Goal: Task Accomplishment & Management: Complete application form

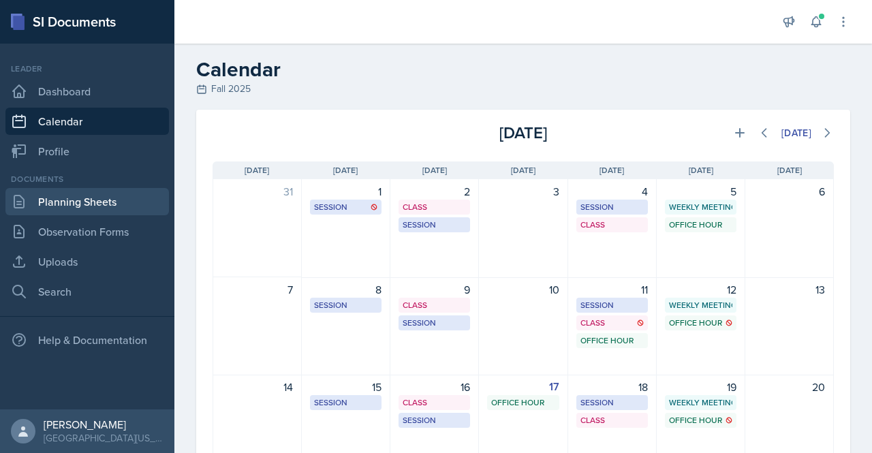
click at [52, 208] on link "Planning Sheets" at bounding box center [86, 201] width 163 height 27
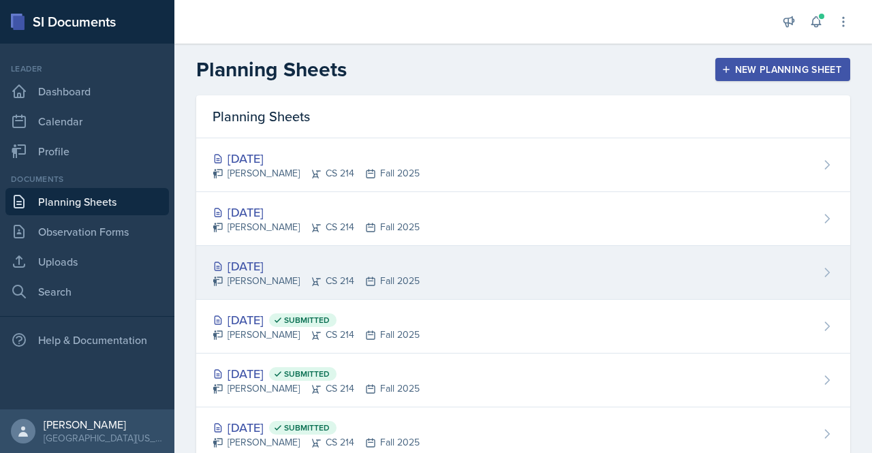
click at [290, 259] on div "[DATE]" at bounding box center [316, 266] width 207 height 18
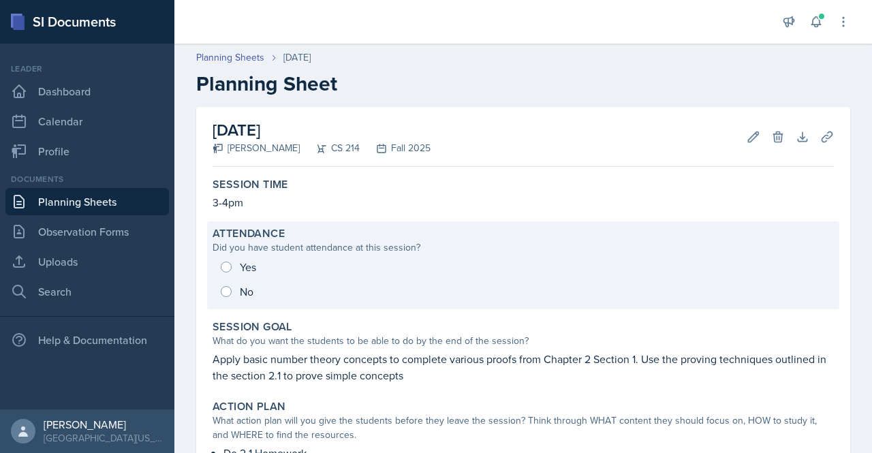
click at [249, 261] on div "Yes No" at bounding box center [523, 279] width 621 height 49
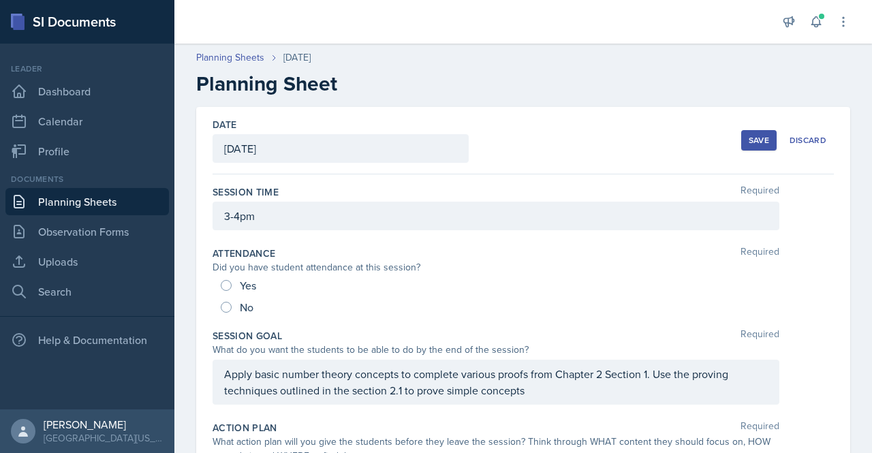
click at [221, 290] on div "Yes" at bounding box center [240, 286] width 38 height 22
click at [228, 284] on input "Yes" at bounding box center [226, 285] width 11 height 11
radio input "true"
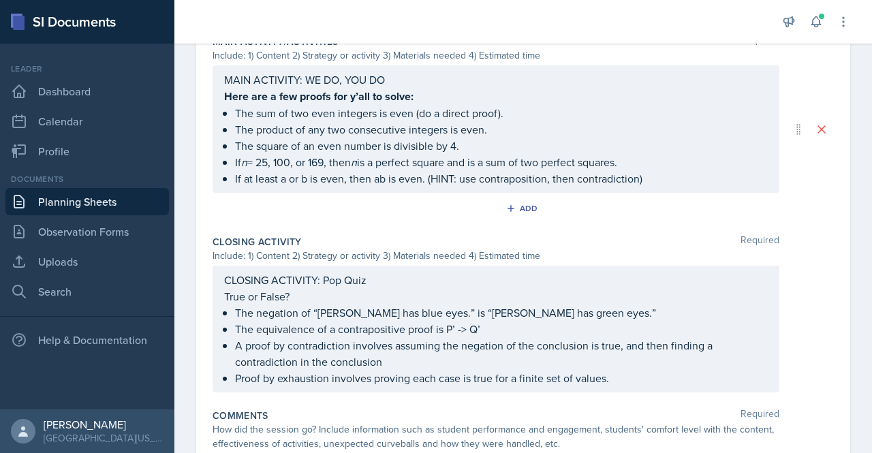
scroll to position [794, 0]
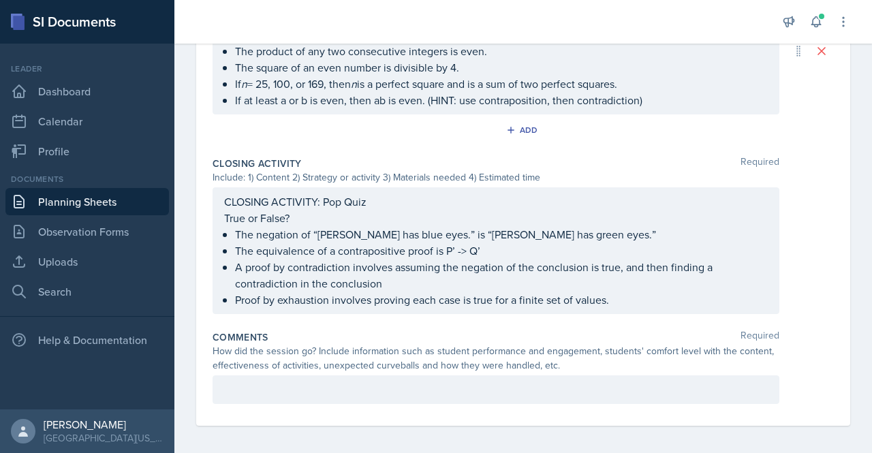
click at [603, 400] on div "Comments Required How did the session go? Include information such as student p…" at bounding box center [523, 370] width 621 height 90
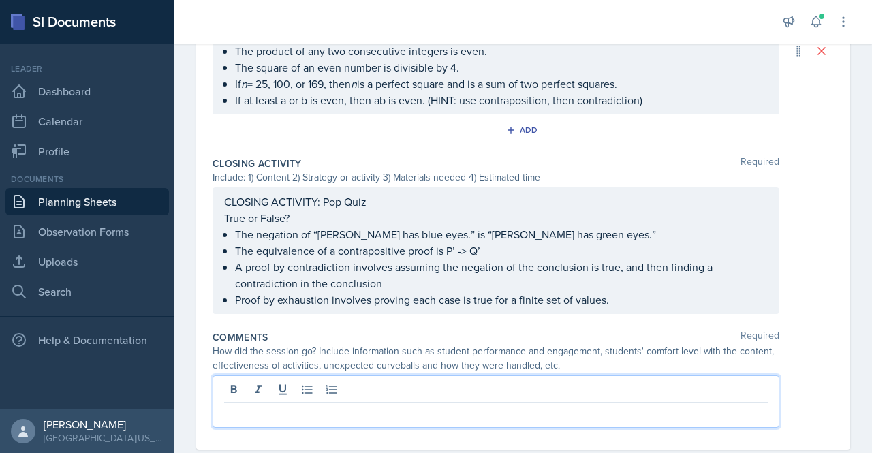
click at [571, 405] on p at bounding box center [496, 413] width 544 height 16
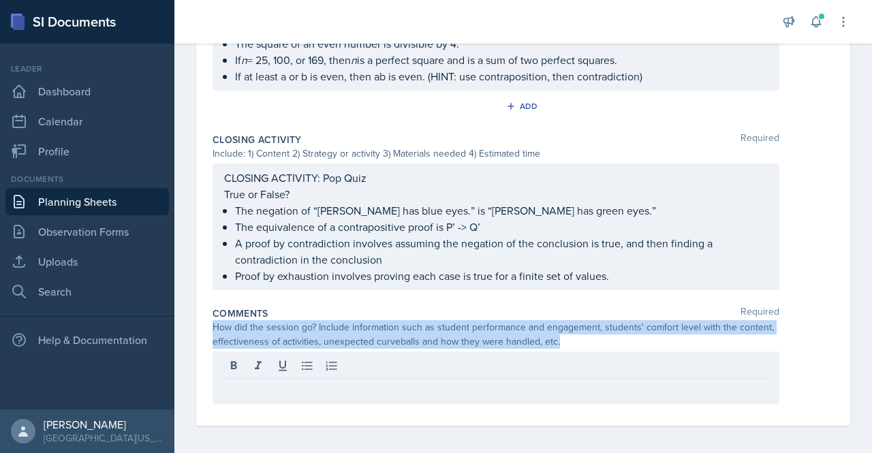
drag, startPoint x: 564, startPoint y: 341, endPoint x: 213, endPoint y: 328, distance: 351.7
click at [213, 328] on div "How did the session go? Include information such as student performance and eng…" at bounding box center [496, 334] width 567 height 29
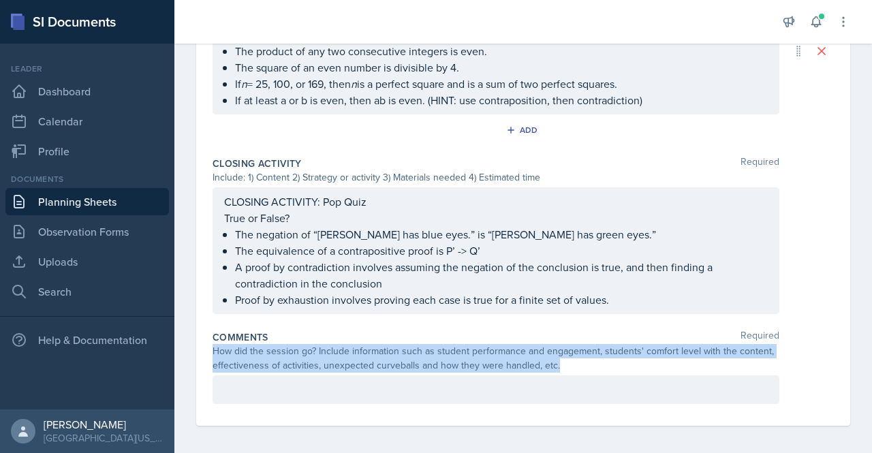
copy div "How did the session go? Include information such as student performance and eng…"
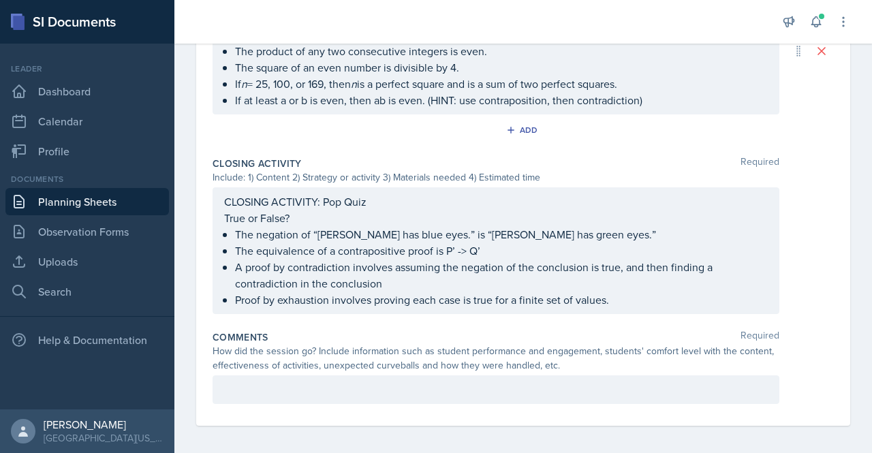
click at [374, 375] on div at bounding box center [496, 389] width 567 height 29
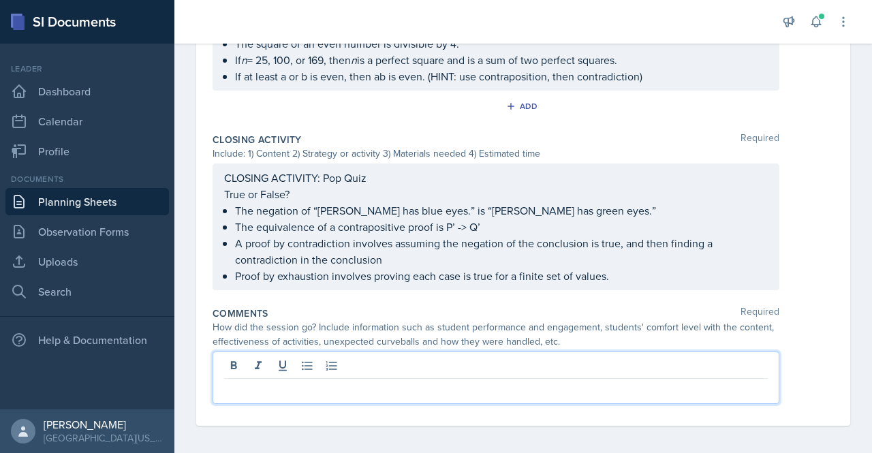
paste div
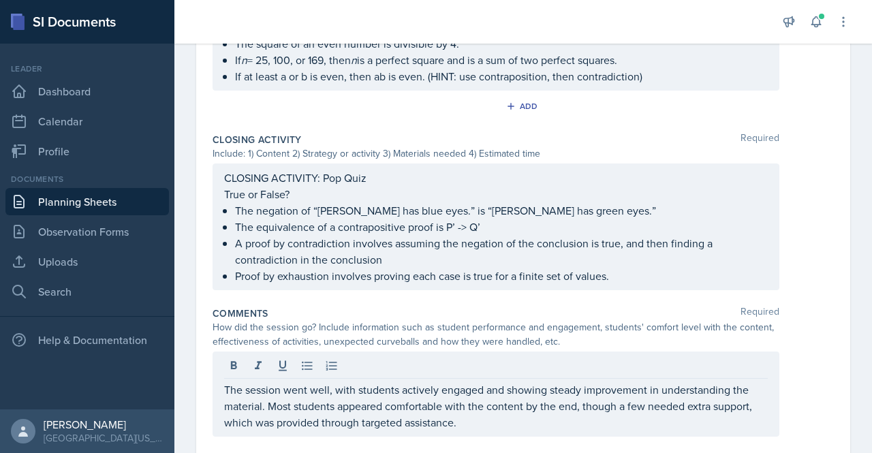
drag, startPoint x: 486, startPoint y: 428, endPoint x: 262, endPoint y: 385, distance: 228.8
click at [262, 385] on div "The session went well, with students actively engaged and showing steady improv…" at bounding box center [496, 393] width 567 height 85
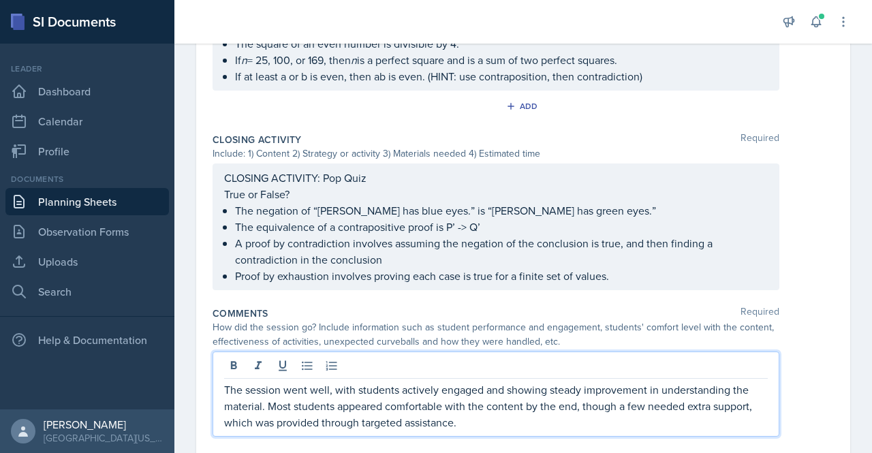
click at [262, 385] on p "The session went well, with students actively engaged and showing steady improv…" at bounding box center [496, 405] width 544 height 49
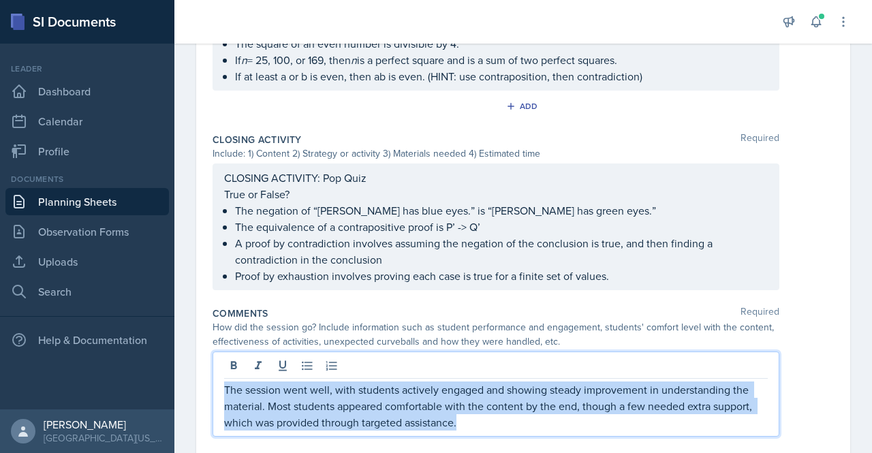
click at [262, 385] on p "The session went well, with students actively engaged and showing steady improv…" at bounding box center [496, 405] width 544 height 49
copy p "The session went well, with students actively engaged and showing steady improv…"
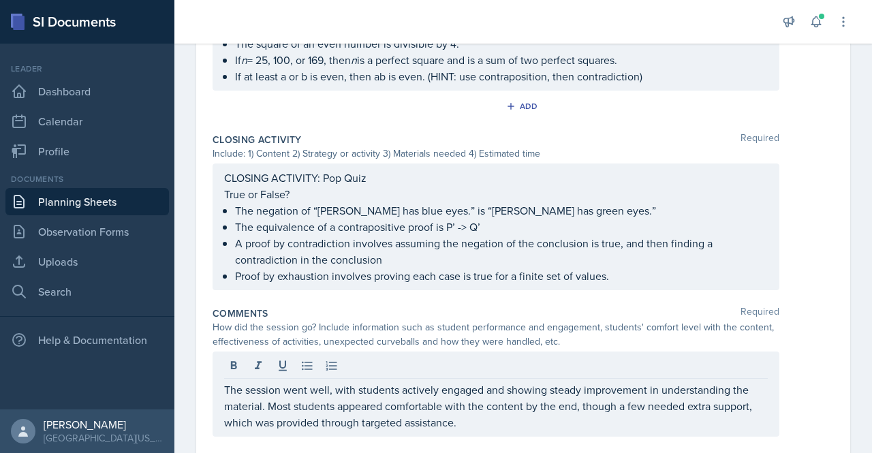
click at [802, 292] on div "Closing Activity Required Include: 1) Content 2) Strategy or activity 3) Materi…" at bounding box center [523, 214] width 621 height 174
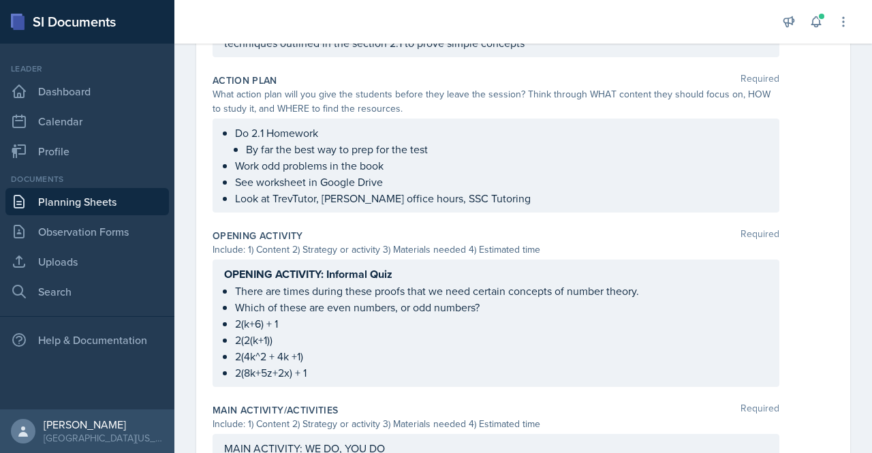
scroll to position [0, 0]
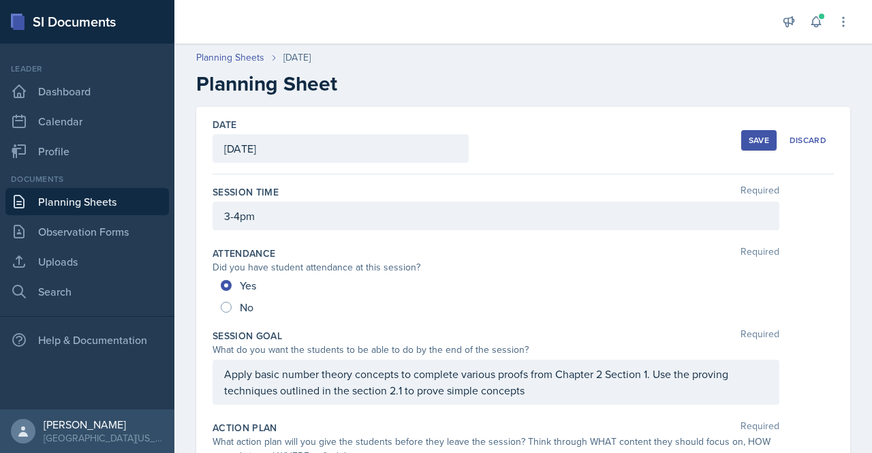
click at [749, 138] on div "Save" at bounding box center [759, 140] width 20 height 11
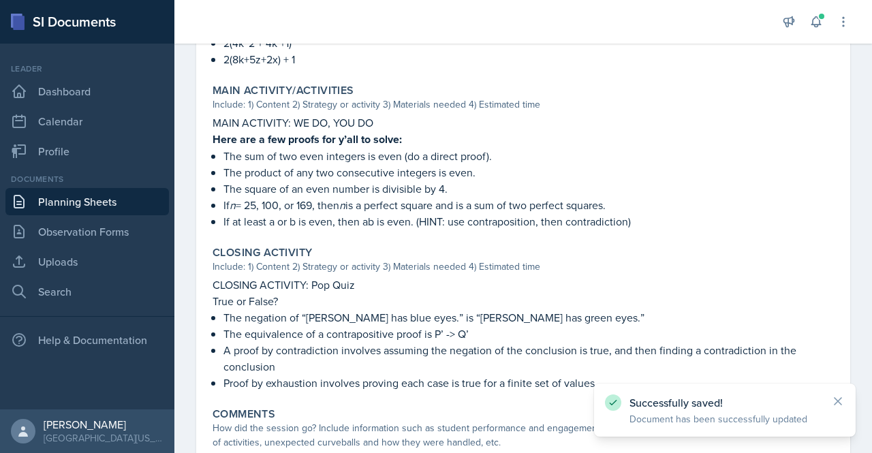
scroll to position [762, 0]
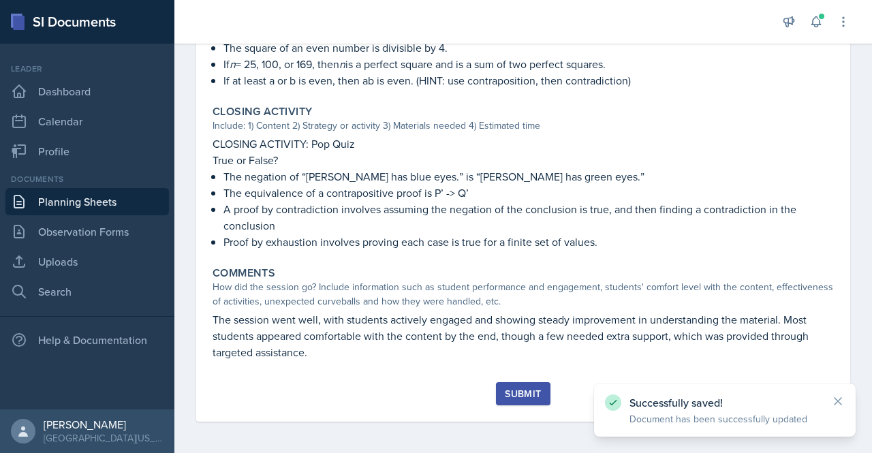
click at [510, 402] on button "Submit" at bounding box center [523, 393] width 54 height 23
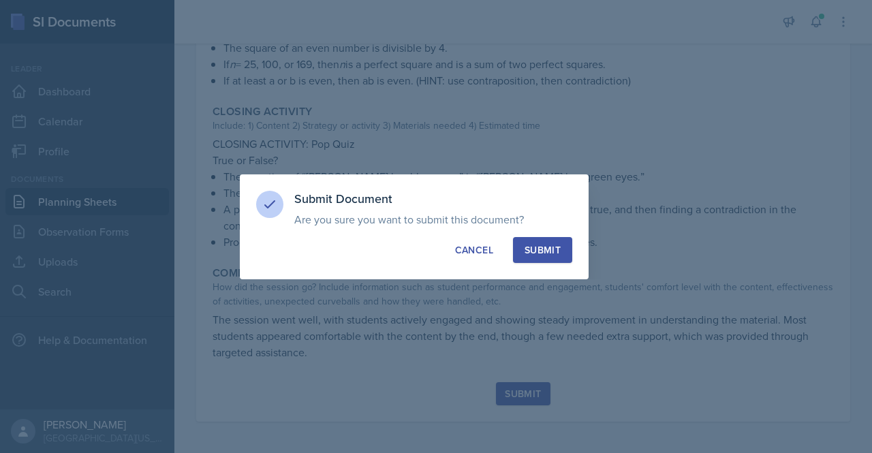
click at [542, 253] on div "Submit" at bounding box center [542, 250] width 36 height 14
radio input "true"
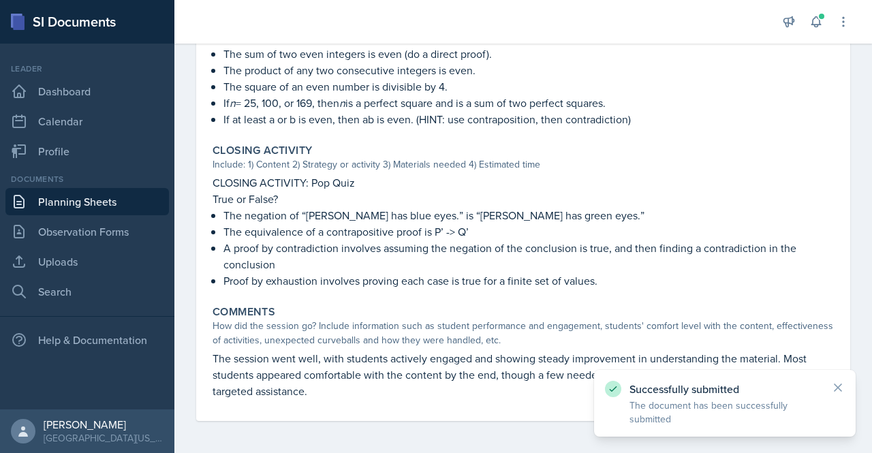
click at [104, 195] on link "Planning Sheets" at bounding box center [86, 201] width 163 height 27
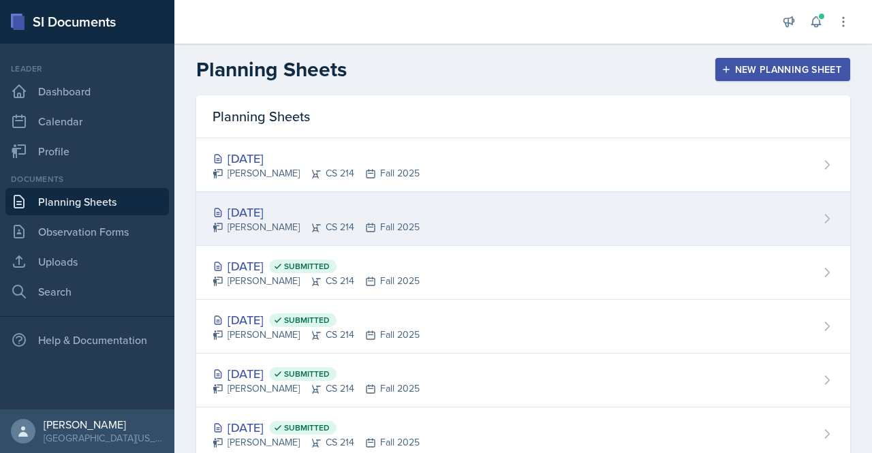
click at [255, 213] on div "[DATE]" at bounding box center [316, 212] width 207 height 18
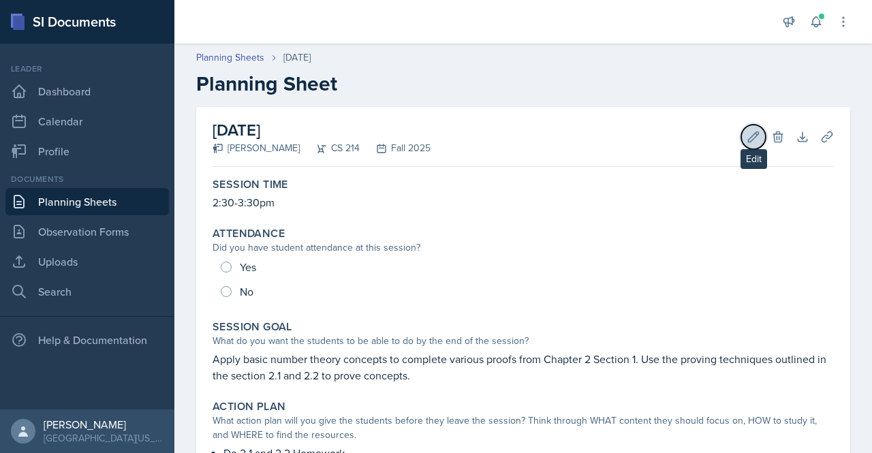
click at [747, 143] on icon at bounding box center [754, 137] width 14 height 14
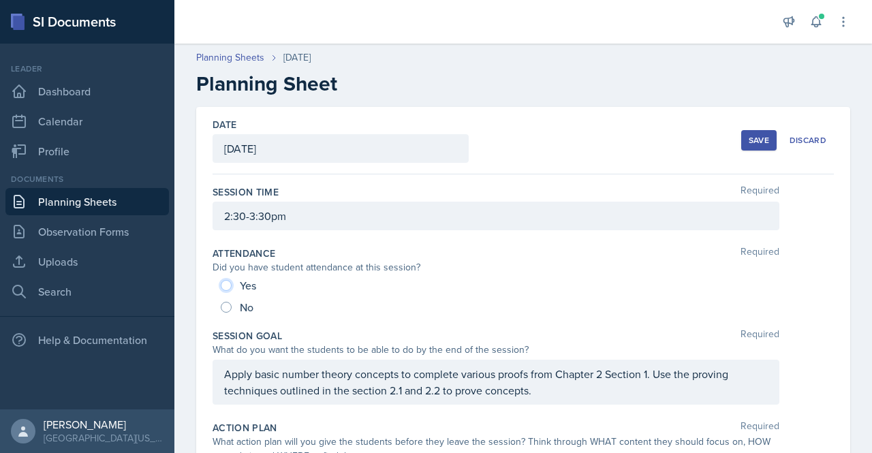
click at [228, 288] on input "Yes" at bounding box center [226, 285] width 11 height 11
radio input "true"
click at [857, 105] on header "Planning Sheets [DATE] Planning Sheet" at bounding box center [522, 73] width 697 height 73
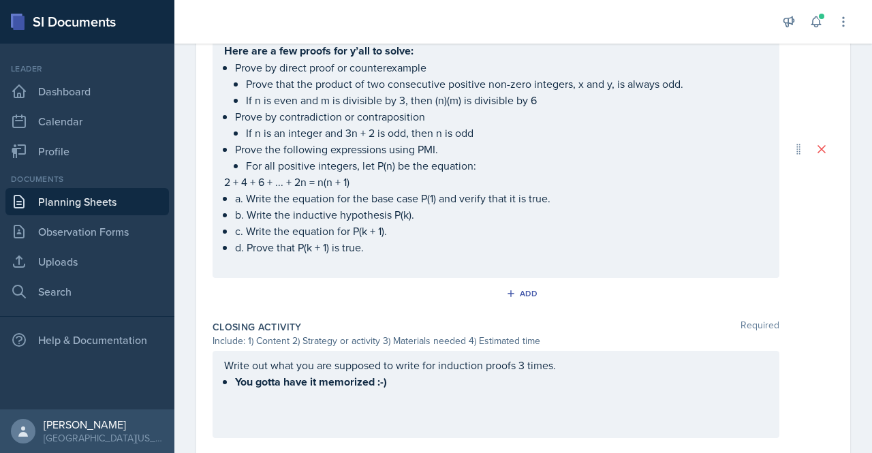
scroll to position [847, 0]
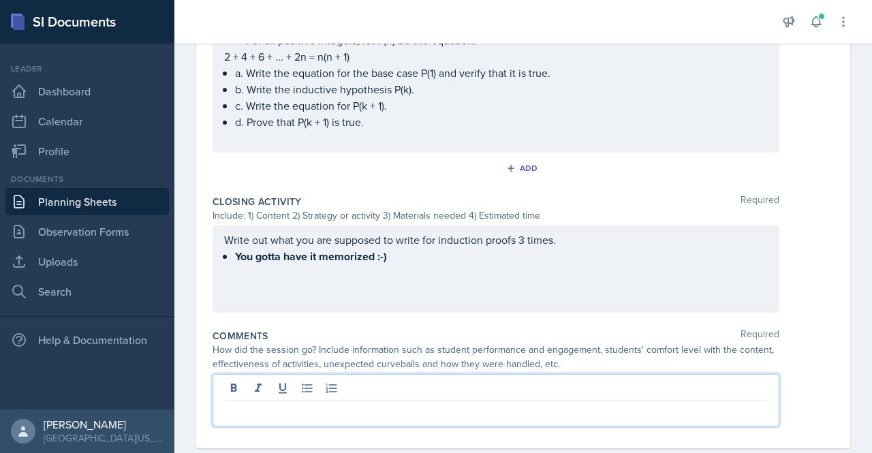
click at [356, 404] on p at bounding box center [496, 412] width 544 height 16
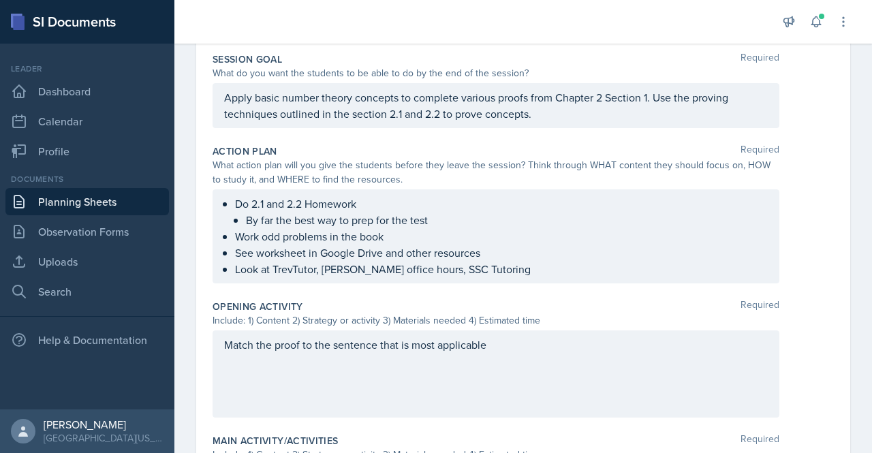
scroll to position [0, 0]
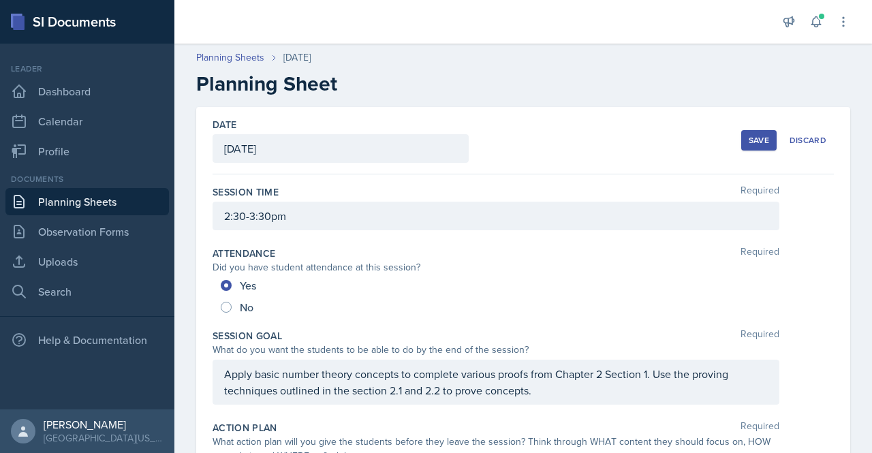
click at [750, 131] on button "Save" at bounding box center [758, 140] width 35 height 20
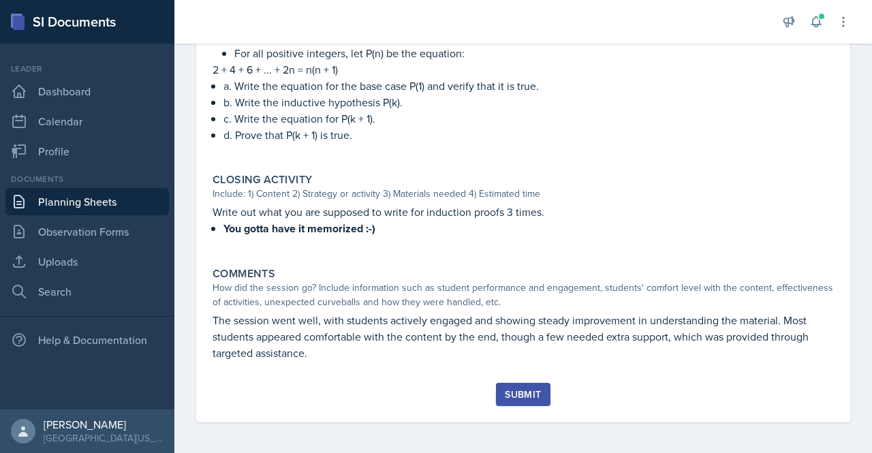
scroll to position [724, 0]
click at [526, 405] on div "Submit" at bounding box center [523, 402] width 621 height 40
click at [527, 392] on div "Submit" at bounding box center [523, 393] width 36 height 11
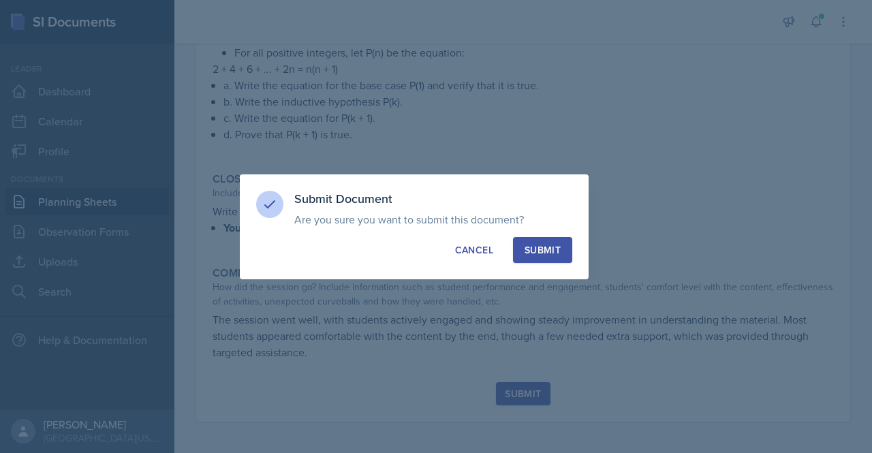
click at [533, 265] on div "Submit Document Are you sure you want to submit this document? This document wi…" at bounding box center [414, 226] width 349 height 105
click at [535, 249] on div "Submit" at bounding box center [542, 250] width 36 height 14
radio input "true"
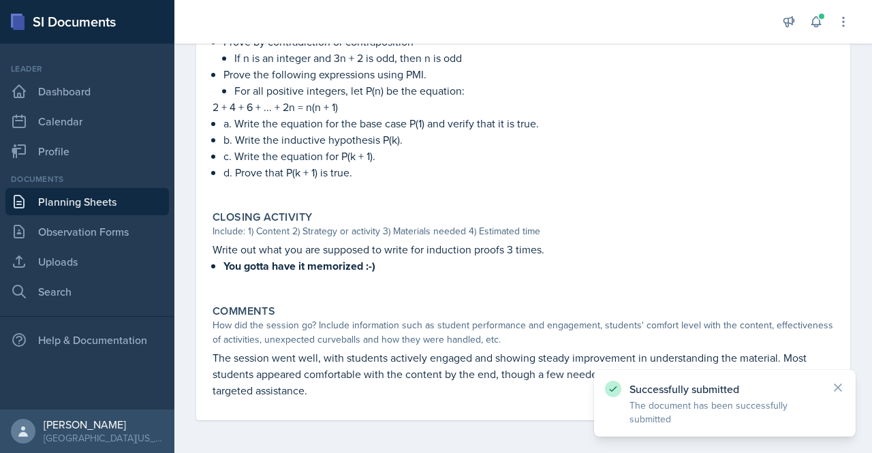
scroll to position [685, 0]
click at [89, 195] on link "Planning Sheets" at bounding box center [86, 201] width 163 height 27
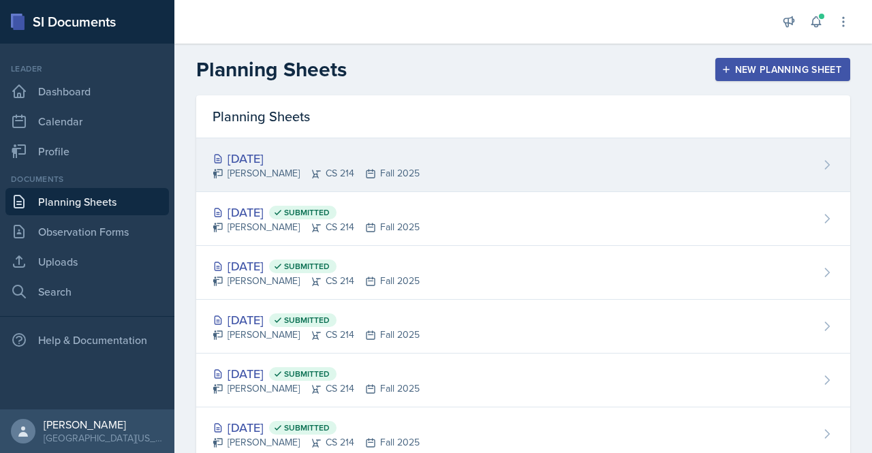
click at [249, 157] on div "[DATE]" at bounding box center [316, 158] width 207 height 18
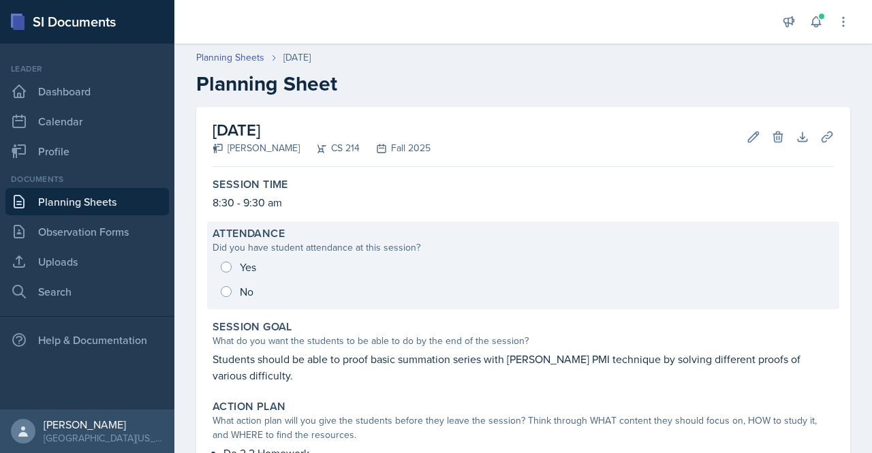
click at [230, 262] on div "Yes No" at bounding box center [523, 279] width 621 height 49
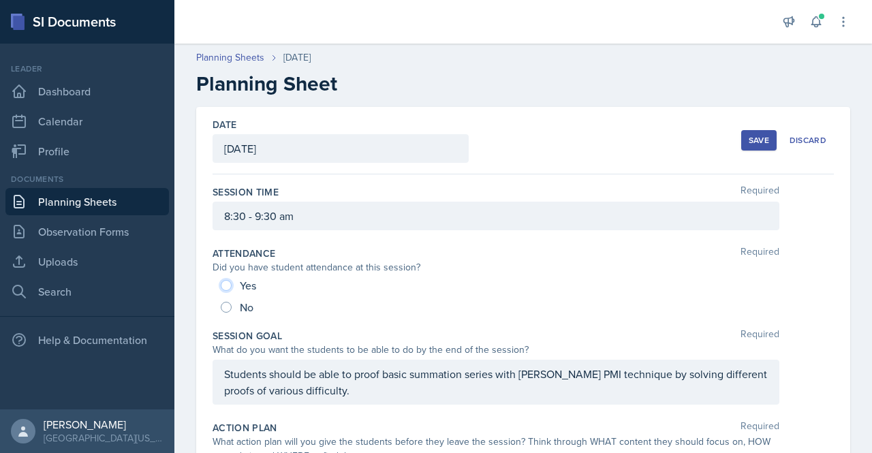
click at [225, 284] on input "Yes" at bounding box center [226, 285] width 11 height 11
radio input "true"
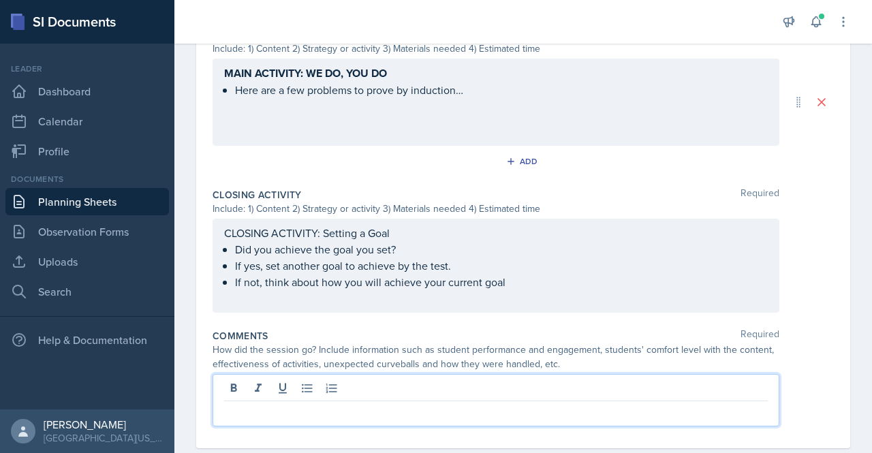
click at [484, 404] on p at bounding box center [496, 412] width 544 height 16
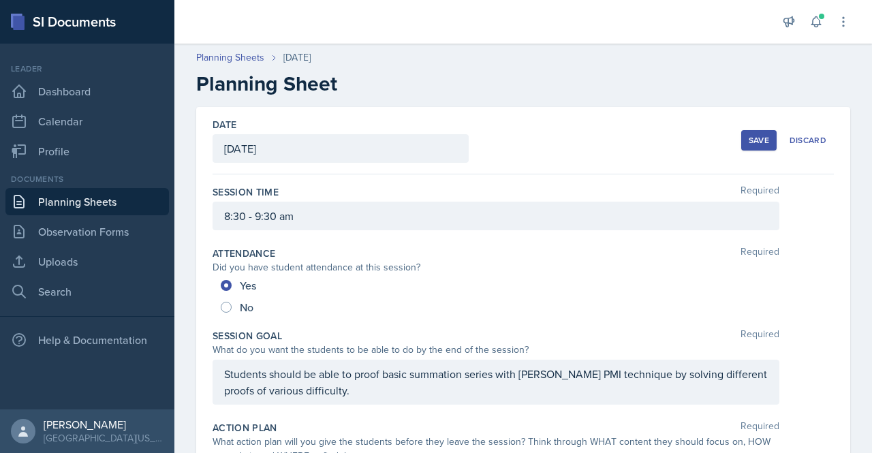
click at [745, 145] on button "Save" at bounding box center [758, 140] width 35 height 20
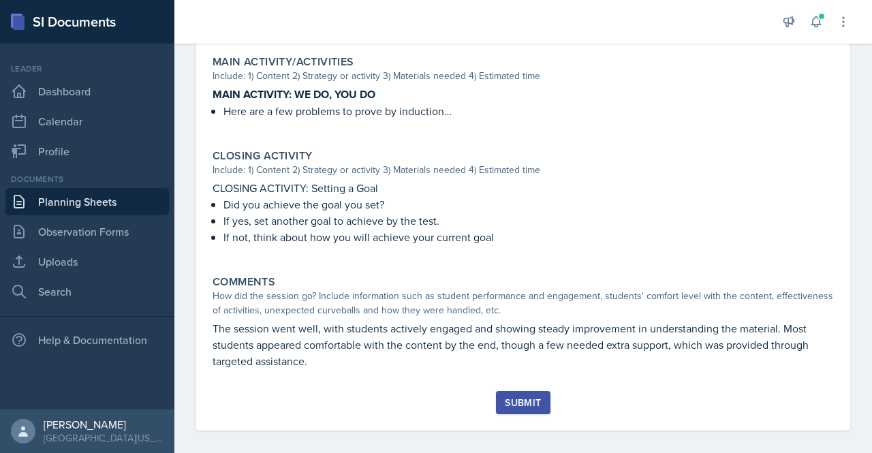
scroll to position [577, 0]
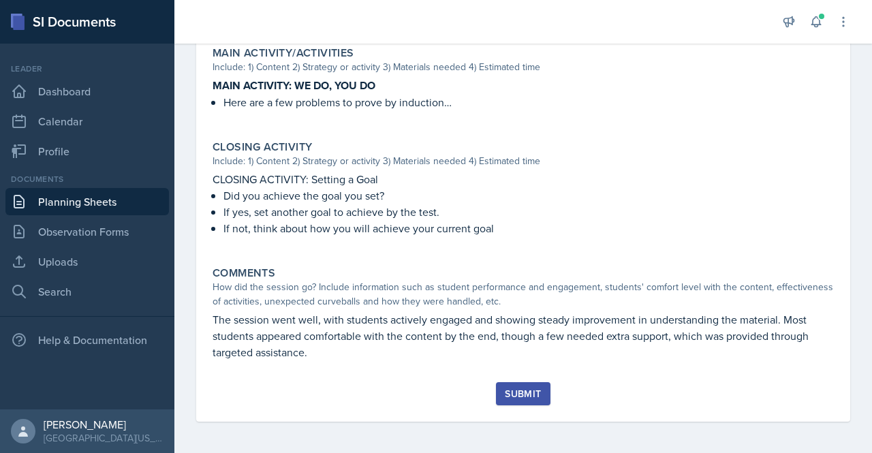
click at [516, 394] on div "Submit" at bounding box center [523, 393] width 36 height 11
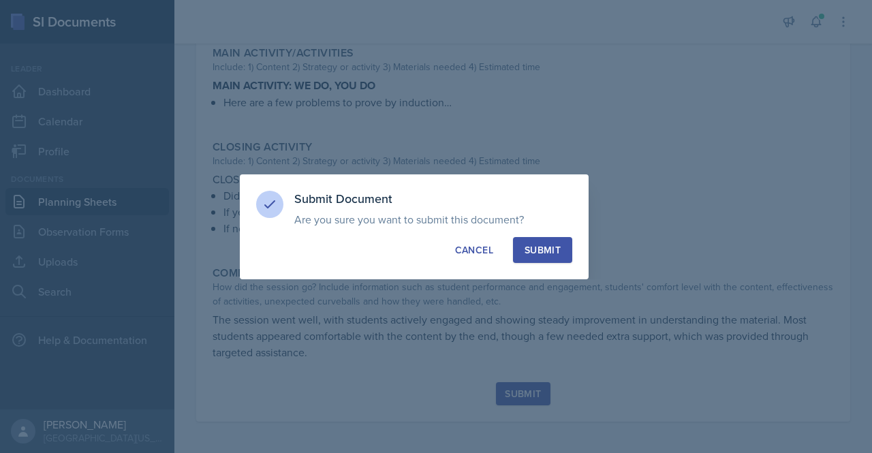
click at [531, 243] on div "Submit" at bounding box center [542, 250] width 36 height 14
radio input "true"
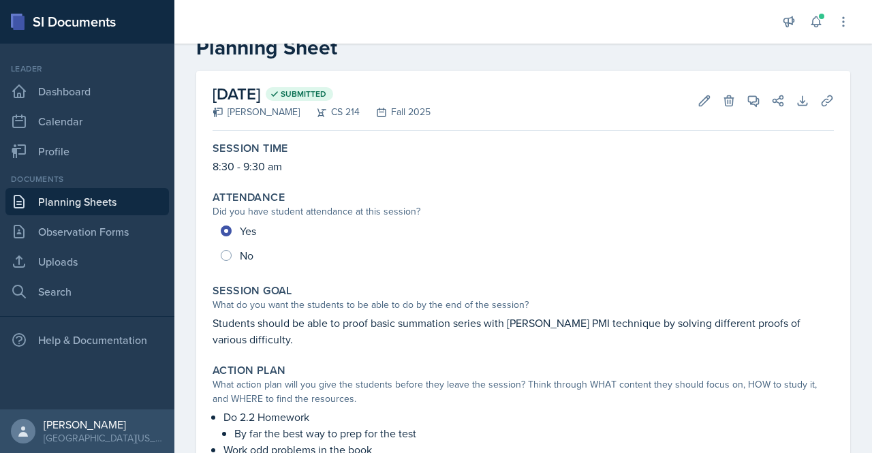
scroll to position [0, 0]
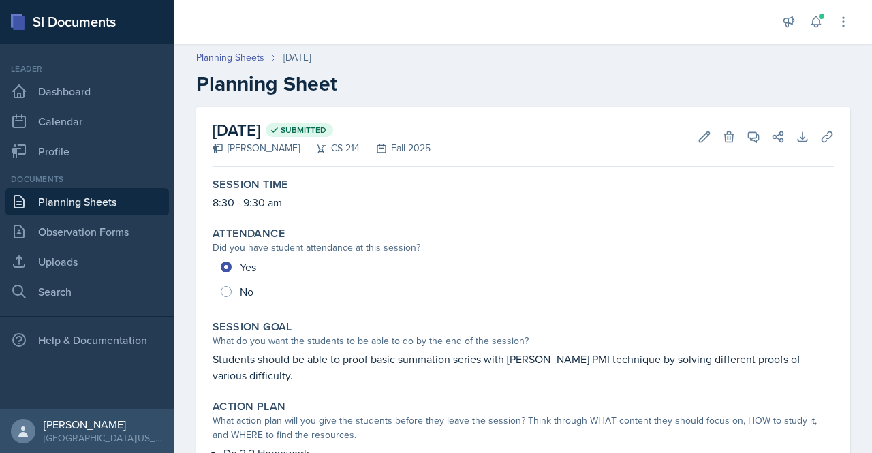
click at [95, 200] on link "Planning Sheets" at bounding box center [86, 201] width 163 height 27
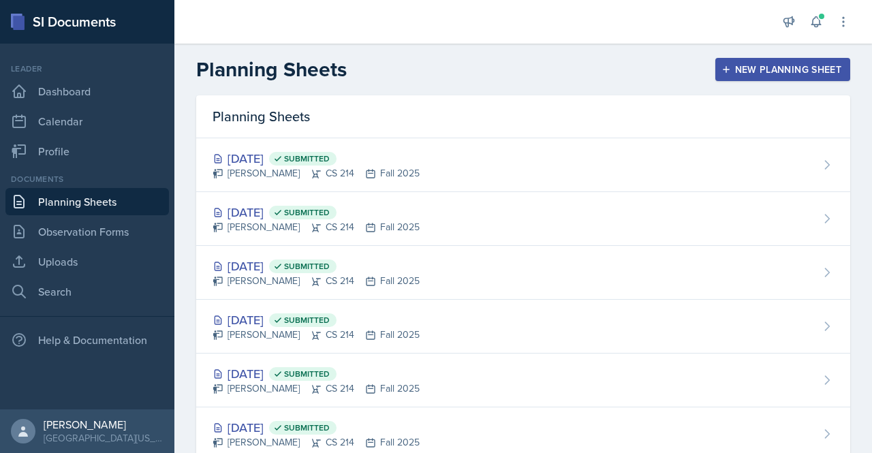
click at [802, 75] on div "New Planning Sheet" at bounding box center [782, 69] width 117 height 11
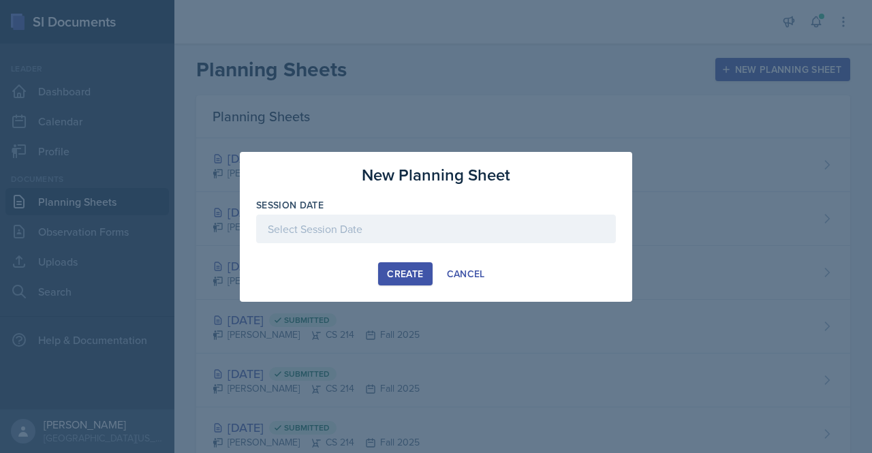
click at [346, 231] on div at bounding box center [436, 229] width 360 height 29
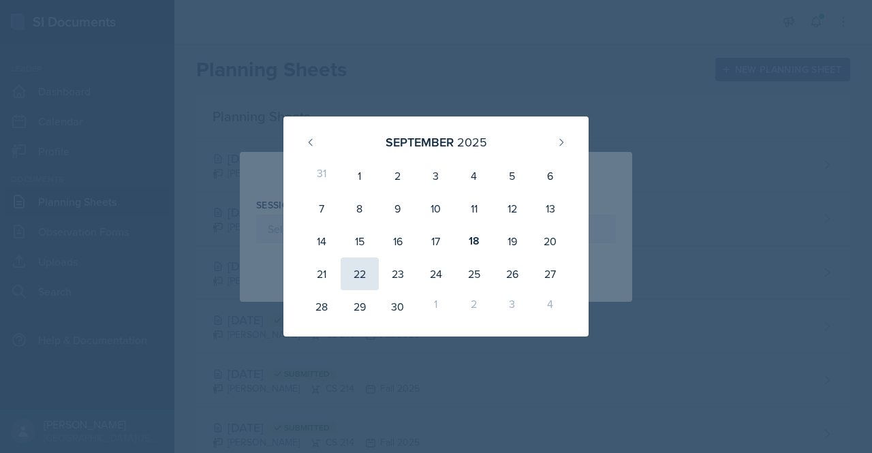
click at [362, 269] on div "22" at bounding box center [360, 273] width 38 height 33
type input "[DATE]"
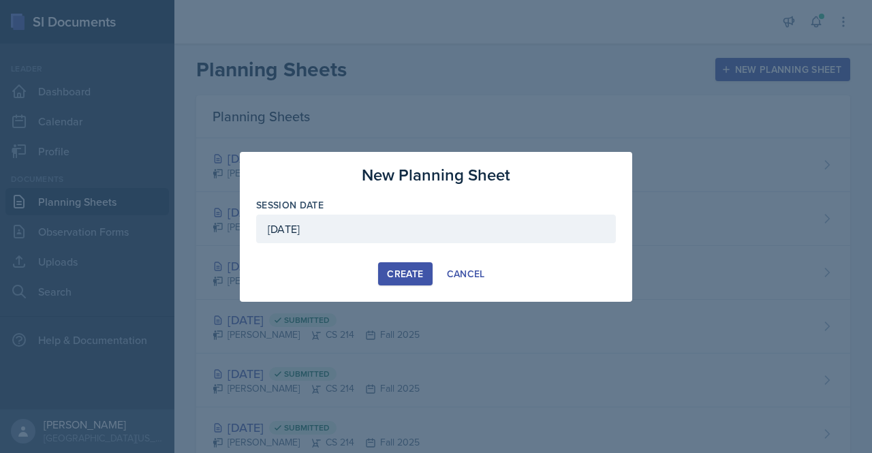
click at [398, 268] on div "Create" at bounding box center [405, 273] width 36 height 11
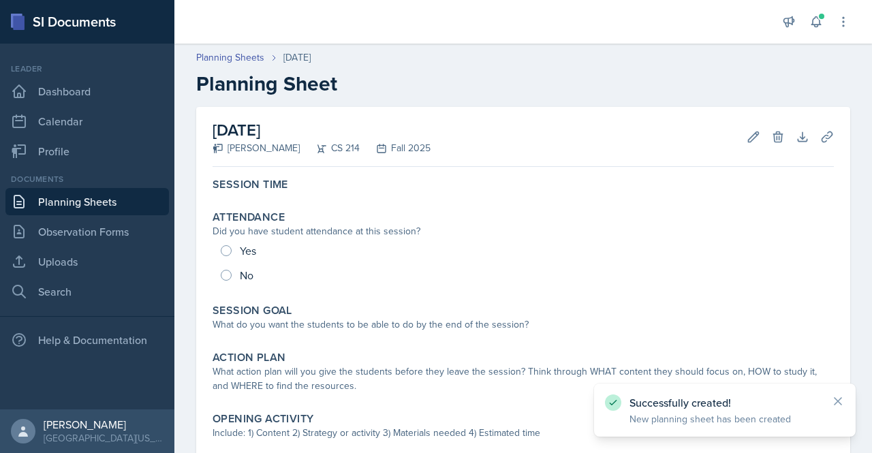
click at [455, 156] on div "[DATE] [PERSON_NAME] CS 214 Fall 2025 Edit Delete Download Uploads Autosaving" at bounding box center [523, 137] width 621 height 60
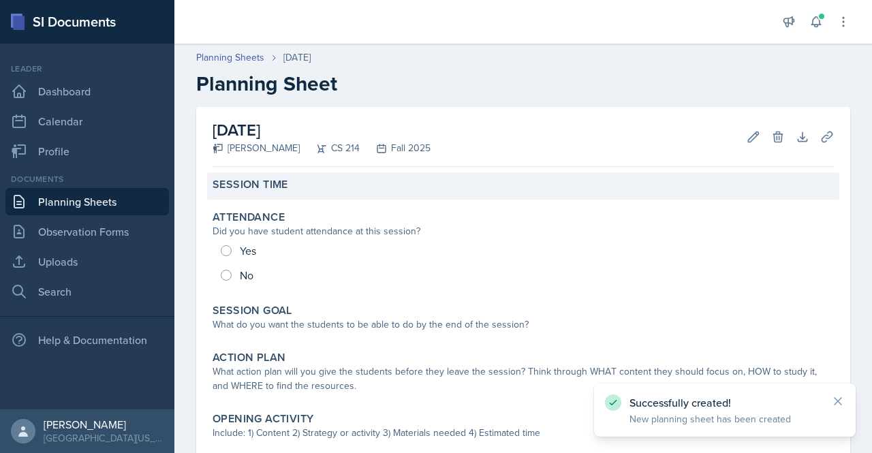
click at [425, 180] on div "Session Time" at bounding box center [523, 185] width 621 height 14
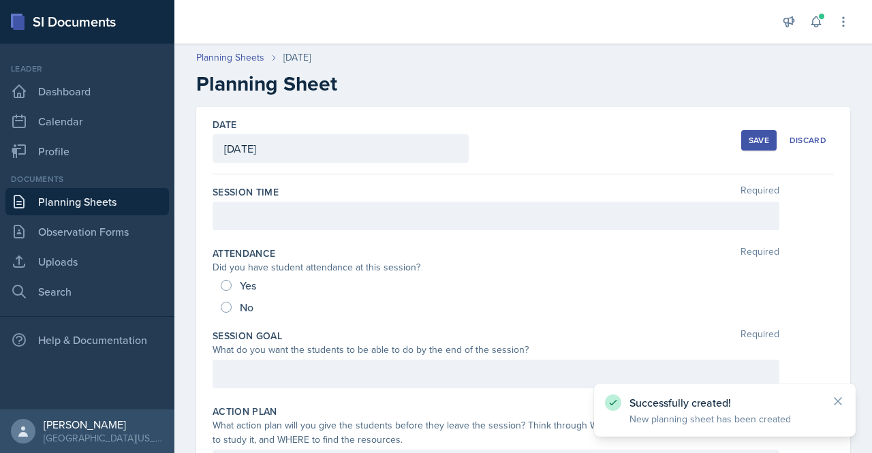
click at [329, 217] on div at bounding box center [496, 216] width 567 height 29
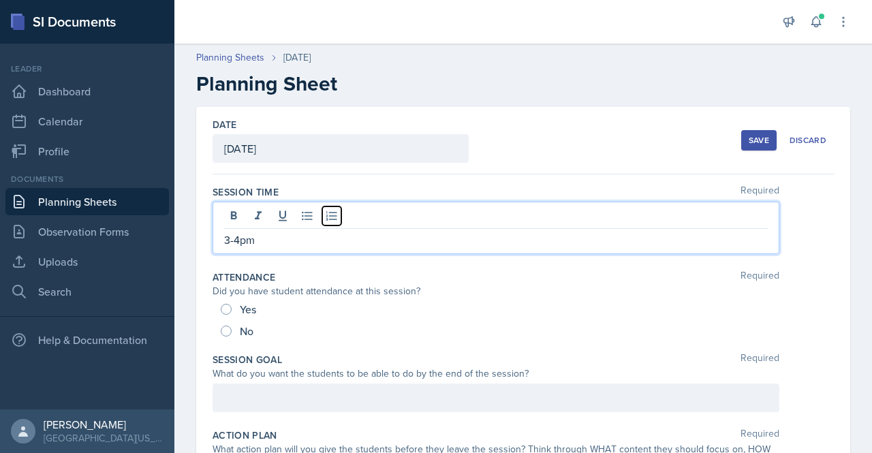
drag, startPoint x: 329, startPoint y: 217, endPoint x: 91, endPoint y: -59, distance: 364.7
click at [91, 0] on html "SI Documents Leader Dashboard Calendar Profile Documents Planning Sheets Observ…" at bounding box center [436, 226] width 872 height 453
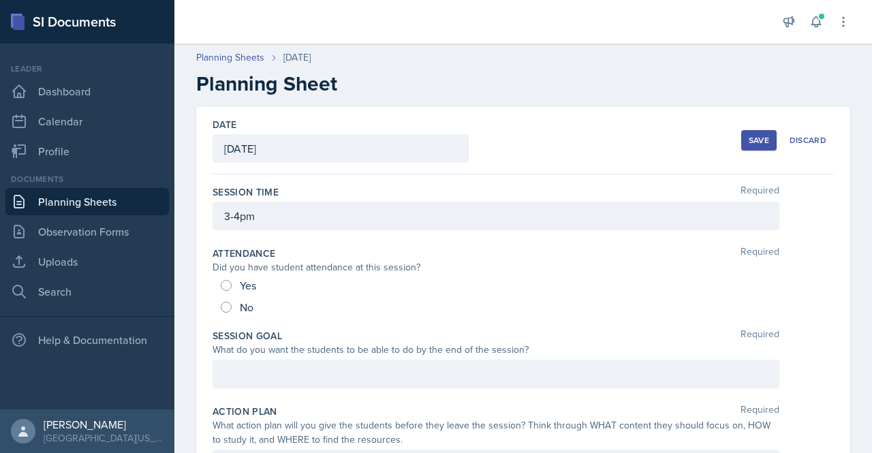
click at [349, 373] on div at bounding box center [496, 374] width 567 height 29
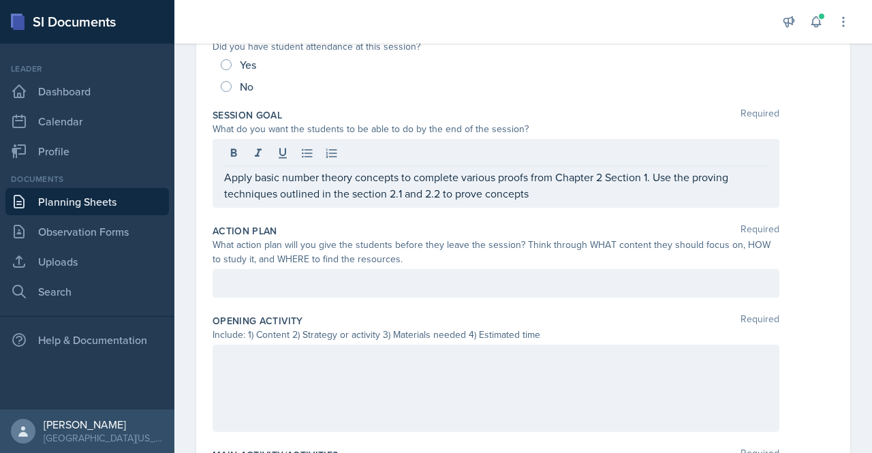
scroll to position [236, 0]
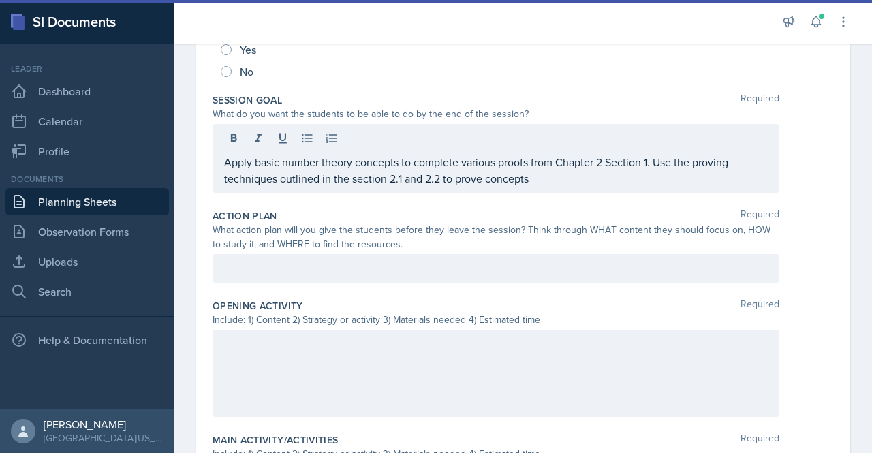
click at [263, 326] on div "Opening Activity Required Include: 1) Content 2) Strategy or activity 3) Materi…" at bounding box center [523, 361] width 621 height 134
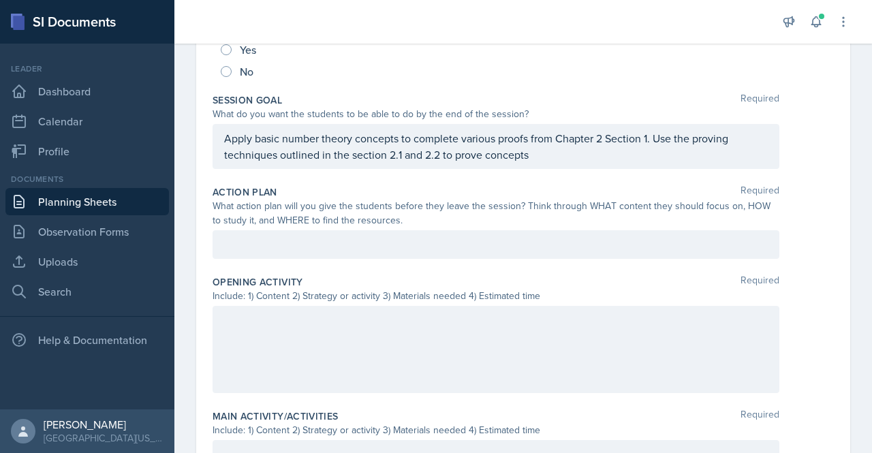
click at [364, 245] on div at bounding box center [496, 244] width 567 height 29
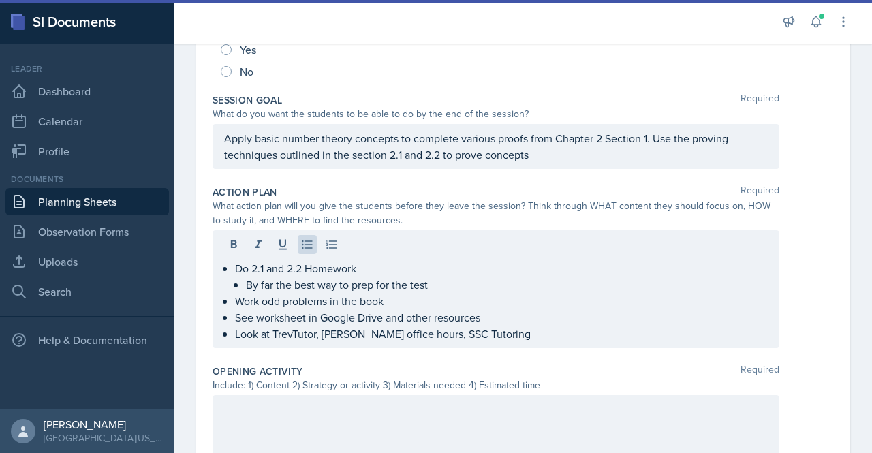
click at [356, 422] on div at bounding box center [496, 438] width 567 height 87
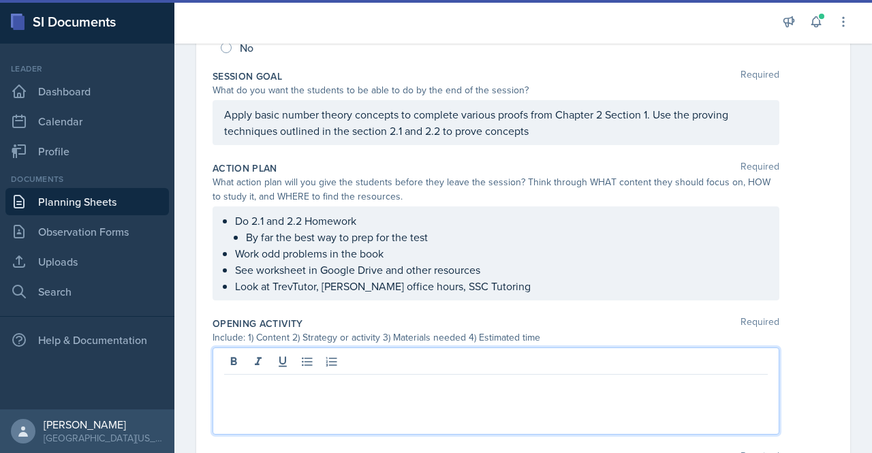
paste div
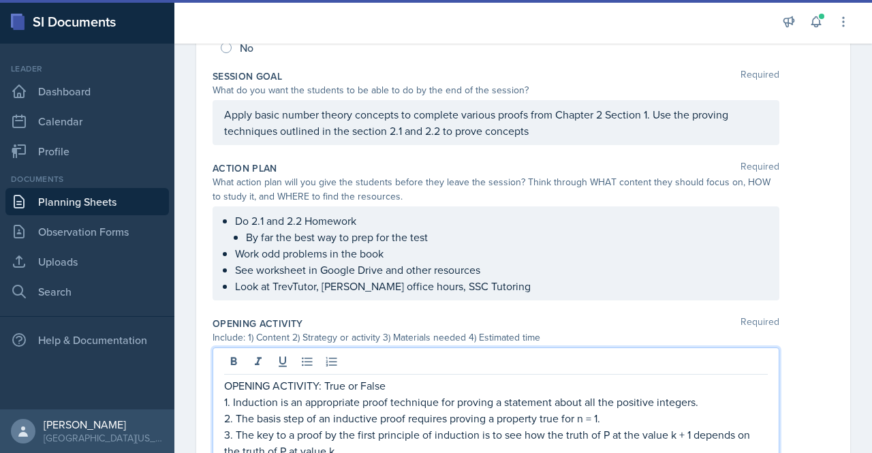
scroll to position [282, 0]
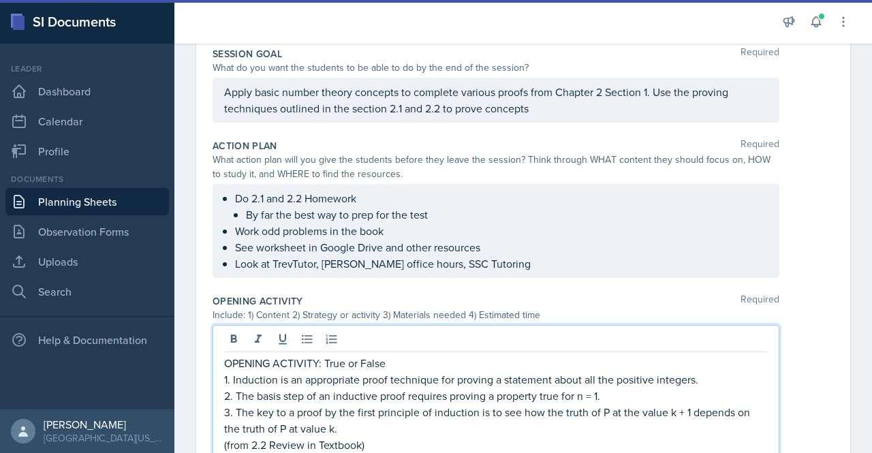
click at [397, 367] on p "OPENING ACTIVITY: True or False" at bounding box center [496, 363] width 544 height 16
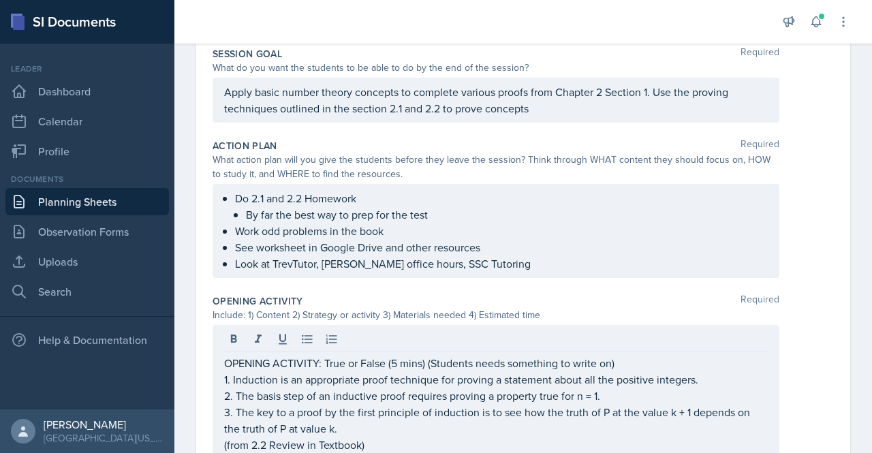
click at [504, 362] on p "OPENING ACTIVITY: True or False (5 mins) (Students needs something to write on)" at bounding box center [496, 363] width 544 height 16
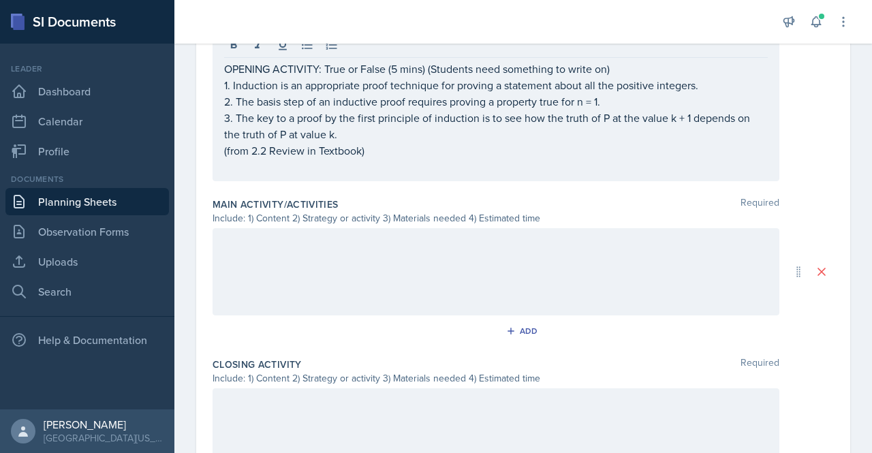
scroll to position [579, 0]
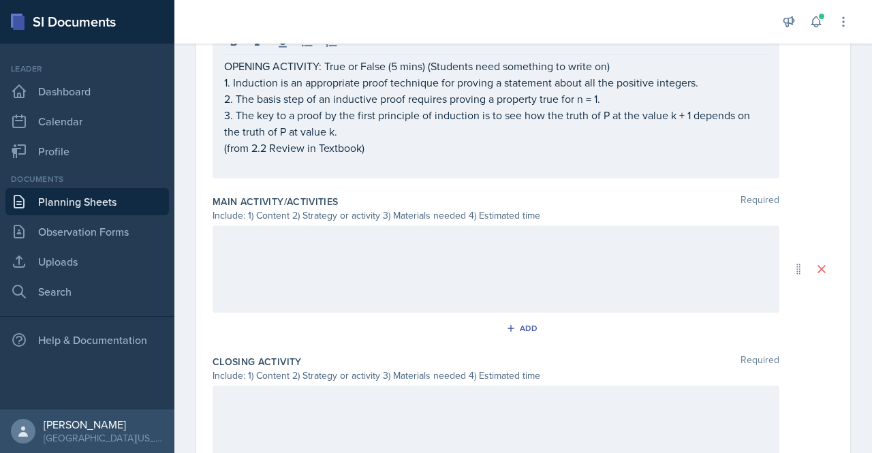
click at [375, 283] on div at bounding box center [496, 268] width 567 height 87
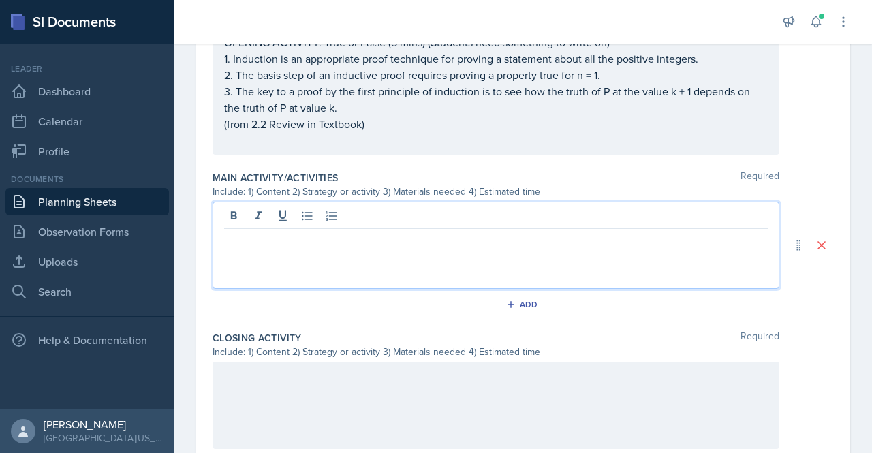
paste div
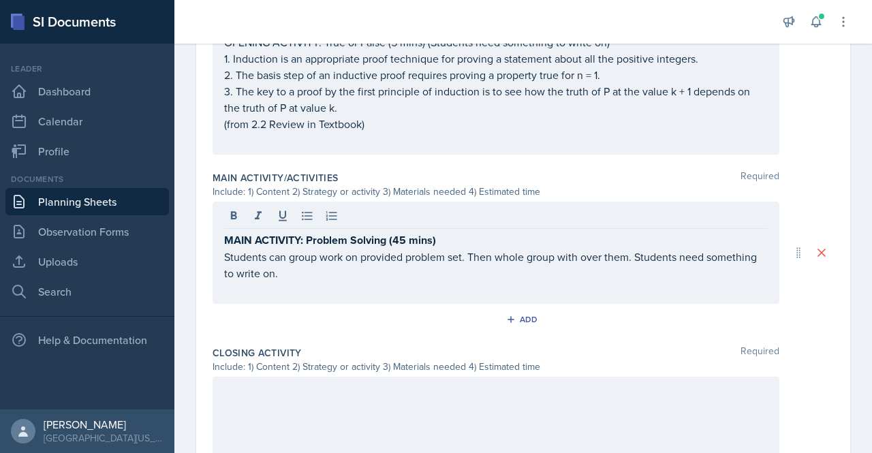
click at [484, 407] on div at bounding box center [496, 420] width 567 height 87
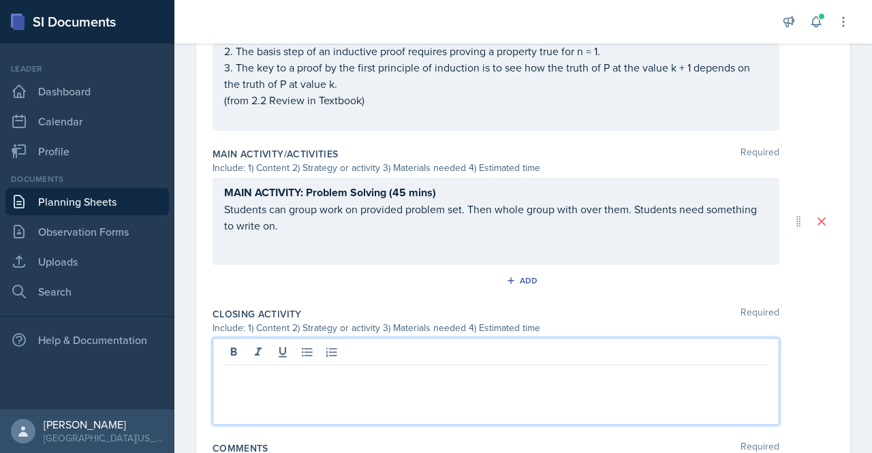
paste div
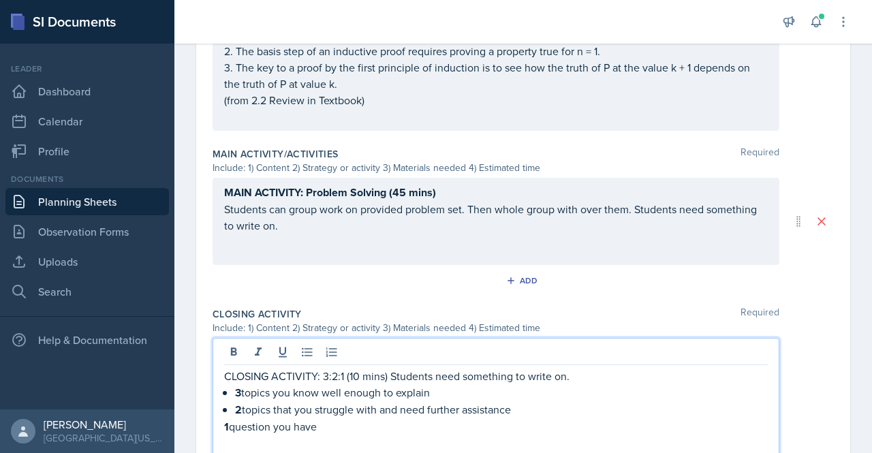
click at [224, 424] on strong "1" at bounding box center [226, 427] width 5 height 16
click at [593, 373] on p "CLOSING ACTIVITY: 3:2:1 (10 mins) Students need something to write on." at bounding box center [496, 376] width 544 height 16
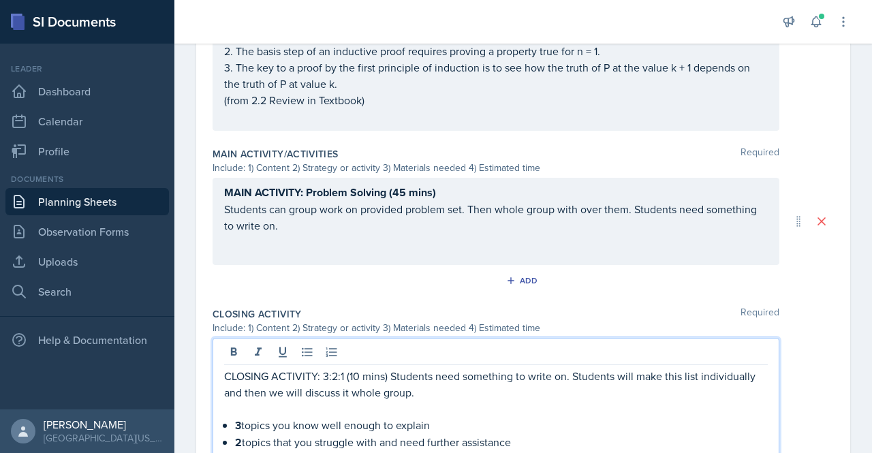
click at [390, 373] on p "CLOSING ACTIVITY: 3:2:1 (10 mins) Students need something to write on. Students…" at bounding box center [496, 384] width 544 height 33
click at [420, 382] on p "CLOSING ACTIVITY: 3:2:1 (10 mins) (Students need something to write on. Student…" at bounding box center [496, 384] width 544 height 33
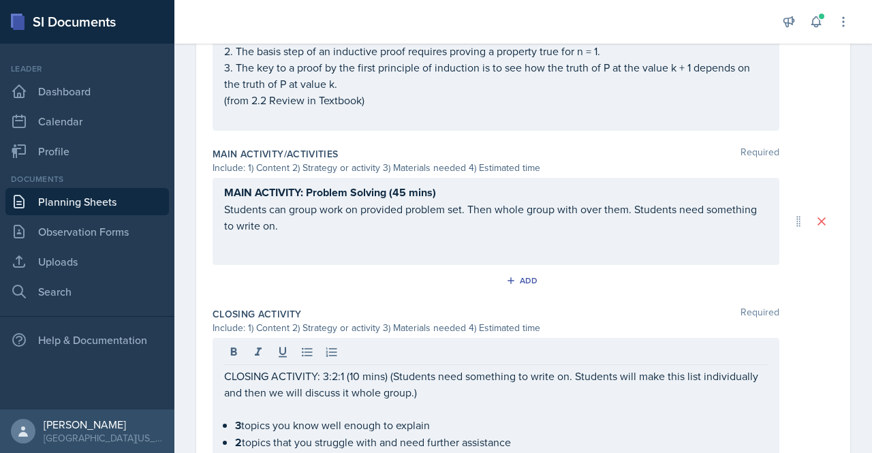
scroll to position [678, 0]
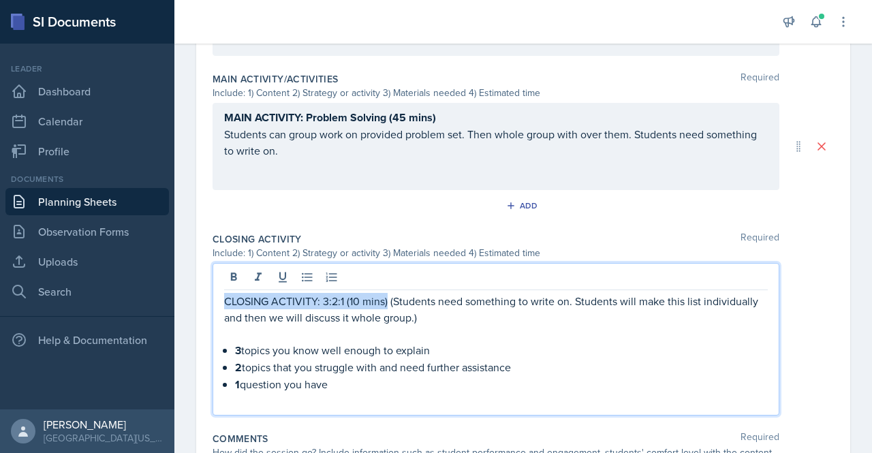
drag, startPoint x: 388, startPoint y: 298, endPoint x: 217, endPoint y: 300, distance: 171.7
click at [217, 300] on div "CLOSING ACTIVITY: 3:2:1 (10 mins) (Students need something to write on. Student…" at bounding box center [496, 339] width 567 height 153
click at [228, 283] on button at bounding box center [233, 277] width 19 height 19
click at [331, 330] on p at bounding box center [496, 334] width 544 height 16
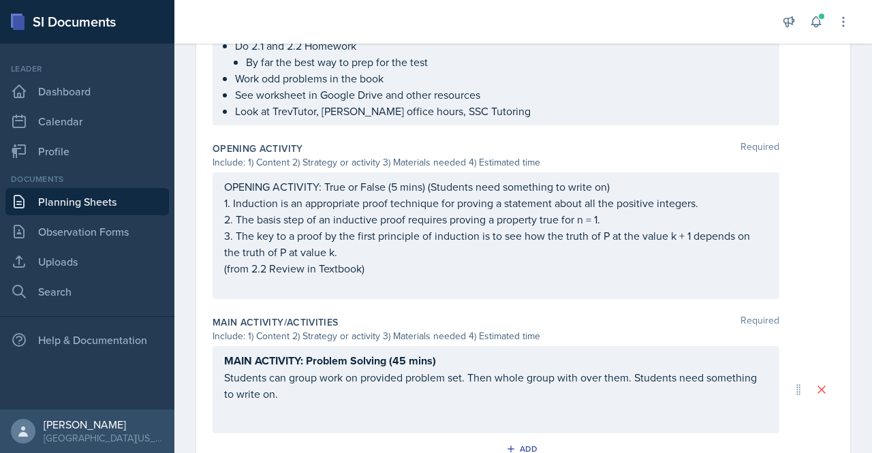
scroll to position [458, 0]
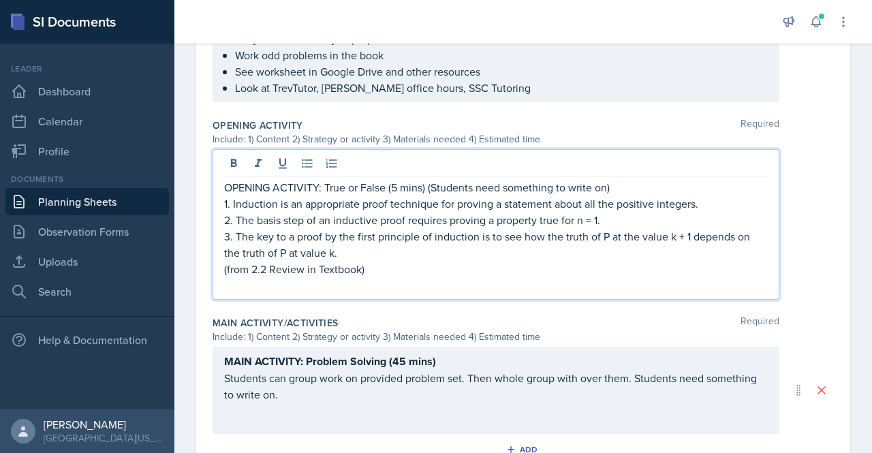
click at [422, 187] on p "OPENING ACTIVITY: True or False (5 mins) (Students need something to write on)" at bounding box center [496, 187] width 544 height 16
drag, startPoint x: 426, startPoint y: 189, endPoint x: 217, endPoint y: 188, distance: 209.8
click at [217, 188] on div "OPENING ACTIVITY: True or False (5 mins) (Students need something to write on) …" at bounding box center [496, 224] width 567 height 151
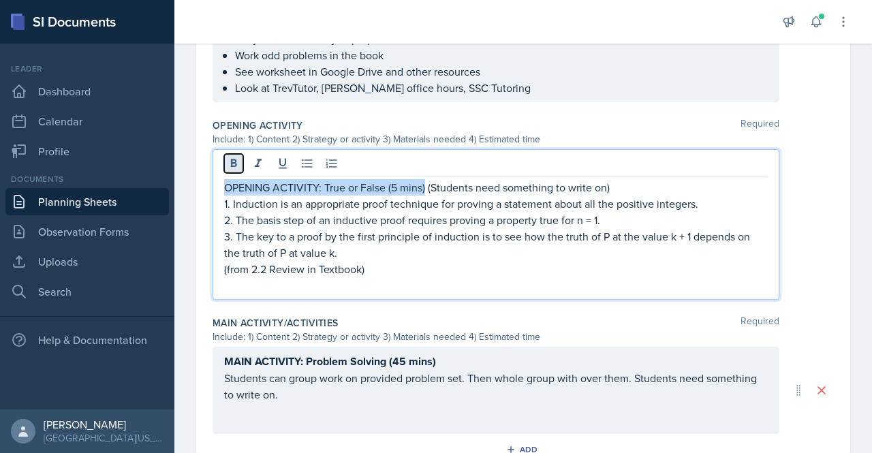
click at [228, 166] on icon at bounding box center [234, 164] width 14 height 14
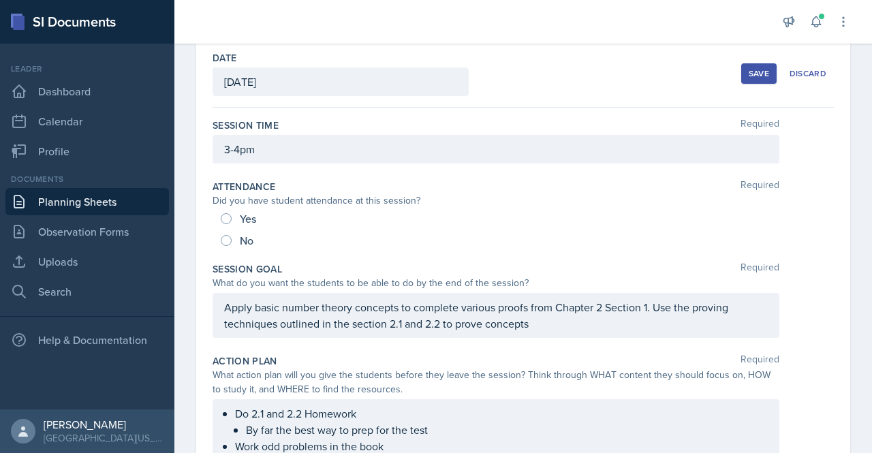
scroll to position [0, 0]
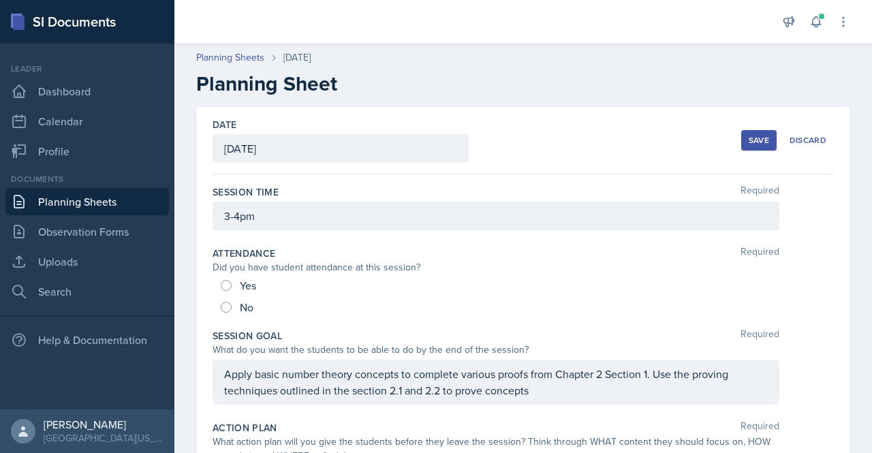
click at [749, 145] on div "Save" at bounding box center [759, 140] width 20 height 11
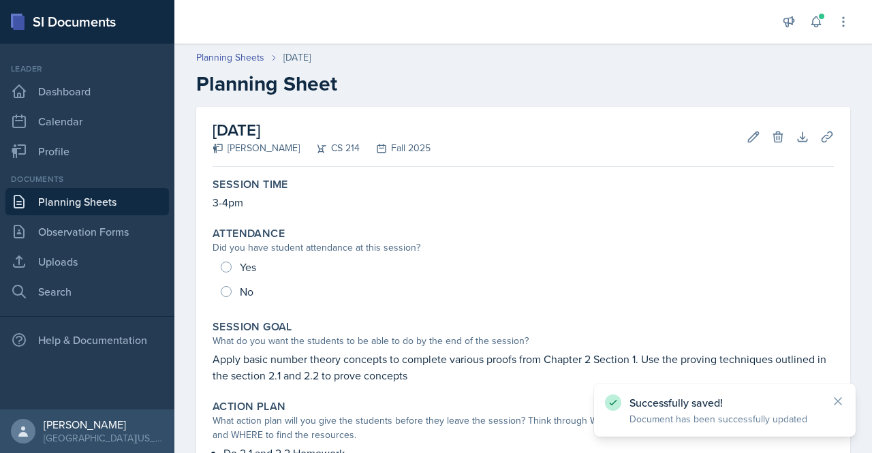
click at [71, 201] on link "Planning Sheets" at bounding box center [86, 201] width 163 height 27
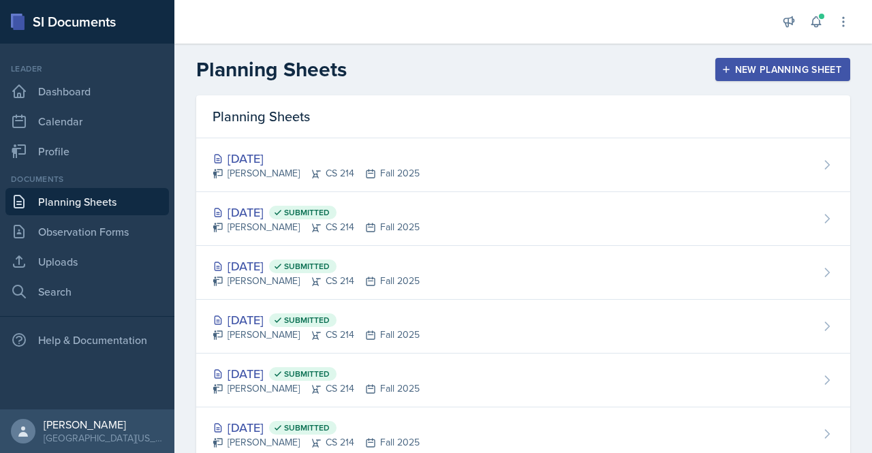
click at [761, 69] on div "New Planning Sheet" at bounding box center [782, 69] width 117 height 11
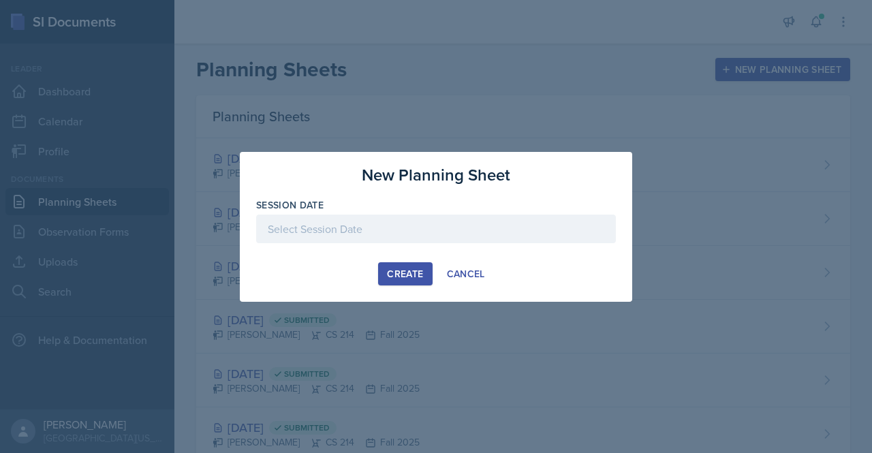
click at [571, 225] on div at bounding box center [436, 229] width 360 height 29
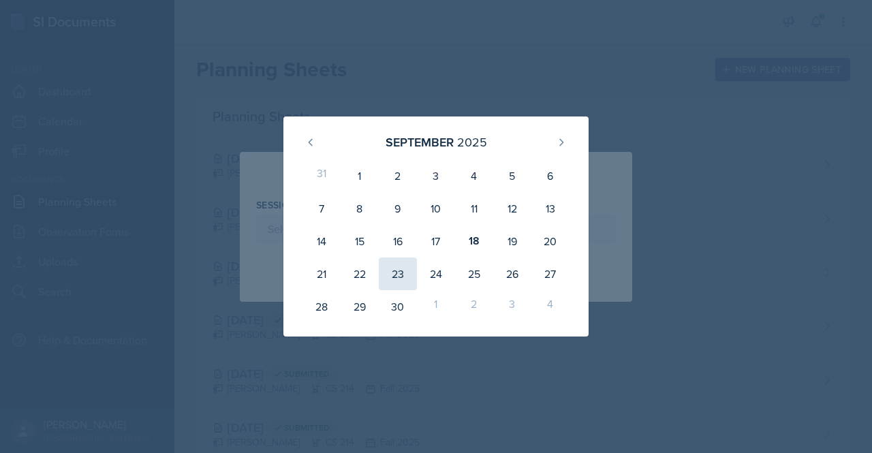
click at [398, 277] on div "23" at bounding box center [398, 273] width 38 height 33
type input "[DATE]"
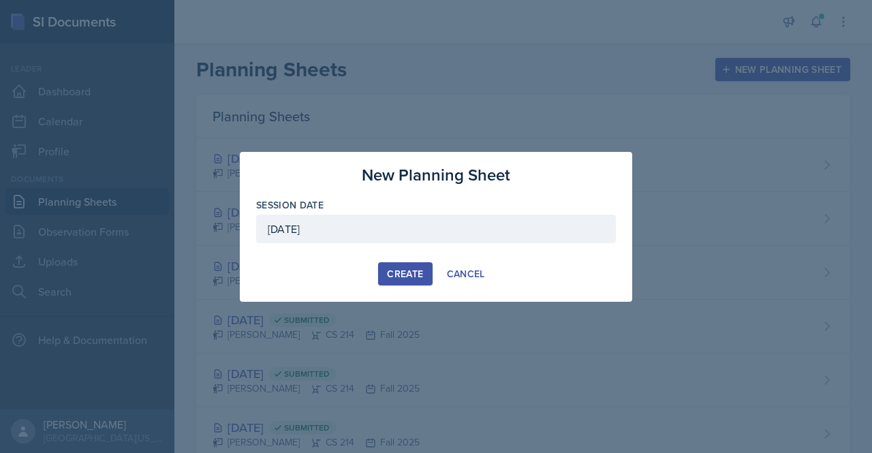
click at [398, 277] on div "Create" at bounding box center [405, 273] width 36 height 11
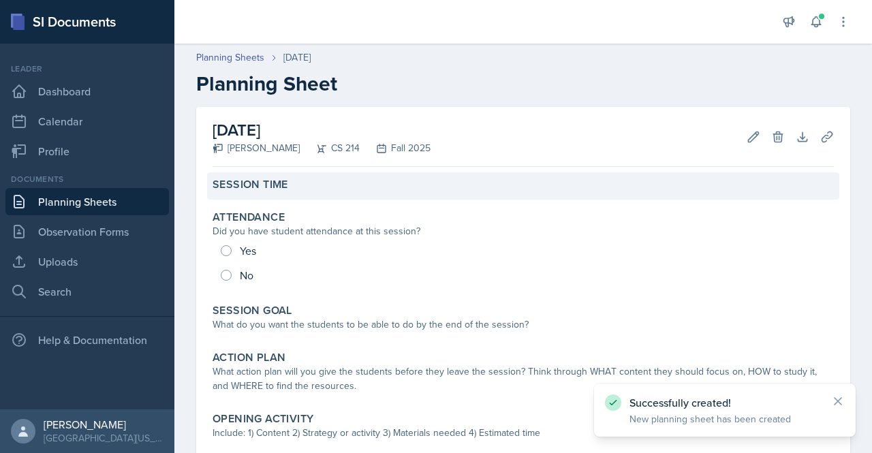
click at [276, 189] on label "Session Time" at bounding box center [251, 185] width 76 height 14
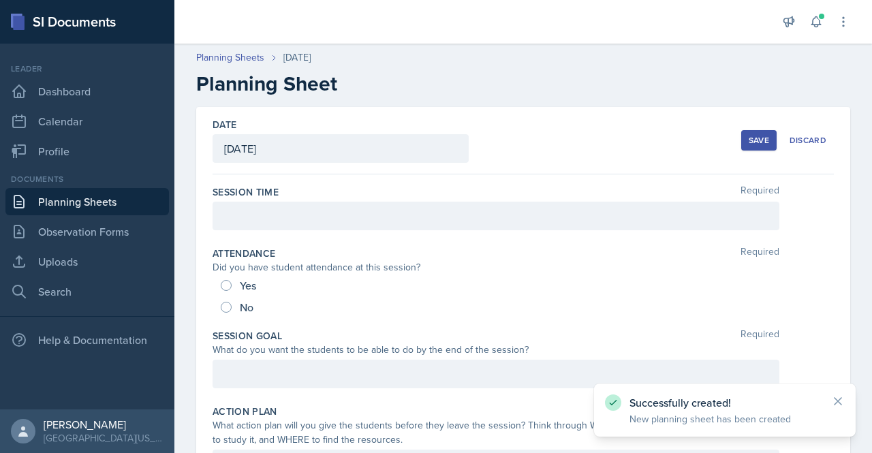
click at [275, 198] on label "Session Time" at bounding box center [246, 192] width 66 height 14
click at [275, 207] on div at bounding box center [496, 216] width 567 height 29
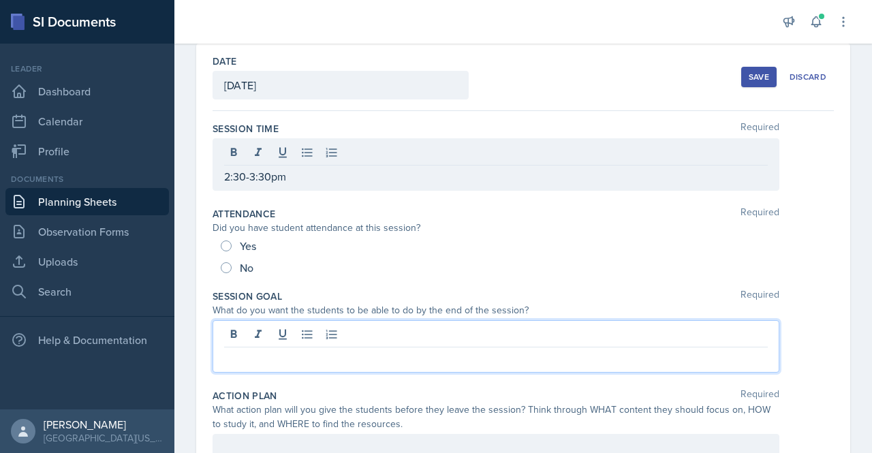
click at [501, 350] on p at bounding box center [496, 358] width 544 height 16
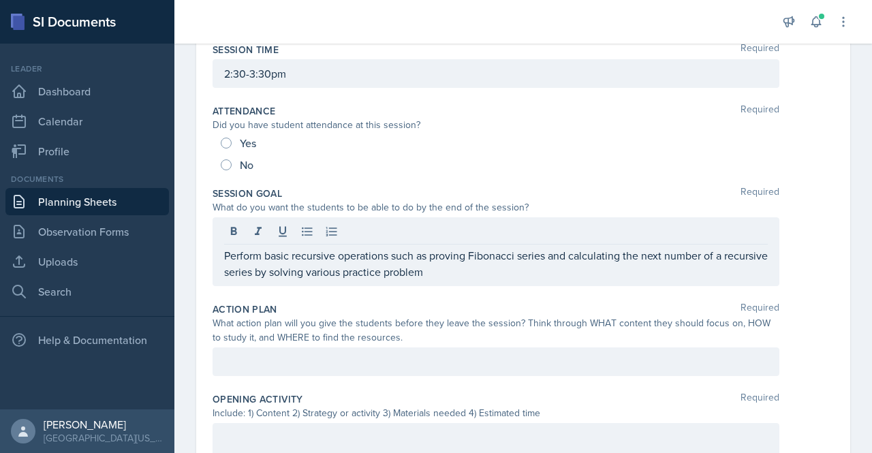
scroll to position [153, 0]
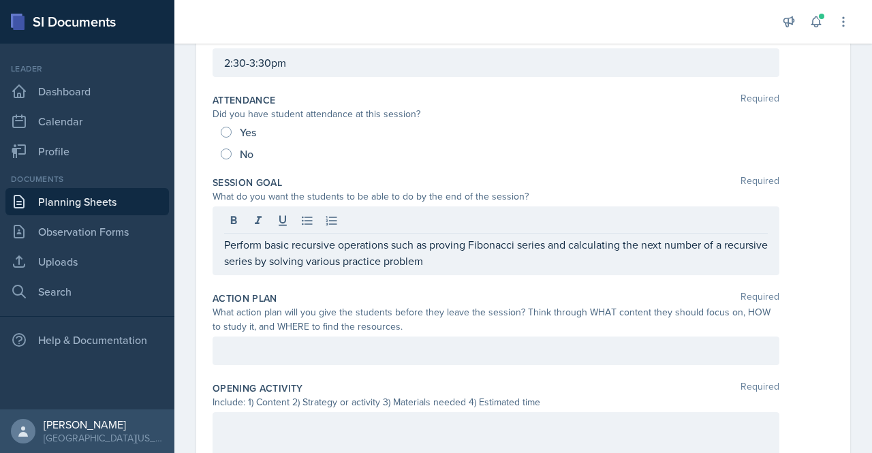
click at [369, 340] on div at bounding box center [496, 350] width 567 height 29
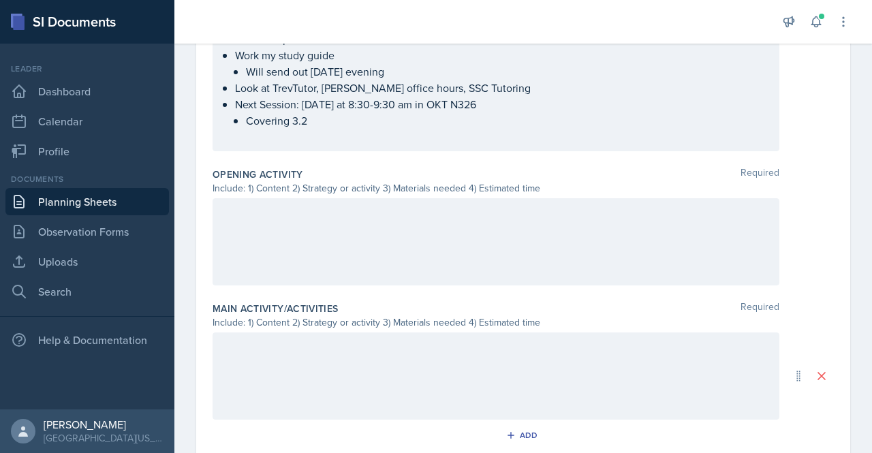
scroll to position [514, 0]
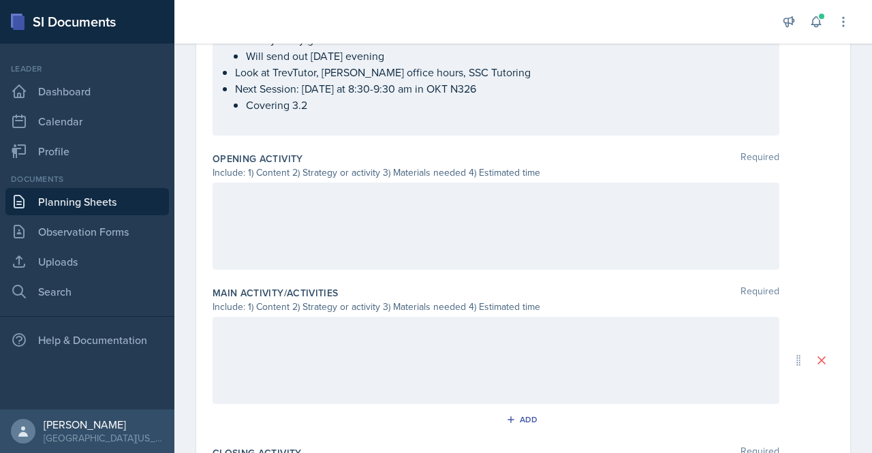
click at [296, 234] on div at bounding box center [496, 226] width 567 height 87
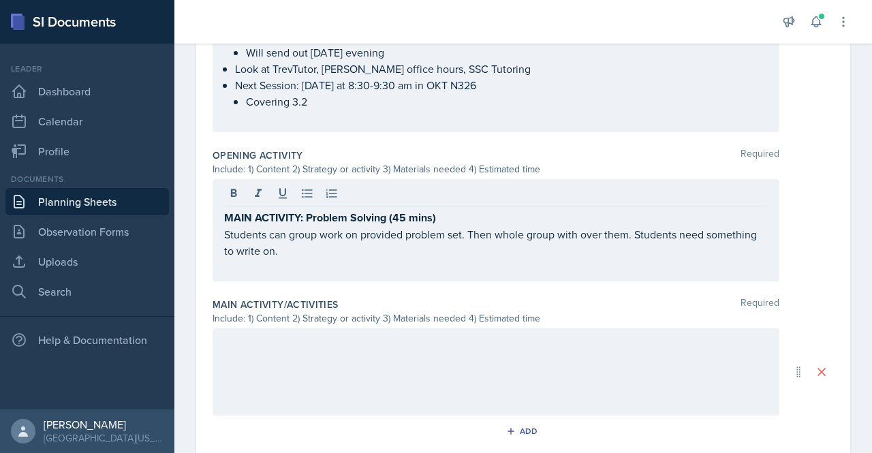
scroll to position [493, 0]
click at [315, 277] on div "MAIN ACTIVITY: Problem Solving (45 mins) Students can group work on provided pr…" at bounding box center [496, 230] width 567 height 102
drag, startPoint x: 315, startPoint y: 277, endPoint x: 222, endPoint y: 212, distance: 113.6
click at [222, 212] on div "MAIN ACTIVITY: Problem Solving (45 mins) Students can group work on provided pr…" at bounding box center [496, 230] width 567 height 102
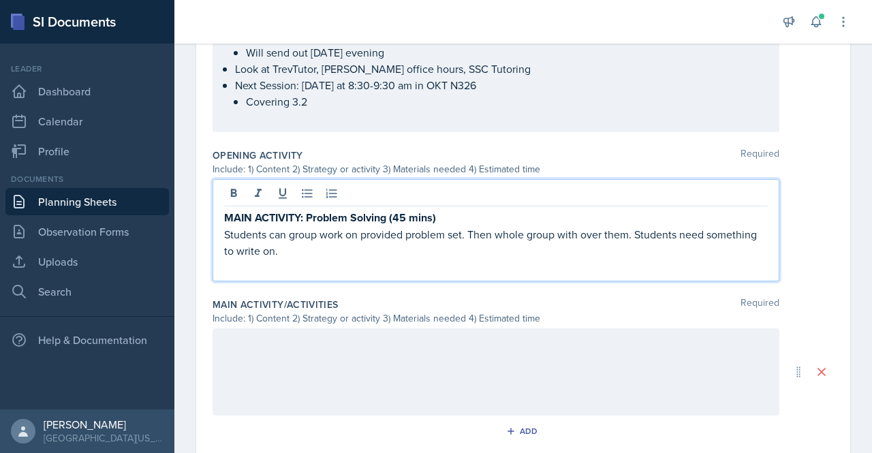
click at [228, 215] on strong "MAIN ACTIVITY: Problem Solving (45 mins)" at bounding box center [330, 218] width 212 height 16
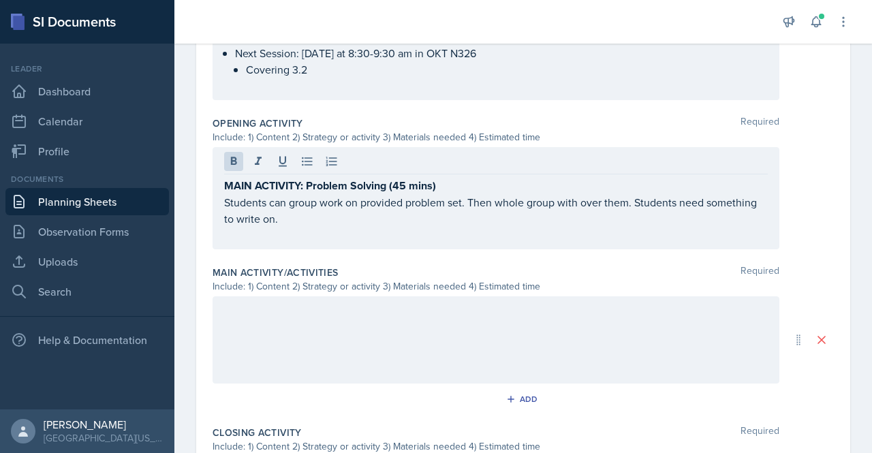
scroll to position [756, 0]
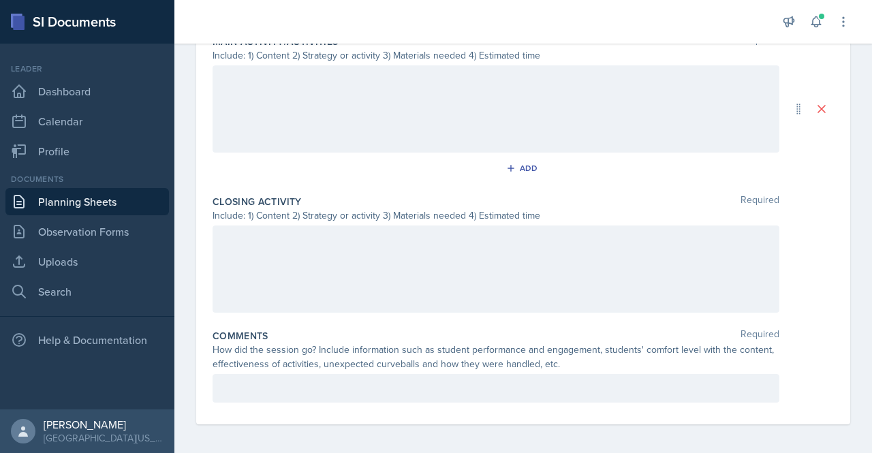
click at [329, 303] on div at bounding box center [496, 268] width 567 height 87
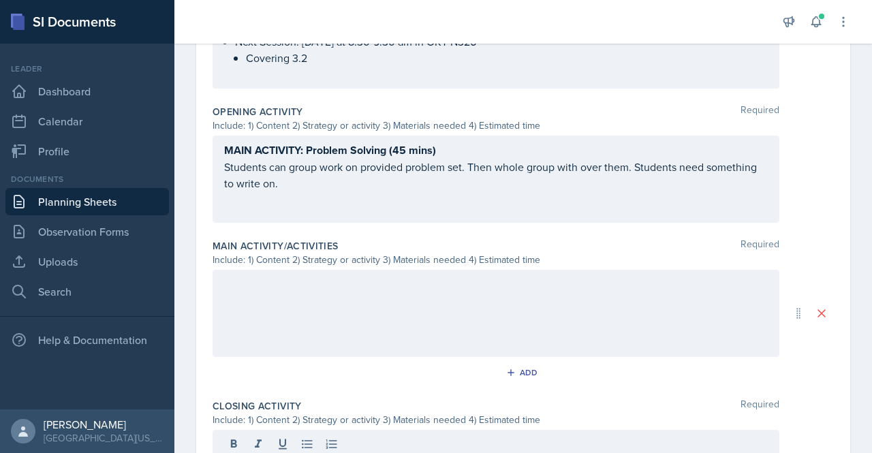
scroll to position [560, 0]
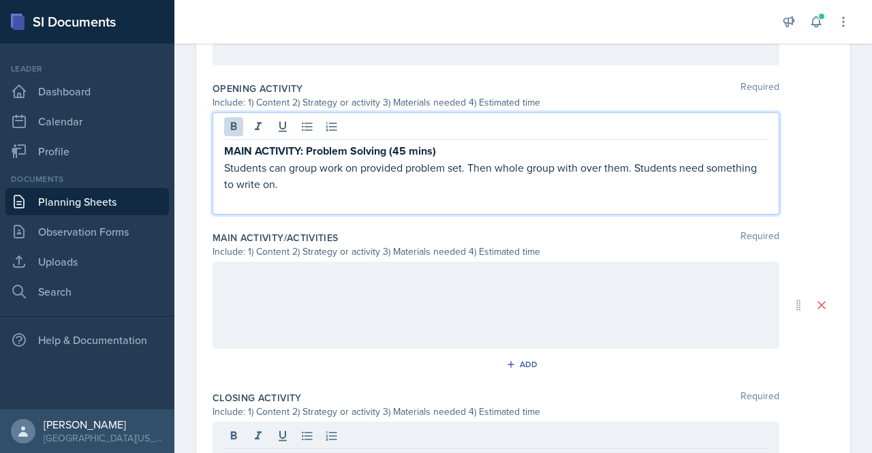
drag, startPoint x: 306, startPoint y: 151, endPoint x: 300, endPoint y: 146, distance: 7.8
click at [300, 146] on strong "MAIN ACTIVITY: Problem Solving (45 mins)" at bounding box center [330, 151] width 212 height 16
click at [276, 143] on strong "MAIN ACTIVITY: Problem Solving (45 mins)" at bounding box center [330, 151] width 212 height 16
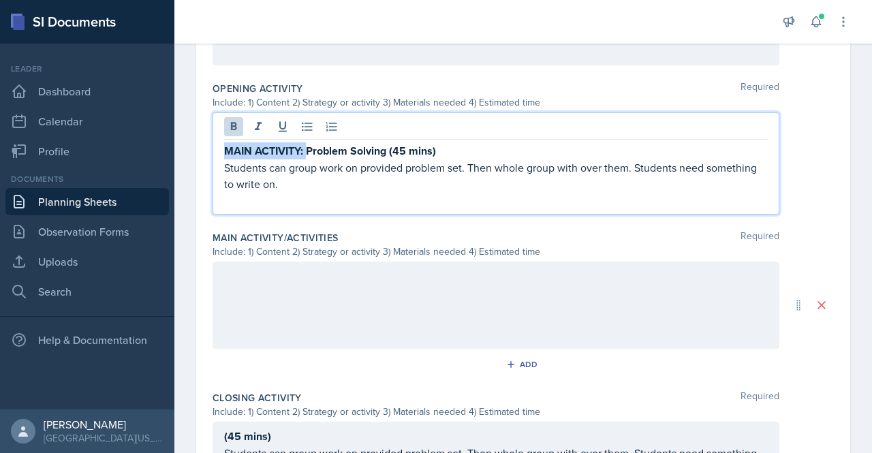
drag, startPoint x: 226, startPoint y: 146, endPoint x: 307, endPoint y: 151, distance: 81.2
click at [307, 151] on strong "MAIN ACTIVITY: Problem Solving (45 mins)" at bounding box center [330, 151] width 212 height 16
copy strong "MAIN ACTIVITY:"
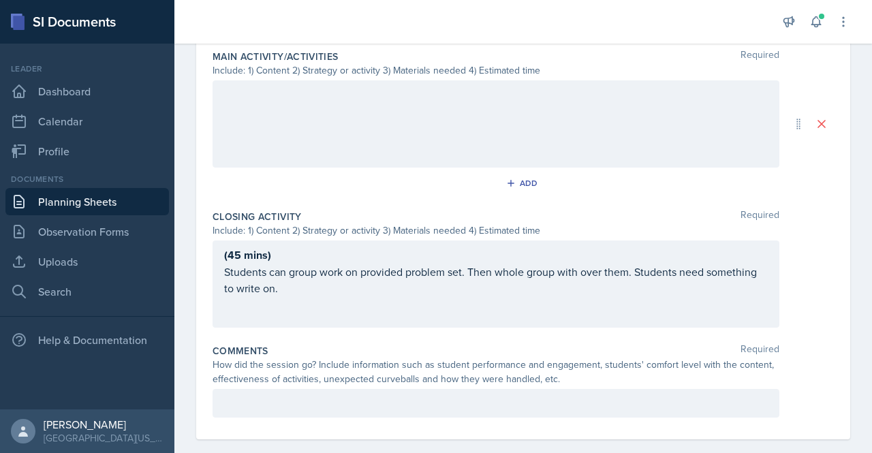
scroll to position [755, 0]
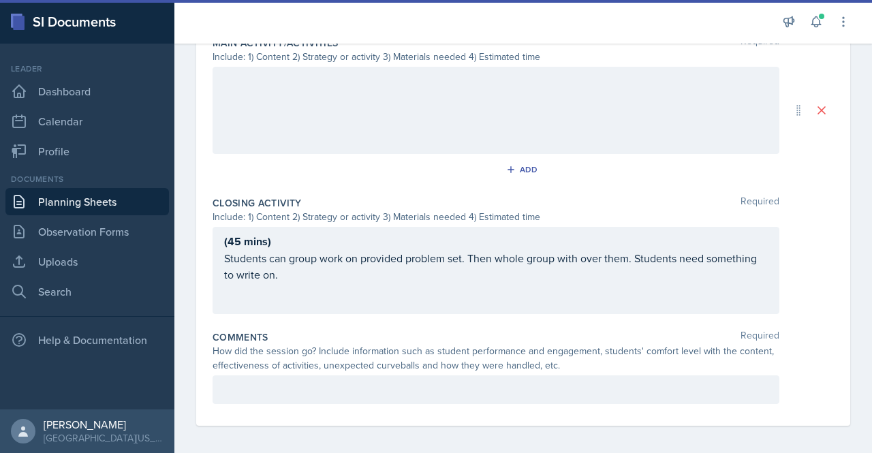
click at [225, 235] on div "(45 mins) Students can group work on provided problem set. Then whole group wit…" at bounding box center [496, 270] width 567 height 87
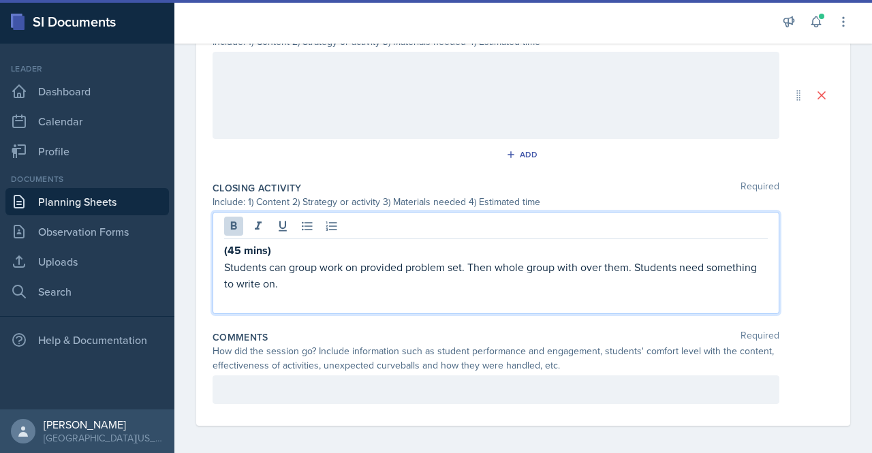
scroll to position [741, 0]
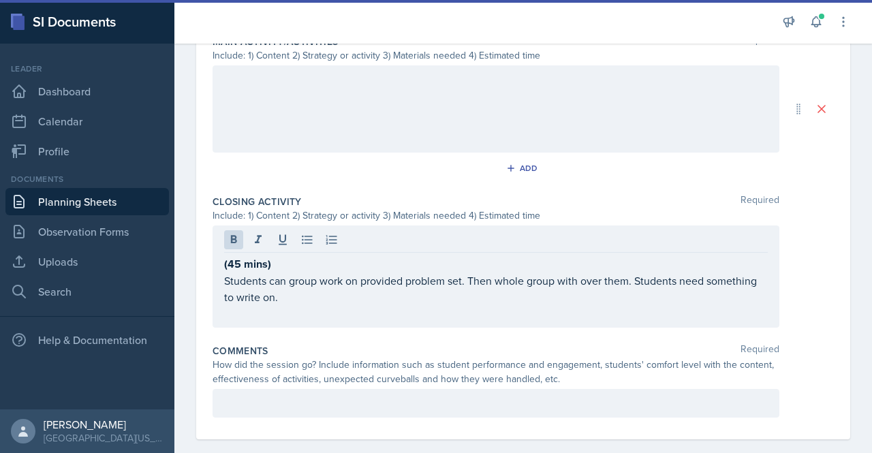
click at [223, 260] on div "(45 mins) Students can group work on provided problem set. Then whole group wit…" at bounding box center [496, 276] width 567 height 102
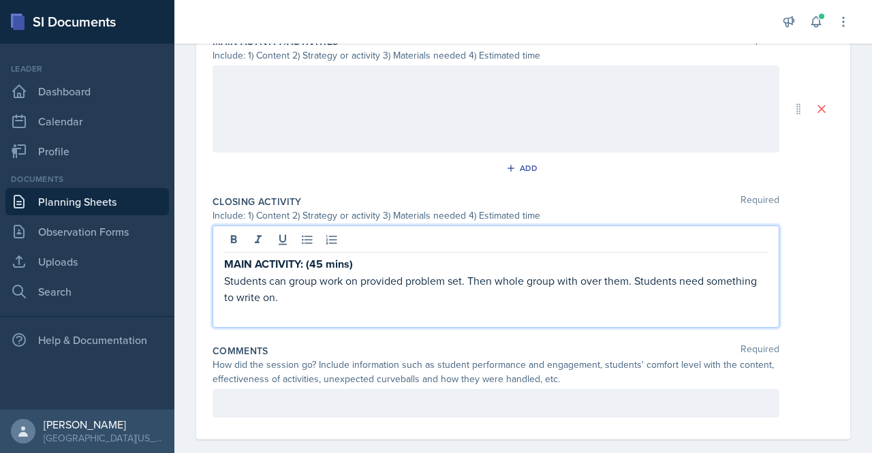
click at [279, 305] on p at bounding box center [496, 313] width 544 height 16
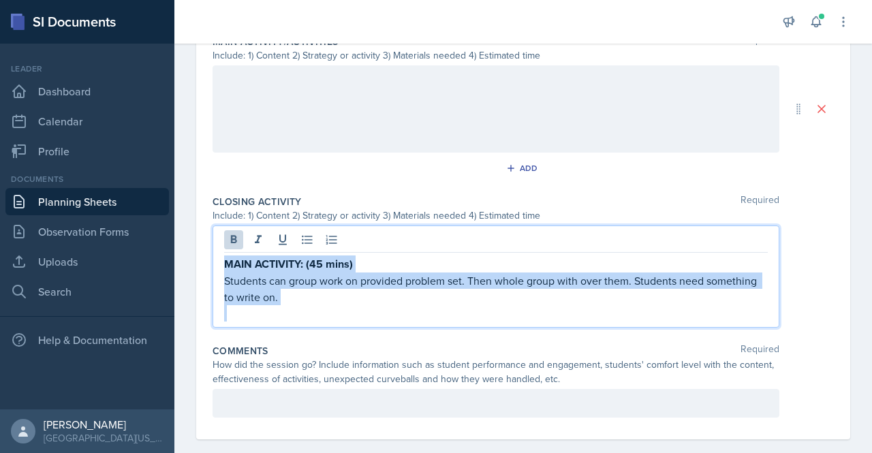
drag, startPoint x: 268, startPoint y: 304, endPoint x: 210, endPoint y: 255, distance: 76.8
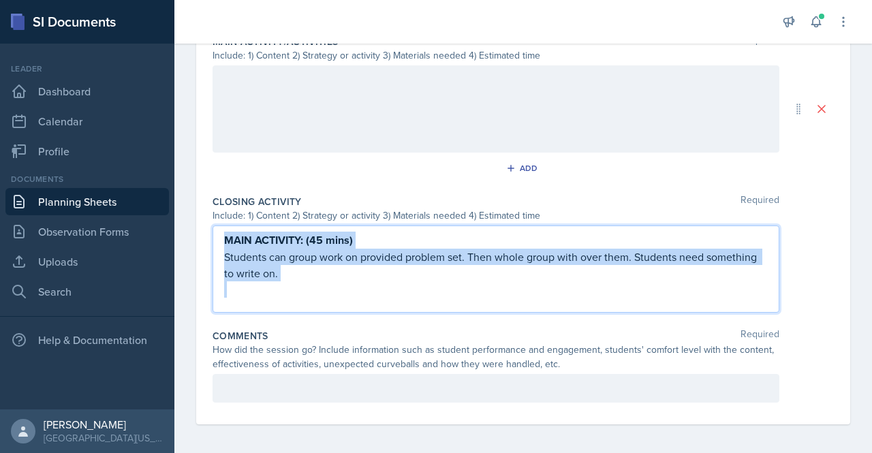
scroll to position [717, 0]
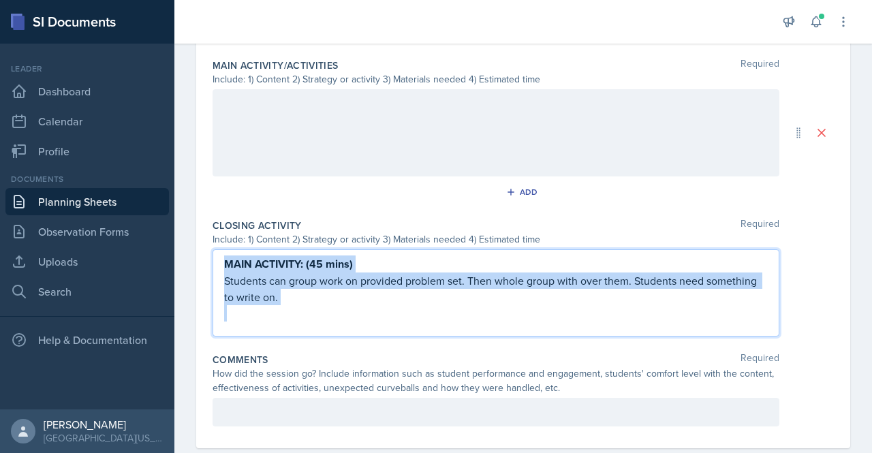
copy div "MAIN ACTIVITY: (45 mins) Students can group work on provided problem set. Then …"
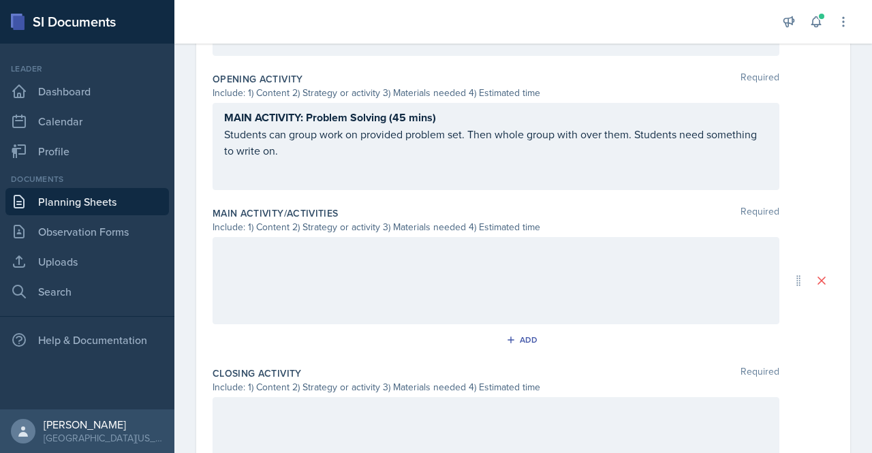
click at [327, 284] on div at bounding box center [496, 280] width 567 height 87
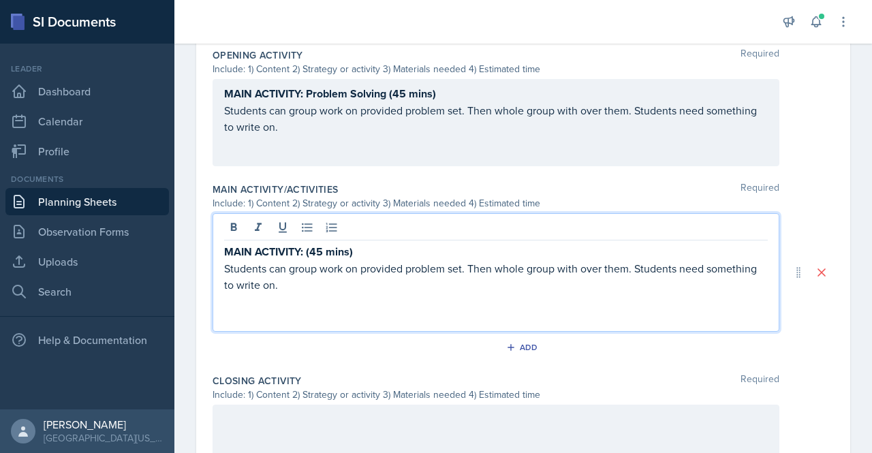
click at [229, 245] on strong "MAIN ACTIVITY: (45 mins)" at bounding box center [288, 252] width 129 height 16
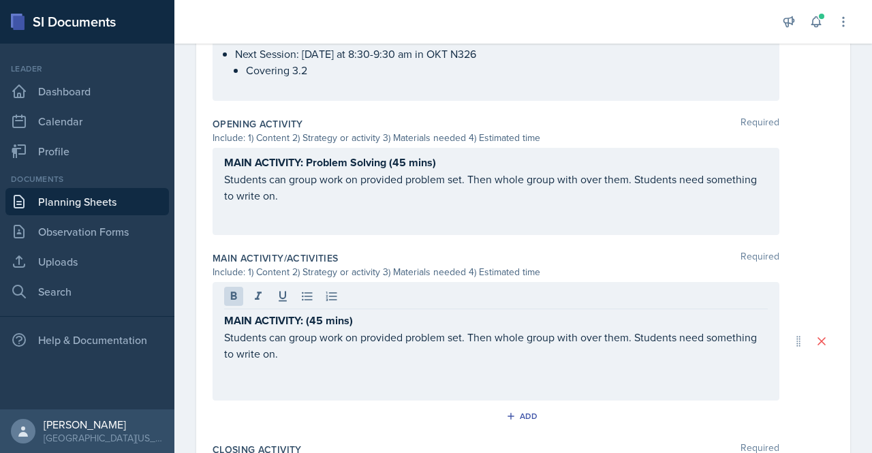
scroll to position [522, 0]
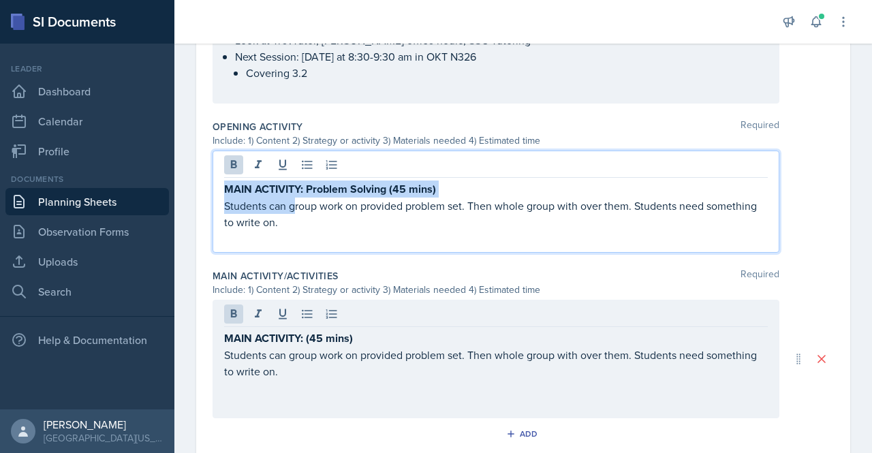
drag, startPoint x: 296, startPoint y: 201, endPoint x: 219, endPoint y: 176, distance: 80.1
click at [219, 176] on div "MAIN ACTIVITY: Problem Solving (45 mins) Students can group work on provided pr…" at bounding box center [496, 202] width 567 height 102
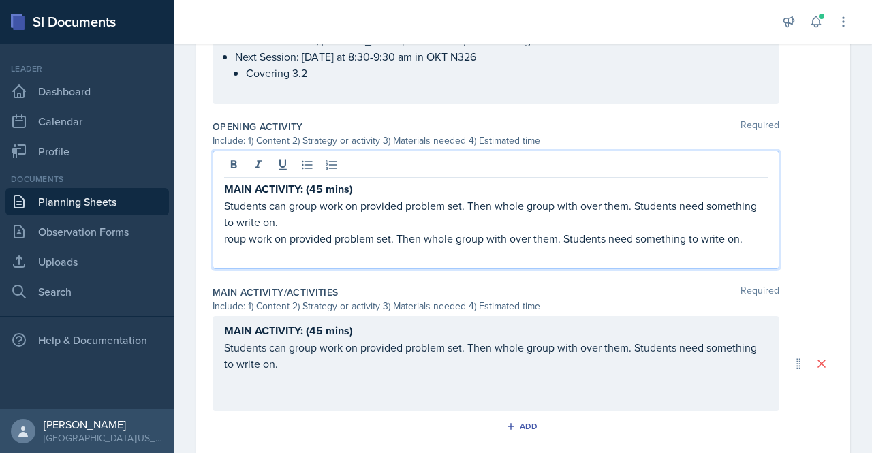
click at [251, 198] on p "Students can group work on provided problem set. Then whole group with over the…" at bounding box center [496, 214] width 544 height 33
click at [240, 187] on strong "MAIN ACTIVITY: (45 mins)" at bounding box center [288, 189] width 129 height 16
click at [228, 189] on strong "OPENING ACTIVITY: (45 mins)" at bounding box center [298, 189] width 149 height 16
click at [229, 236] on p "roup work on provided problem set. Then whole group with over them. Students ne…" at bounding box center [496, 238] width 544 height 16
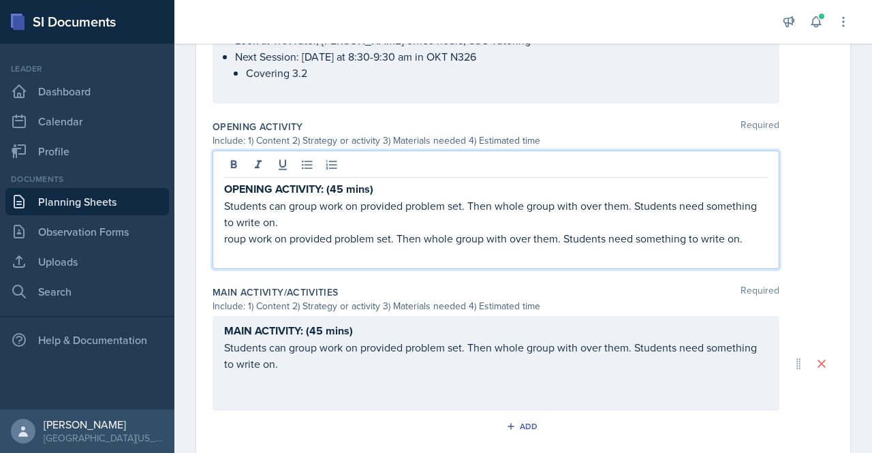
click at [571, 242] on p "roup work on provided problem set. Then whole group with over them. Students ne…" at bounding box center [496, 238] width 544 height 16
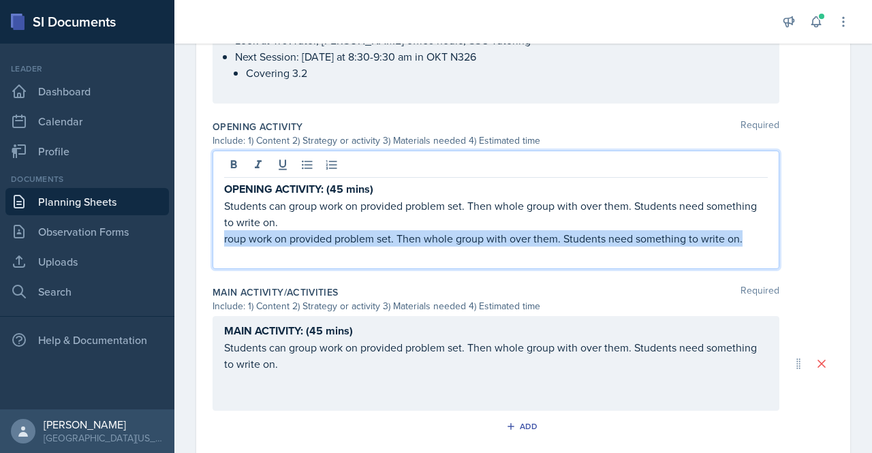
click at [571, 242] on p "roup work on provided problem set. Then whole group with over them. Students ne…" at bounding box center [496, 238] width 544 height 16
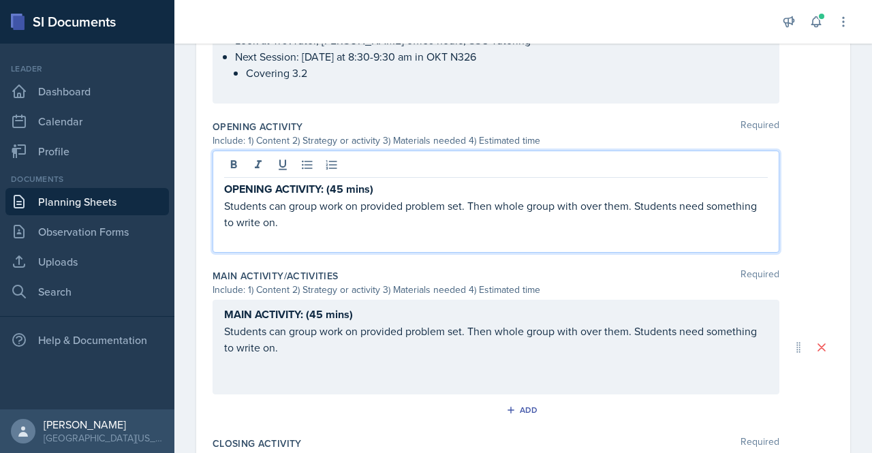
click at [335, 185] on strong "OPENING ACTIVITY: (45 mins)" at bounding box center [298, 189] width 149 height 16
click at [371, 190] on p "OPENING ACTIVITY: (5 mins)" at bounding box center [496, 189] width 544 height 17
click at [318, 187] on strong "OPENING ACTIVITY: (5 mins)" at bounding box center [295, 189] width 142 height 16
click at [307, 311] on div "MAIN ACTIVITY: (45 mins) Students can group work on provided problem set. Then …" at bounding box center [496, 347] width 567 height 95
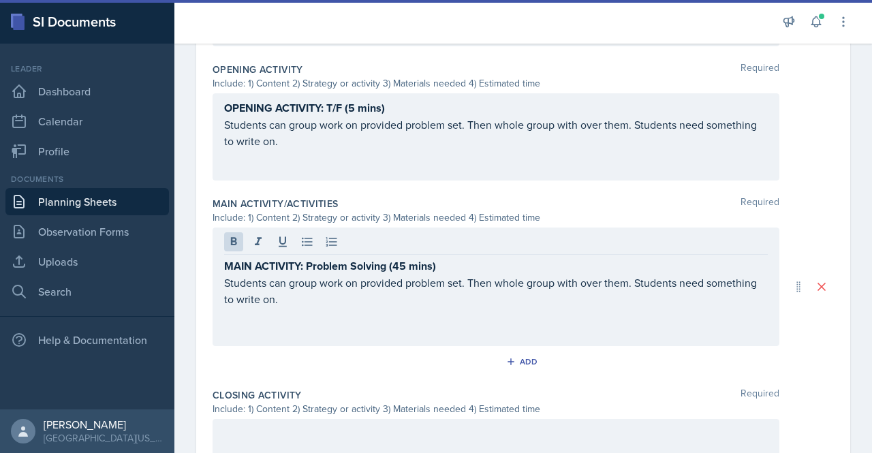
scroll to position [678, 0]
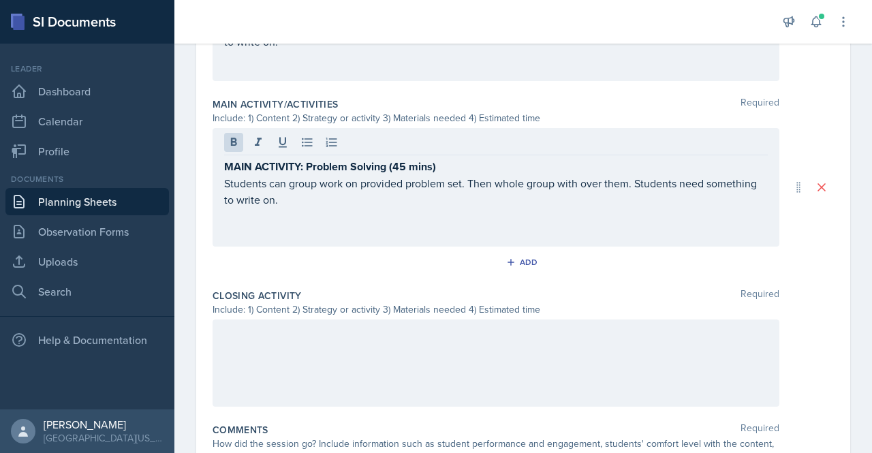
click at [264, 354] on div at bounding box center [496, 362] width 567 height 87
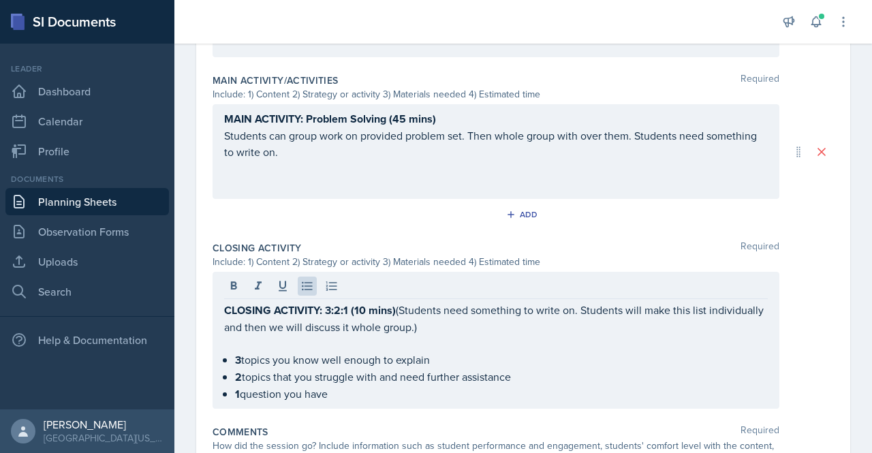
scroll to position [797, 0]
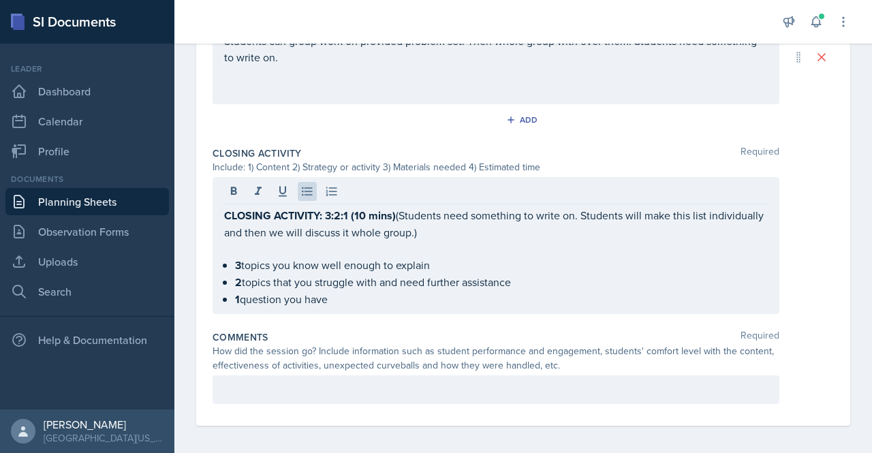
drag, startPoint x: 856, startPoint y: 390, endPoint x: 871, endPoint y: 328, distance: 63.6
click at [871, 328] on main "Planning Sheets [DATE] Planning Sheet Date [DATE] [DATE] 31 1 2 3 4 5 6 7 8 9 1…" at bounding box center [522, 248] width 697 height 409
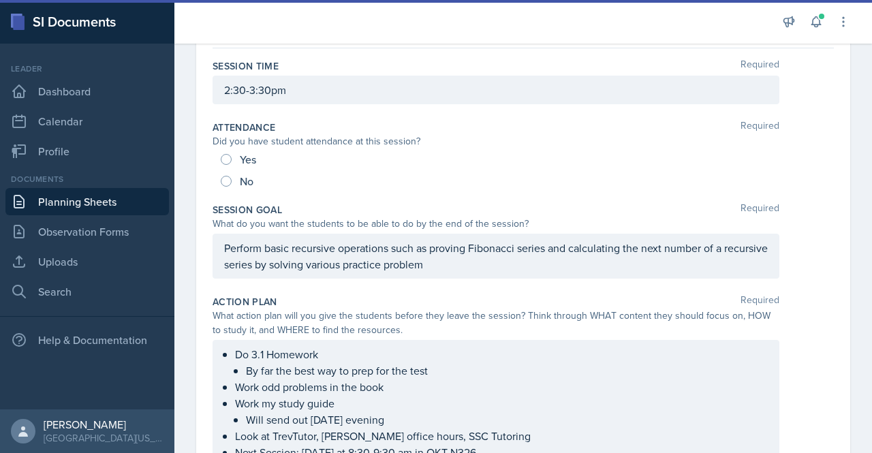
scroll to position [0, 0]
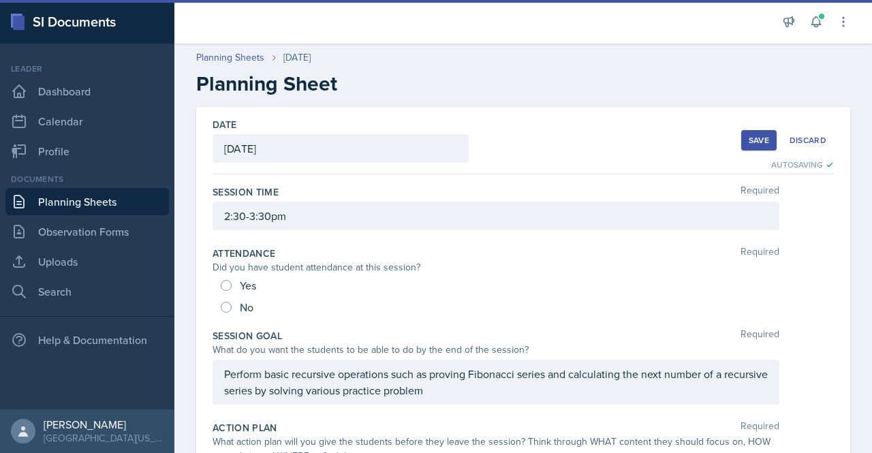
click at [749, 136] on div "Save" at bounding box center [759, 140] width 20 height 11
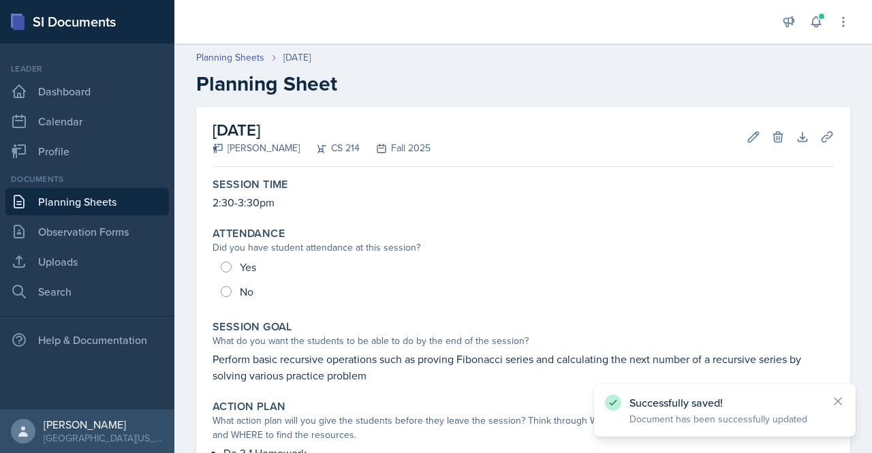
click at [111, 194] on link "Planning Sheets" at bounding box center [86, 201] width 163 height 27
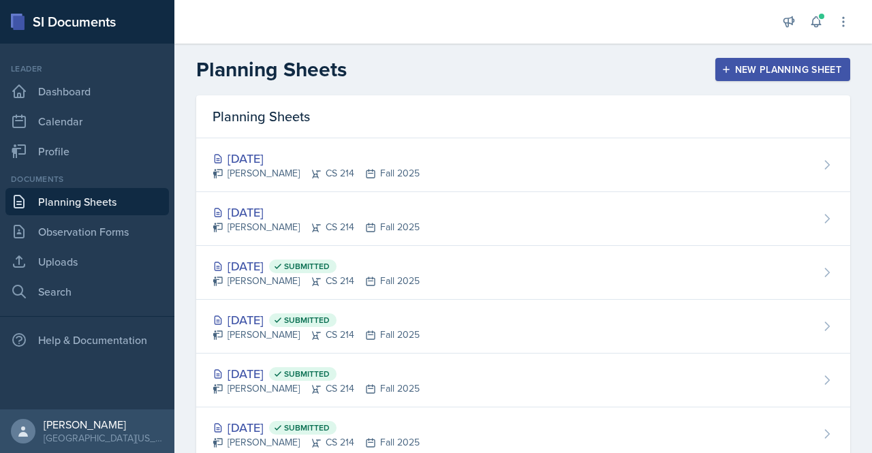
click at [747, 69] on div "New Planning Sheet" at bounding box center [782, 69] width 117 height 11
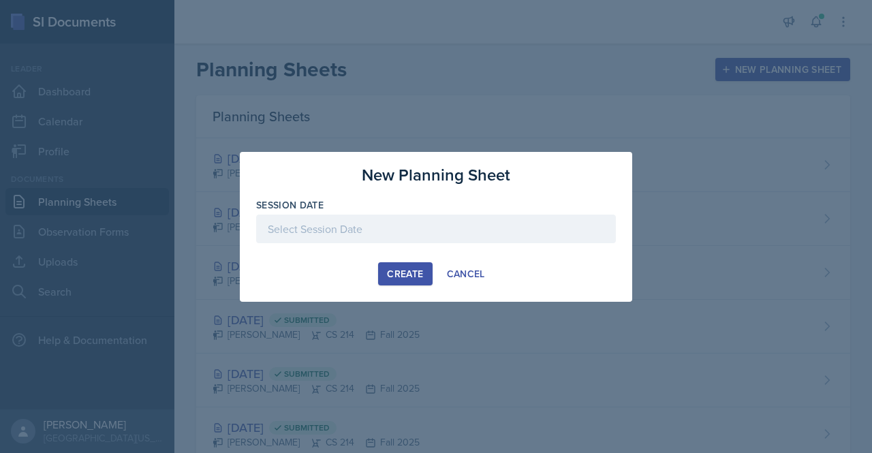
click at [405, 215] on div at bounding box center [436, 229] width 360 height 29
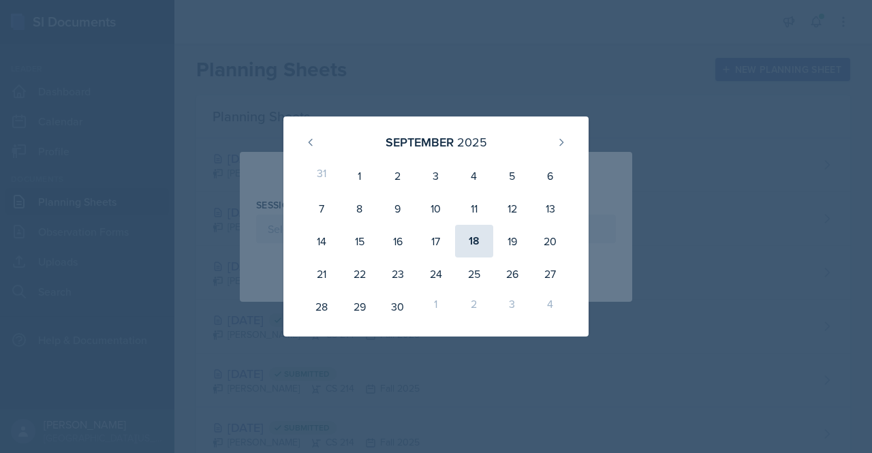
click at [468, 245] on div "18" at bounding box center [474, 241] width 38 height 33
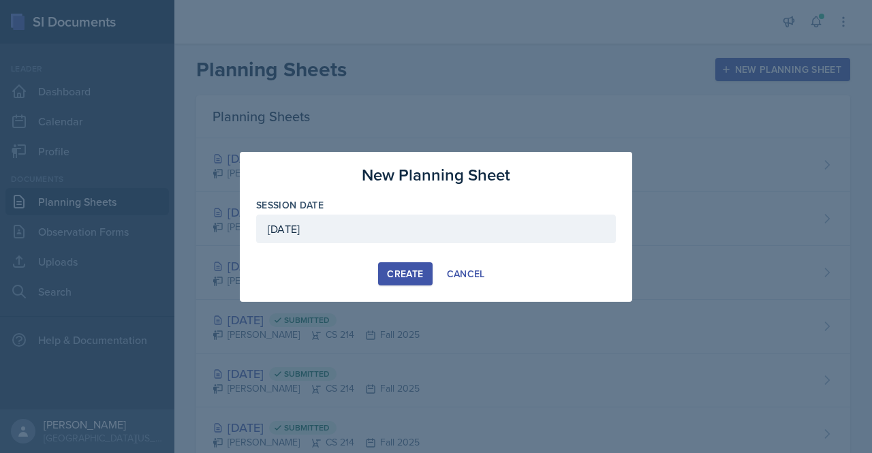
click at [354, 229] on div "[DATE]" at bounding box center [436, 229] width 360 height 29
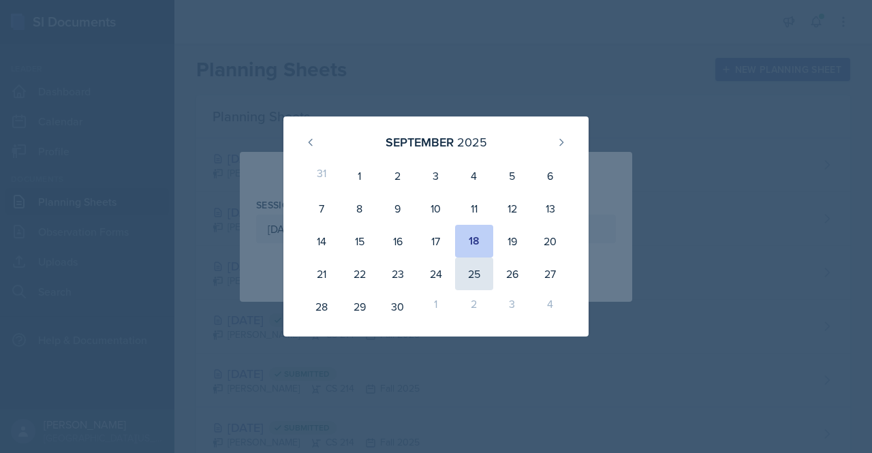
click at [484, 274] on div "25" at bounding box center [474, 273] width 38 height 33
type input "[DATE]"
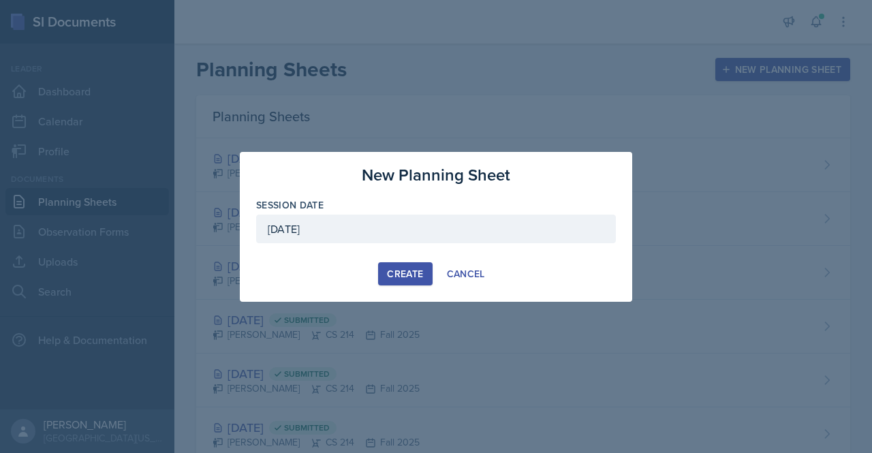
click at [390, 271] on div "Create" at bounding box center [405, 273] width 36 height 11
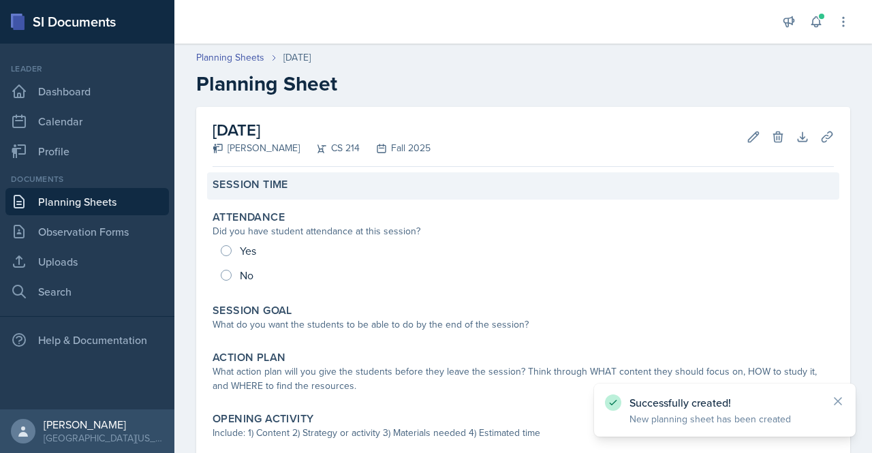
click at [252, 178] on label "Session Time" at bounding box center [251, 185] width 76 height 14
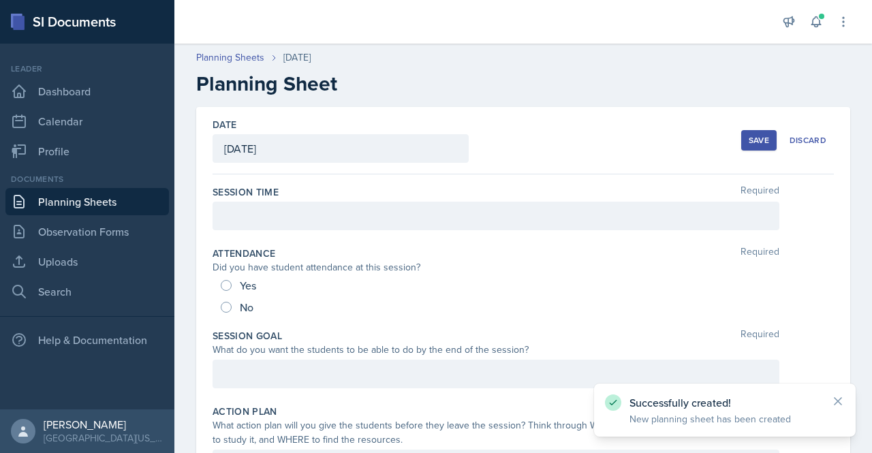
click at [281, 217] on div at bounding box center [496, 216] width 567 height 29
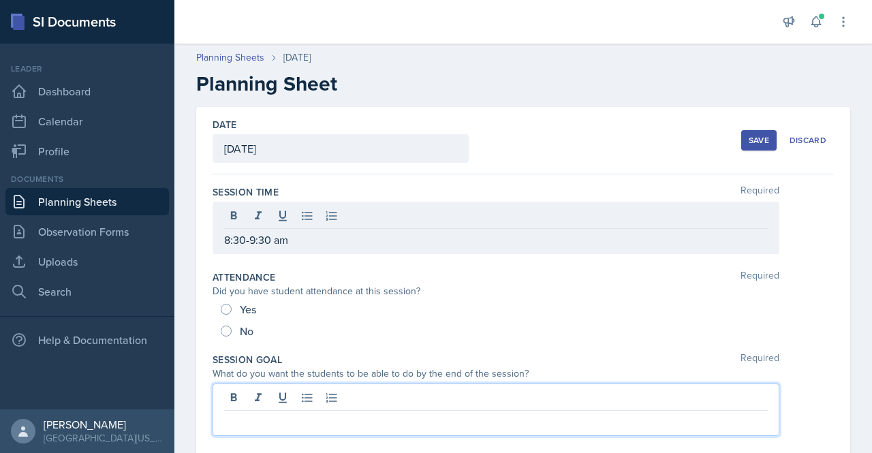
click at [465, 393] on div at bounding box center [496, 409] width 567 height 52
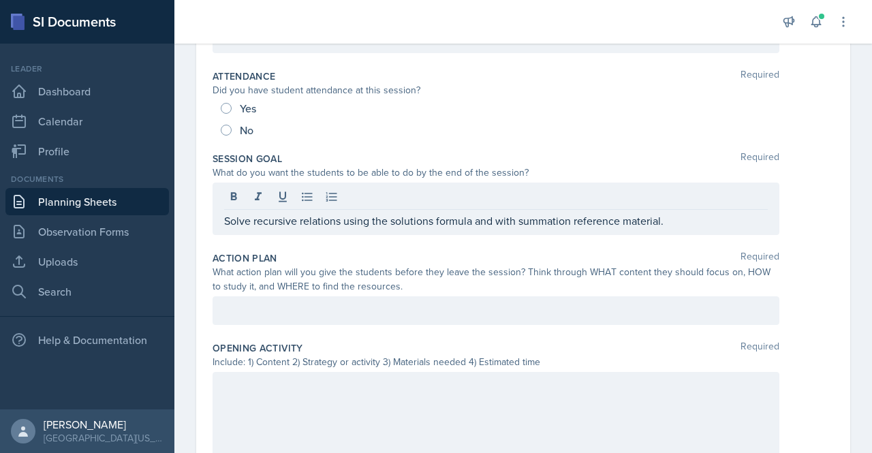
scroll to position [181, 0]
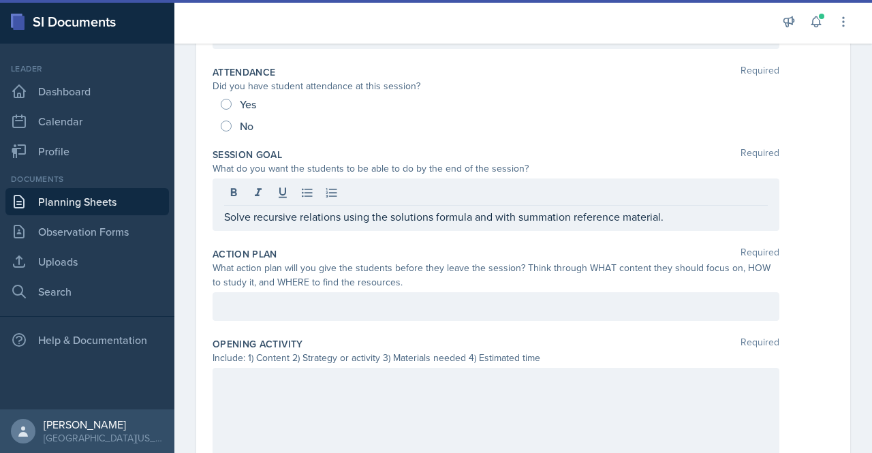
click at [283, 314] on div at bounding box center [496, 306] width 567 height 29
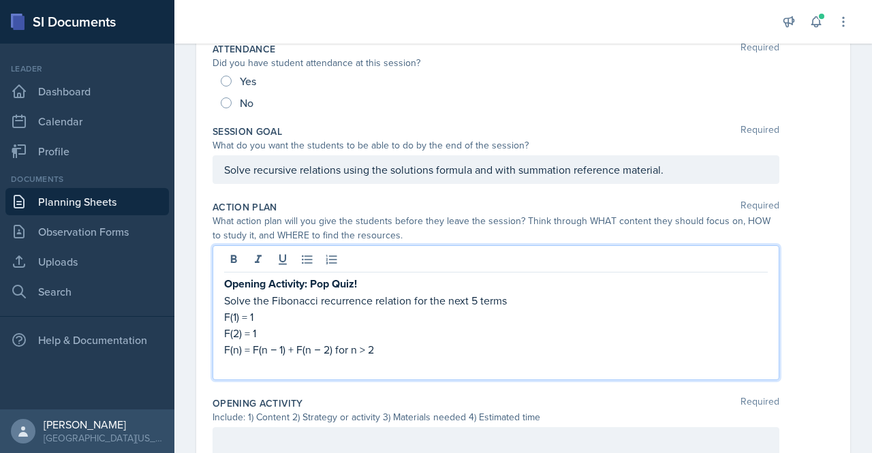
click at [226, 282] on strong "Opening Activity: Pop Quiz!" at bounding box center [290, 284] width 133 height 16
click at [375, 287] on p "Opening Activity: Pop Quiz!" at bounding box center [496, 283] width 544 height 17
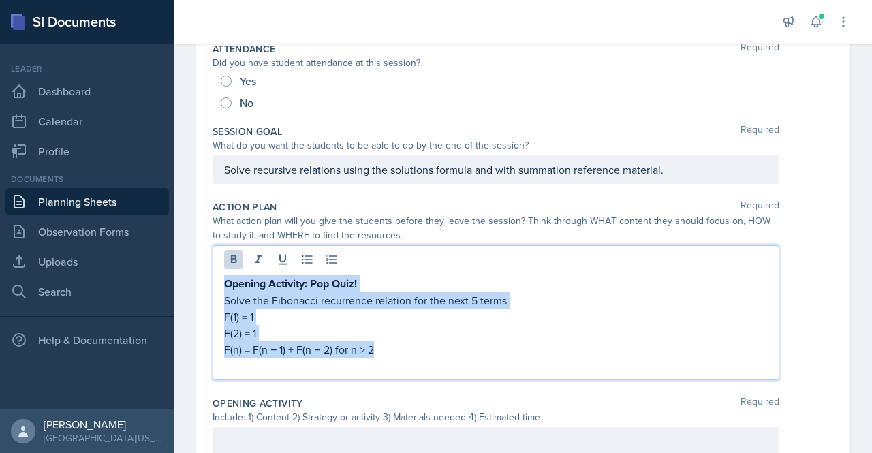
drag, startPoint x: 398, startPoint y: 352, endPoint x: 212, endPoint y: 285, distance: 197.6
click at [212, 285] on div "Date [DATE] [DATE] 31 1 2 3 4 5 6 7 8 9 10 11 12 13 14 15 16 17 18 19 20 21 22 …" at bounding box center [523, 412] width 654 height 1018
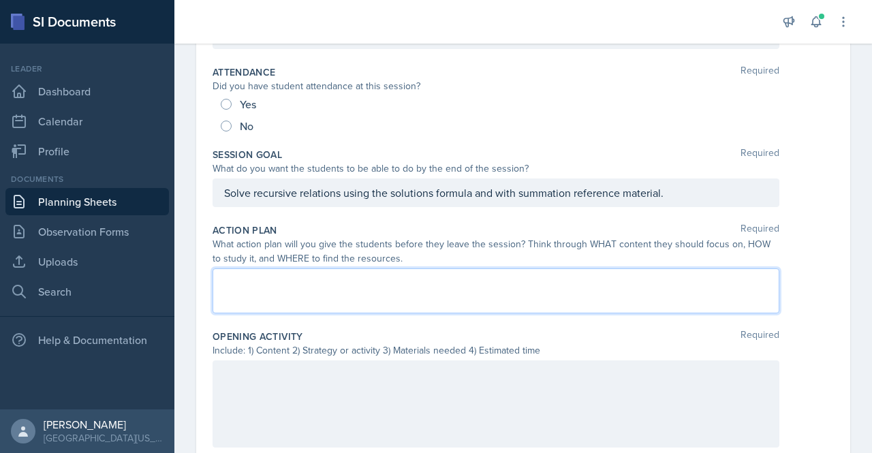
click at [268, 390] on div at bounding box center [496, 403] width 567 height 87
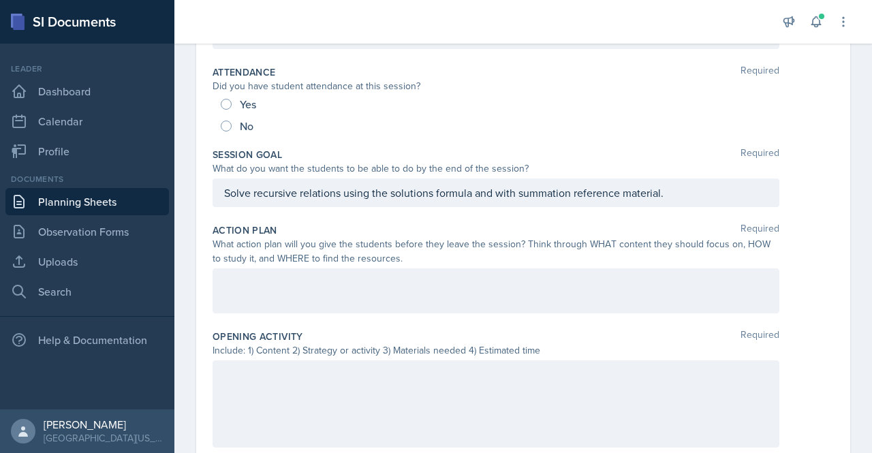
scroll to position [204, 0]
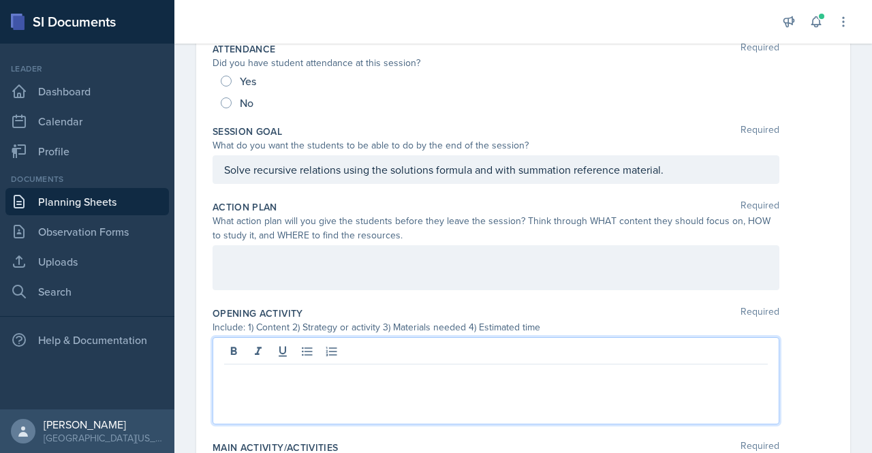
paste div
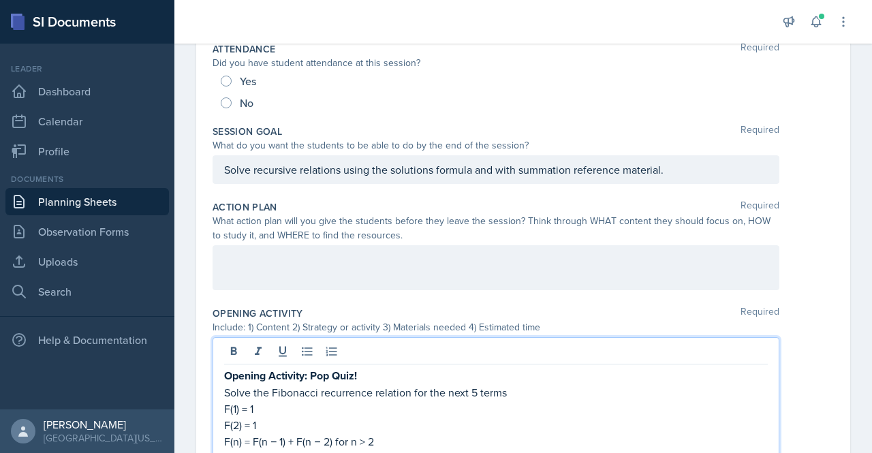
click at [365, 370] on p "Opening Activity: Pop Quiz!" at bounding box center [496, 375] width 544 height 17
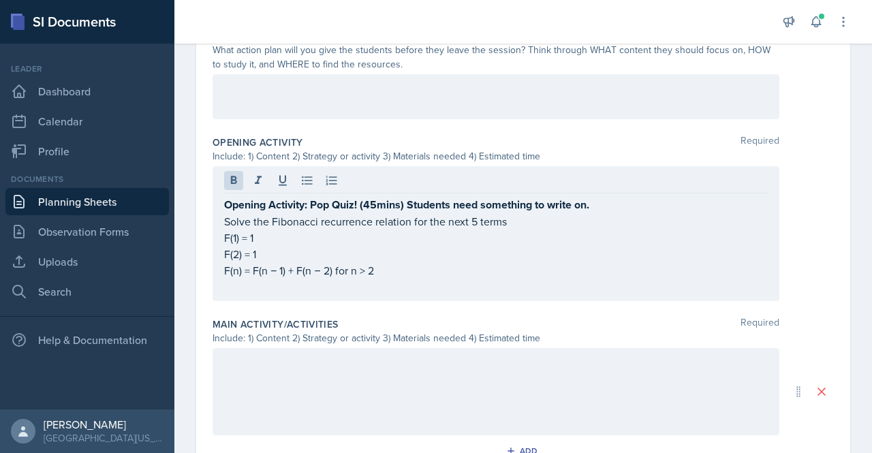
scroll to position [380, 0]
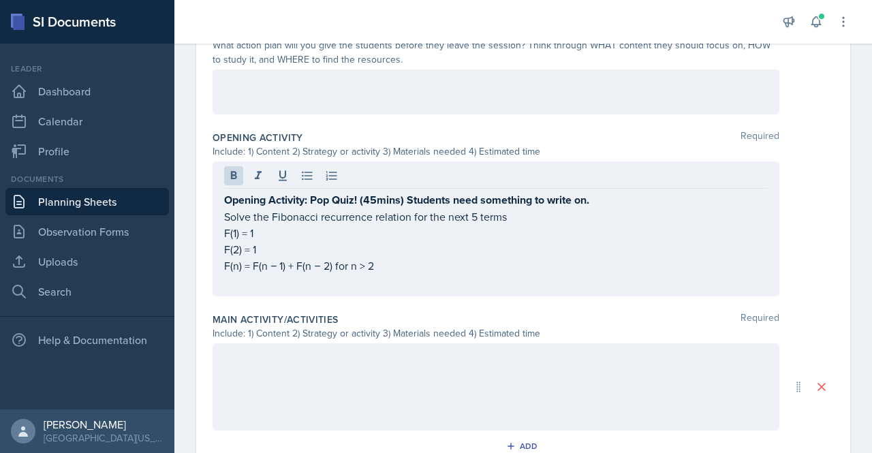
click at [260, 374] on div at bounding box center [496, 386] width 567 height 87
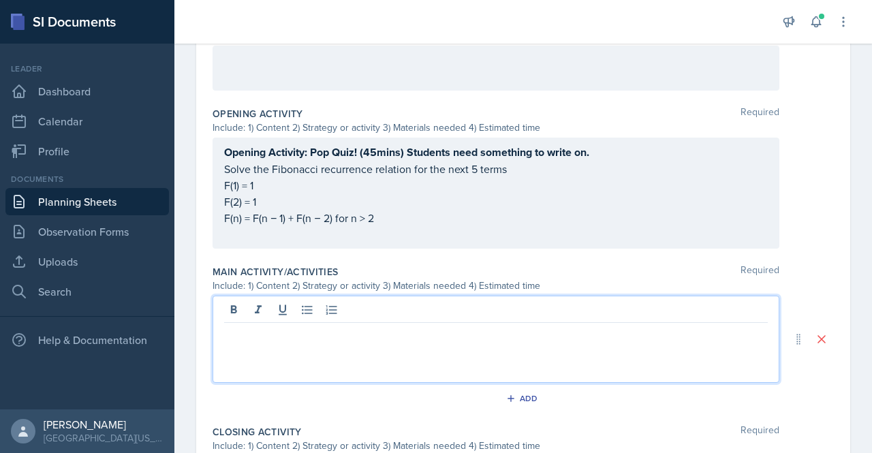
paste div
click at [369, 148] on strong "Opening Activity: Pop Quiz! (45mins) Students need something to write on." at bounding box center [406, 152] width 365 height 16
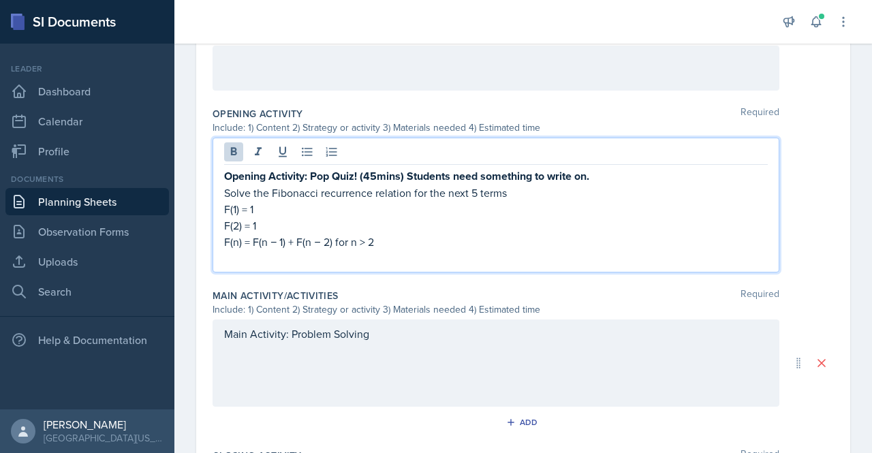
scroll to position [428, 0]
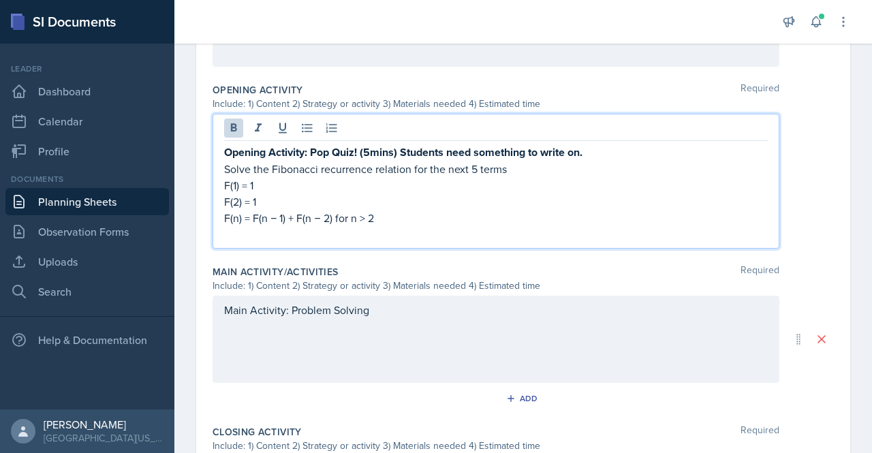
click at [390, 313] on div "Main Activity: Problem Solving" at bounding box center [496, 339] width 567 height 87
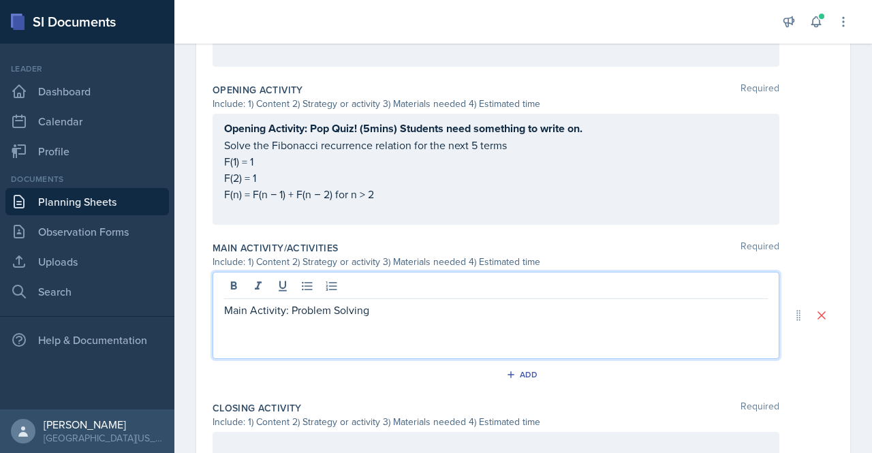
scroll to position [404, 0]
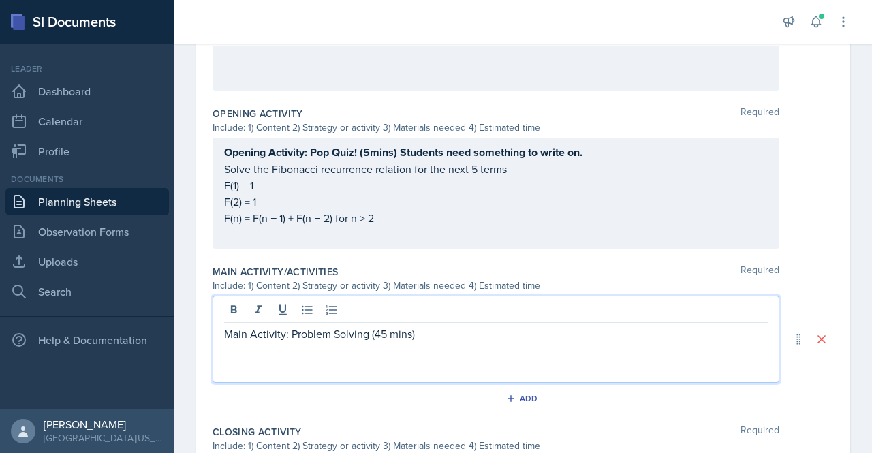
click at [330, 331] on p "Main Activity: Problem Solving (45 mins)" at bounding box center [496, 334] width 544 height 16
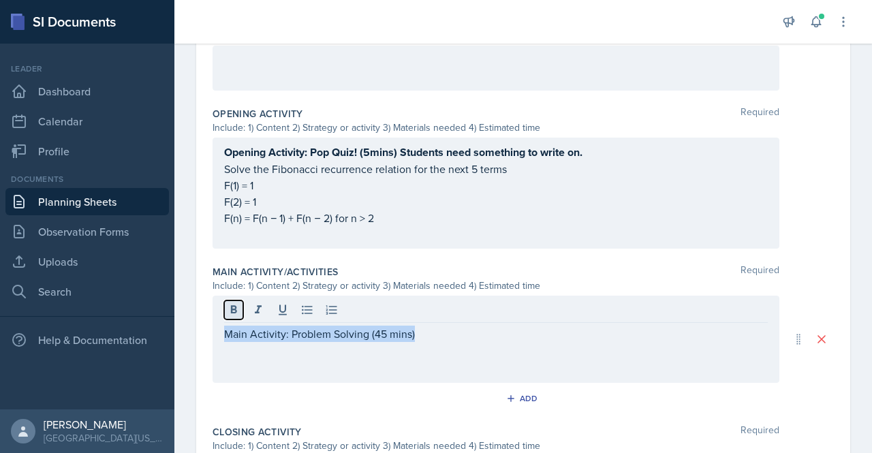
click at [228, 306] on icon at bounding box center [234, 310] width 14 height 14
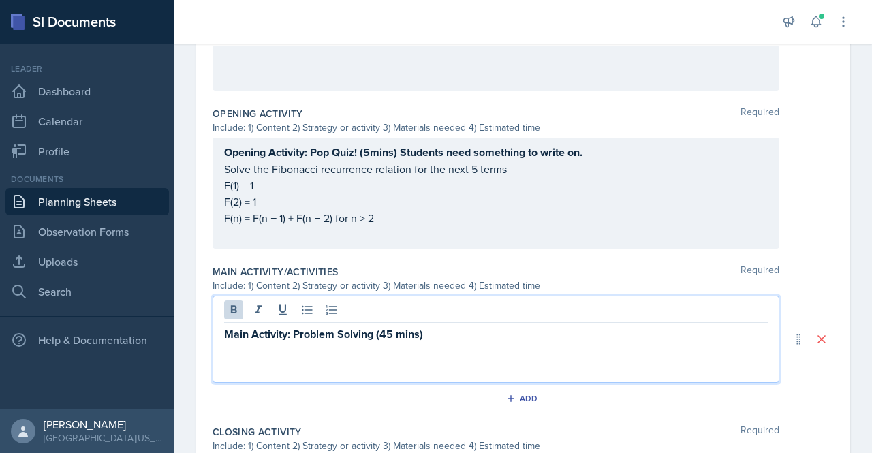
click at [465, 330] on p "Main Activity: Problem Solving (45 mins)" at bounding box center [496, 334] width 544 height 17
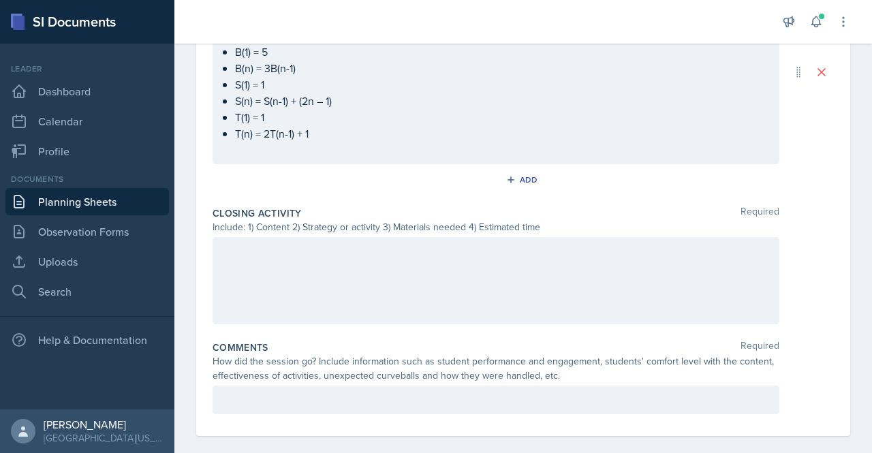
scroll to position [730, 0]
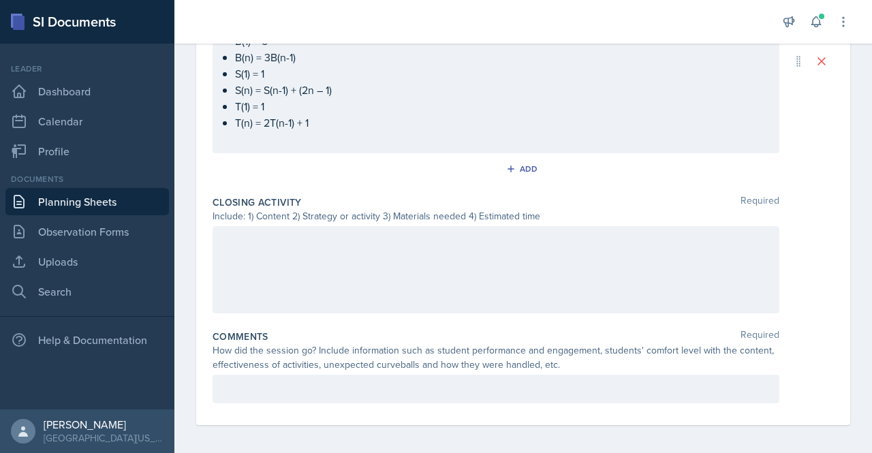
click at [217, 243] on div at bounding box center [496, 269] width 567 height 87
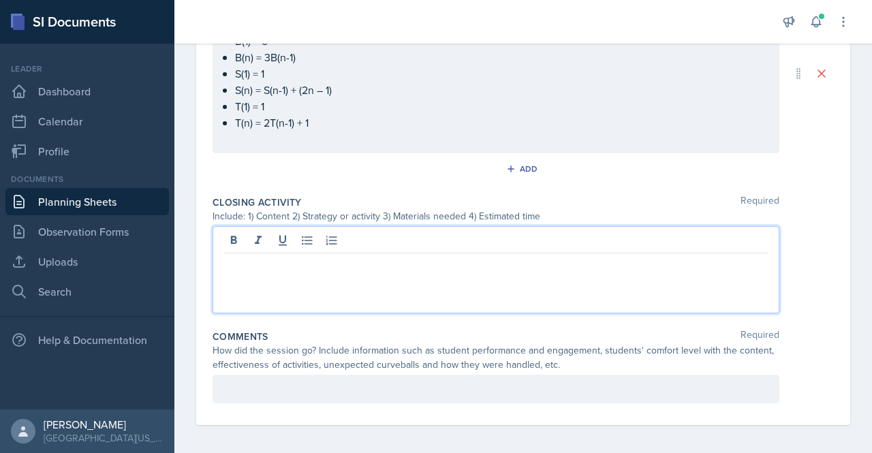
paste div
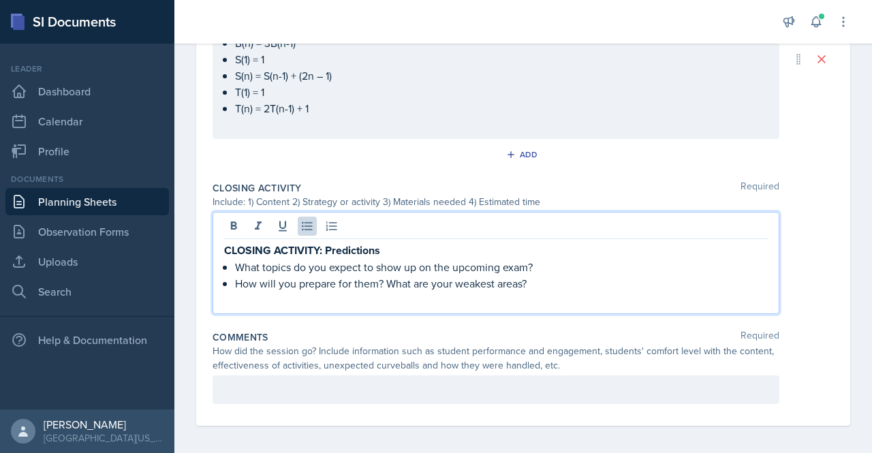
click at [391, 244] on p "CLOSING ACTIVITY: Predictions" at bounding box center [496, 250] width 544 height 17
click at [430, 246] on strong "CLOSING ACTIVITY: Predictions (10 mins) Students need something to write on" at bounding box center [417, 250] width 386 height 16
click at [631, 247] on p "CLOSING ACTIVITY: Predictions (10 mins) (Students need something to write on" at bounding box center [496, 250] width 544 height 17
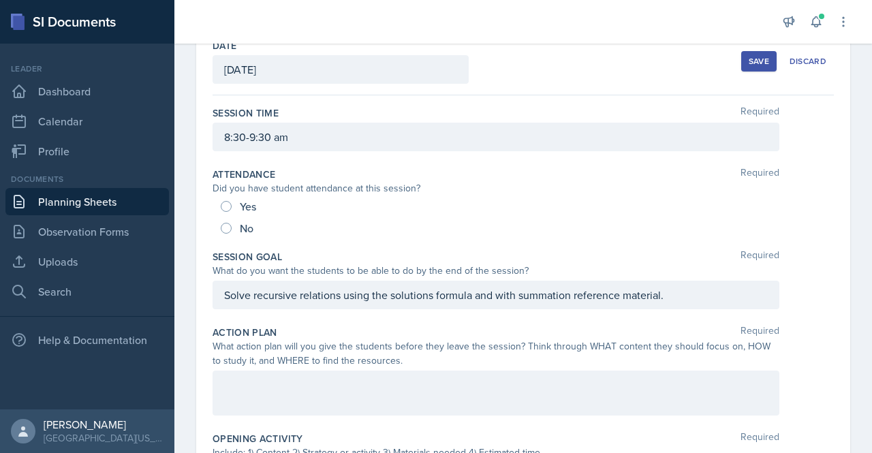
scroll to position [99, 0]
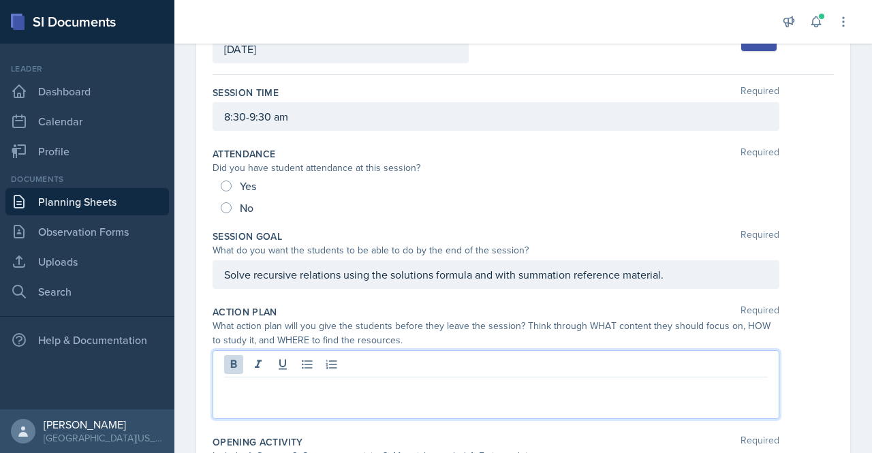
click at [268, 373] on div at bounding box center [496, 384] width 567 height 69
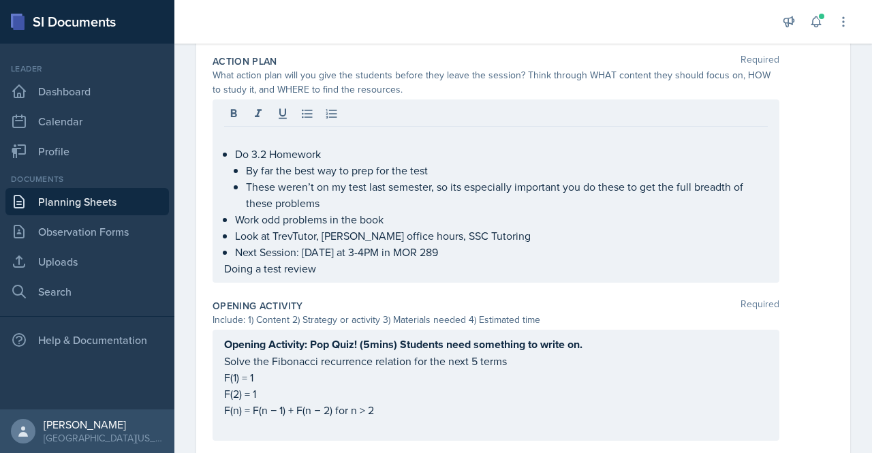
scroll to position [0, 0]
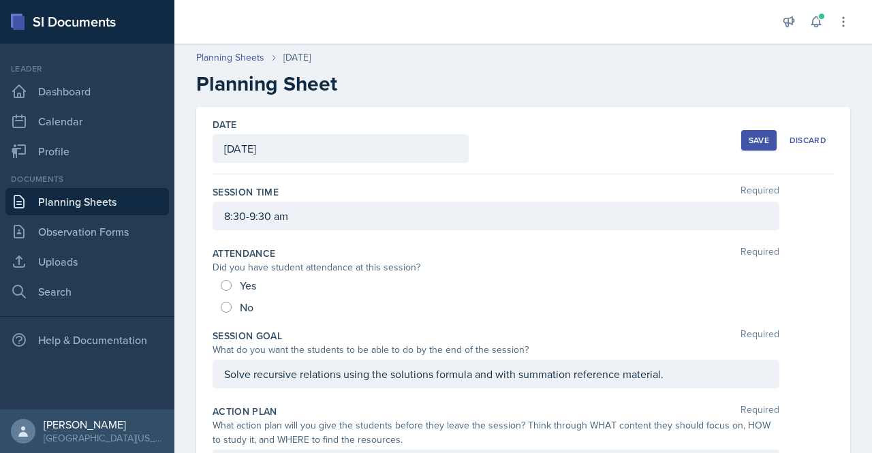
click at [749, 137] on div "Save" at bounding box center [759, 140] width 20 height 11
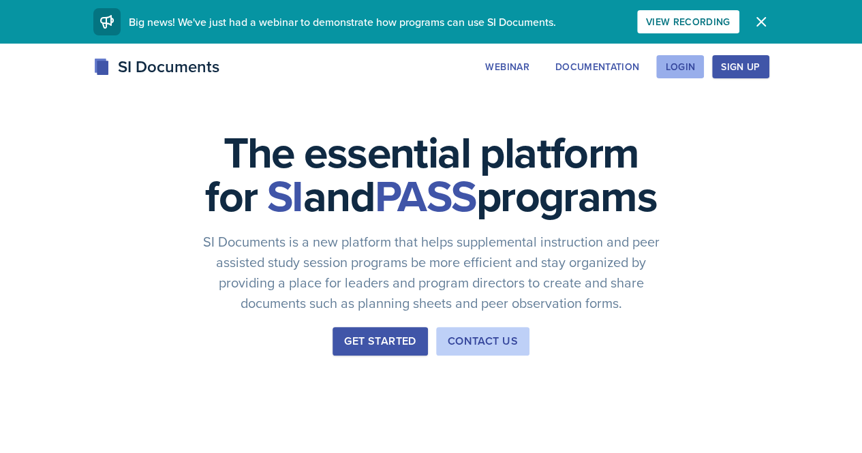
click at [704, 58] on button "Login" at bounding box center [680, 66] width 48 height 23
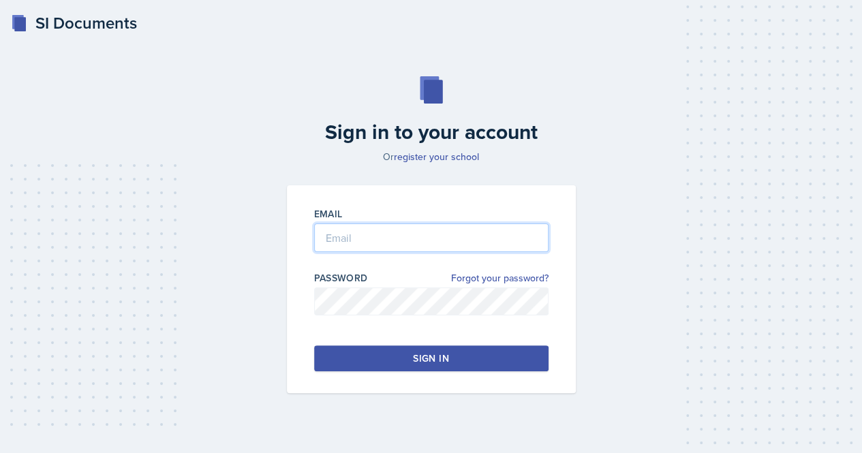
type input "lh0124@uah.edu"
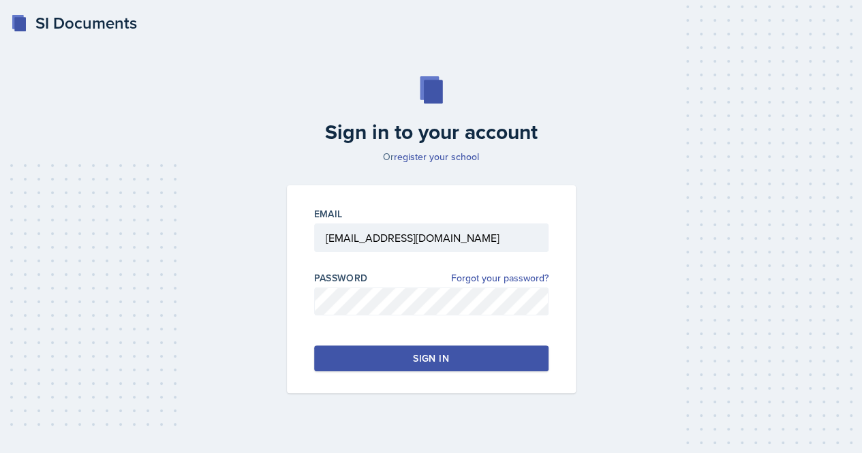
click at [371, 358] on button "Sign in" at bounding box center [431, 358] width 234 height 26
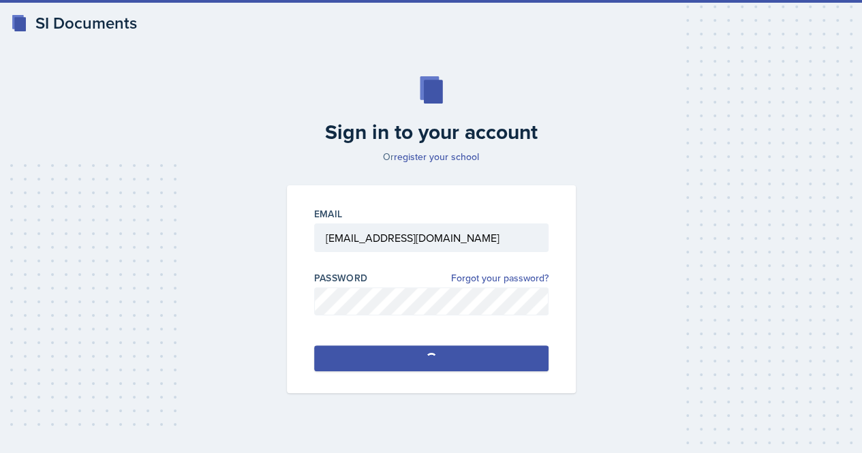
drag, startPoint x: 371, startPoint y: 358, endPoint x: 260, endPoint y: 115, distance: 266.7
click at [260, 115] on div "Sign in to your account Or register your school Email lh0124@uah.edu Password F…" at bounding box center [430, 235] width 829 height 404
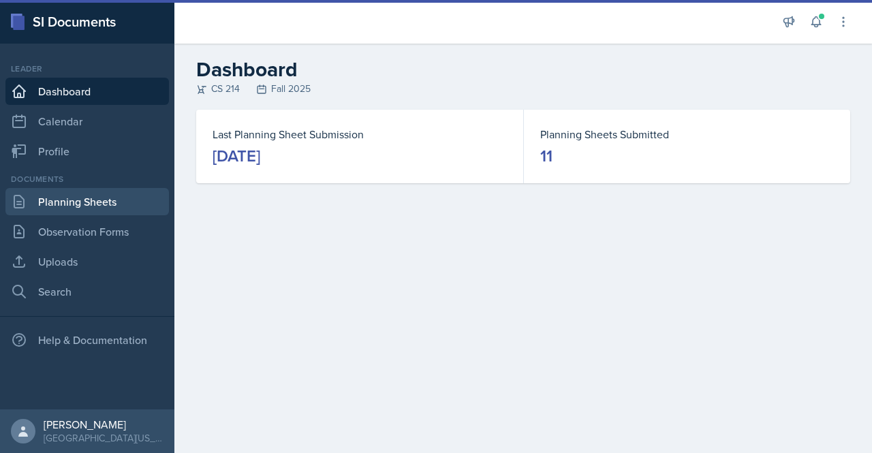
click at [72, 198] on link "Planning Sheets" at bounding box center [86, 201] width 163 height 27
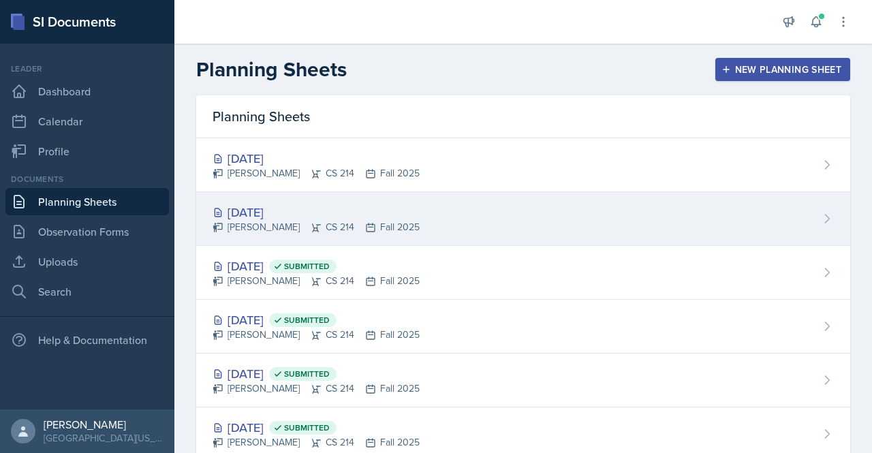
click at [263, 210] on div "[DATE]" at bounding box center [316, 212] width 207 height 18
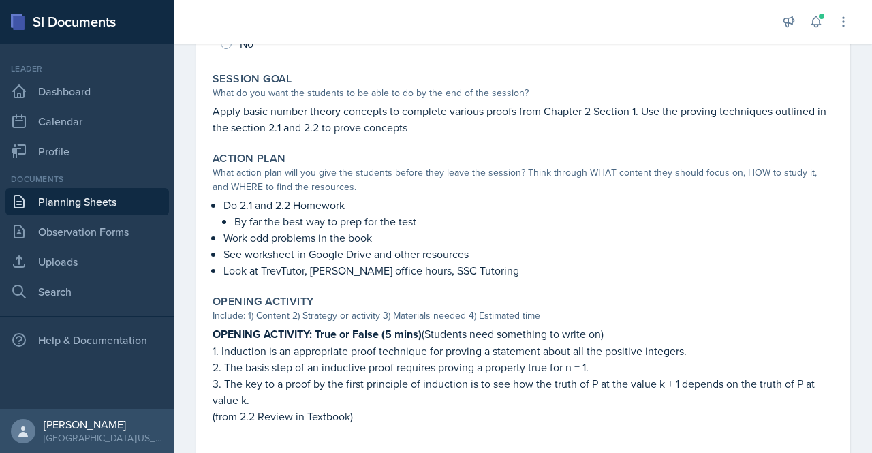
scroll to position [248, 0]
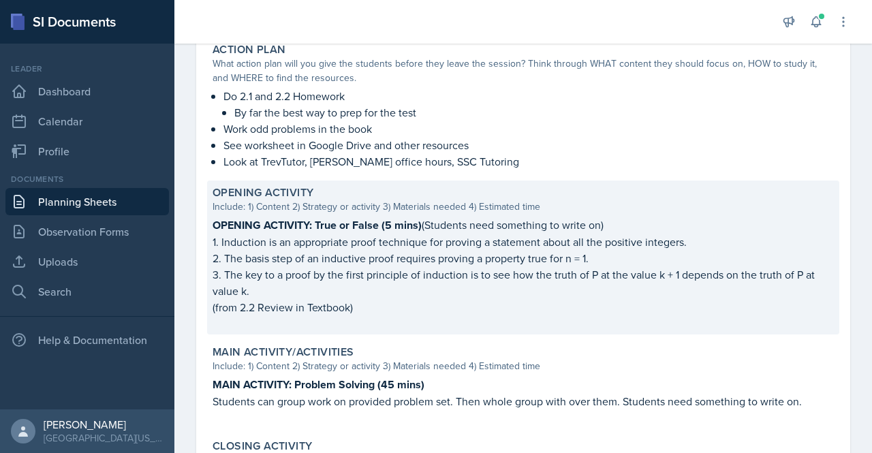
click at [485, 296] on p "3. The key to a proof by the first principle of induction is to see how the tru…" at bounding box center [523, 282] width 621 height 33
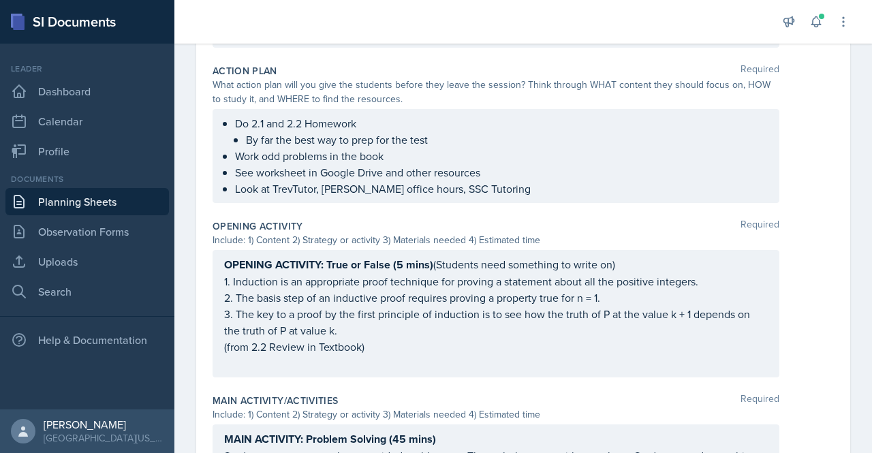
scroll to position [388, 0]
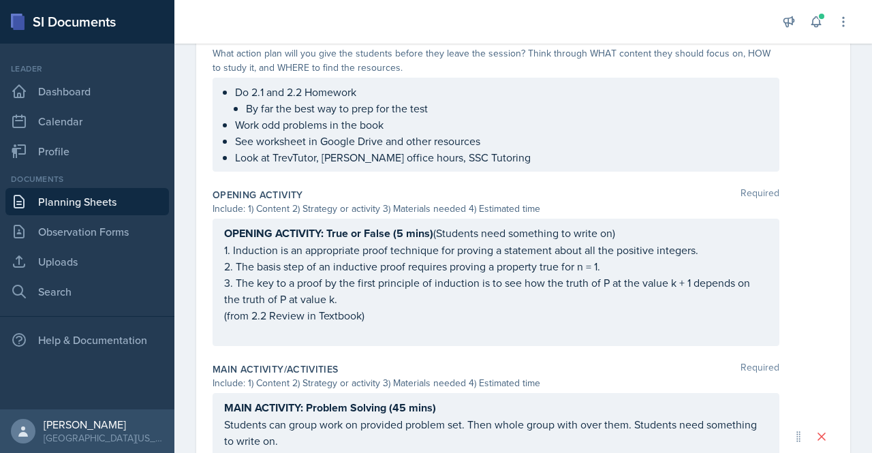
click at [421, 265] on div "OPENING ACTIVITY: True or False (5 mins) (Students need something to write on) …" at bounding box center [496, 282] width 544 height 115
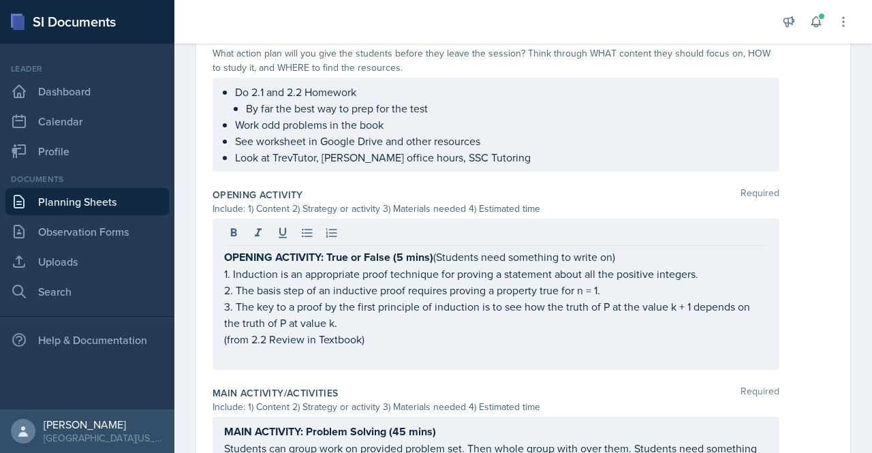
drag, startPoint x: 871, startPoint y: 245, endPoint x: 827, endPoint y: 332, distance: 97.8
click at [827, 332] on div "Date September 22nd, 2025 September 2025 31 1 2 3 4 5 6 7 8 9 10 11 12 13 14 15…" at bounding box center [523, 268] width 654 height 1099
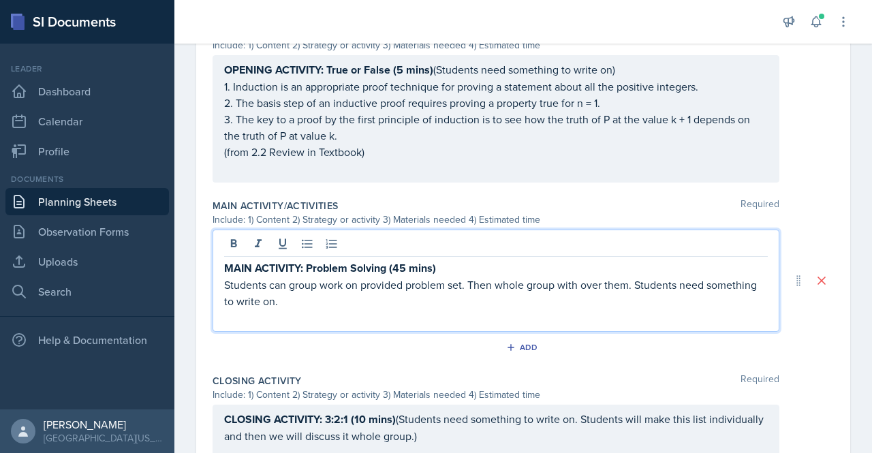
scroll to position [575, 0]
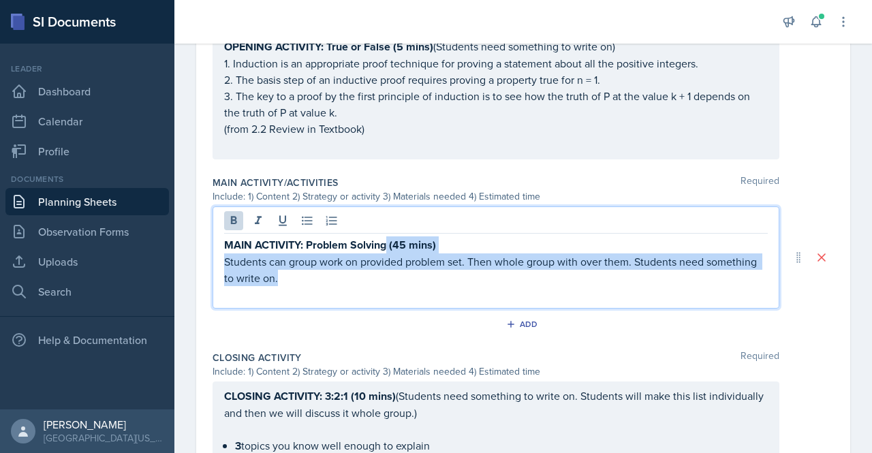
drag, startPoint x: 349, startPoint y: 279, endPoint x: 388, endPoint y: 238, distance: 56.4
click at [388, 238] on div "MAIN ACTIVITY: Problem Solving (45 mins) Students can group work on provided pr…" at bounding box center [496, 269] width 544 height 66
copy div "(45 mins) Students can group work on provided problem set. Then whole group wit…"
click at [440, 279] on p "Students can group work on provided problem set. Then whole group with over the…" at bounding box center [496, 269] width 544 height 33
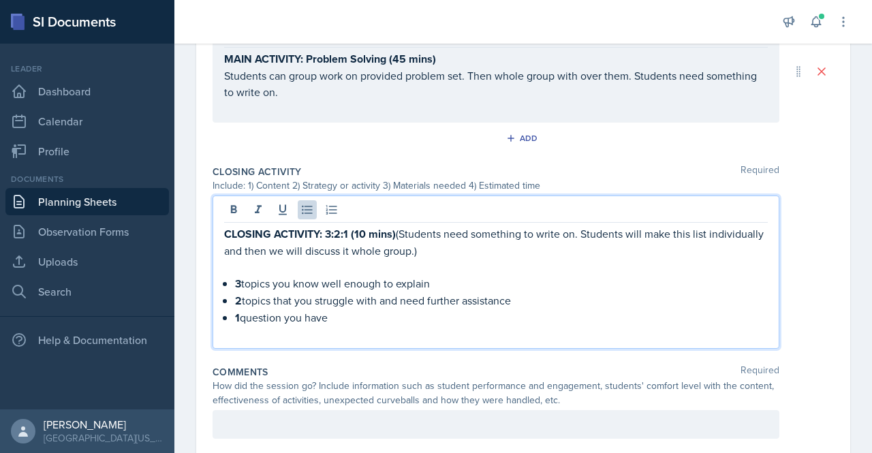
scroll to position [785, 0]
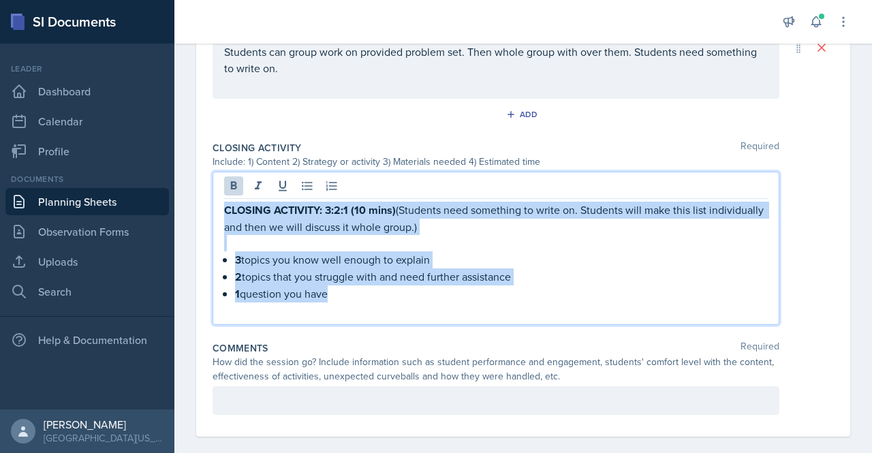
drag, startPoint x: 347, startPoint y: 296, endPoint x: 221, endPoint y: 210, distance: 152.5
click at [221, 210] on div "CLOSING ACTIVITY: 3:2:1 (10 mins) (Students need something to write on. Student…" at bounding box center [496, 248] width 567 height 153
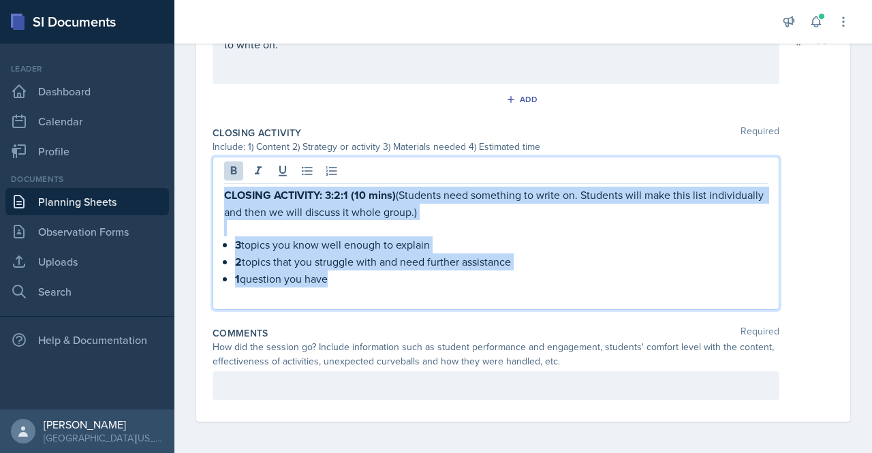
scroll to position [770, 0]
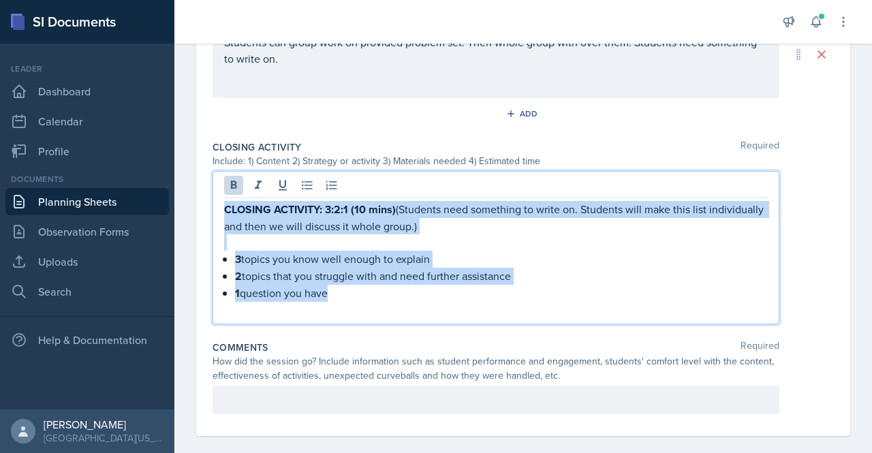
copy div "CLOSING ACTIVITY: 3:2:1 (10 mins) (Students need something to write on. Student…"
